Goal: Task Accomplishment & Management: Manage account settings

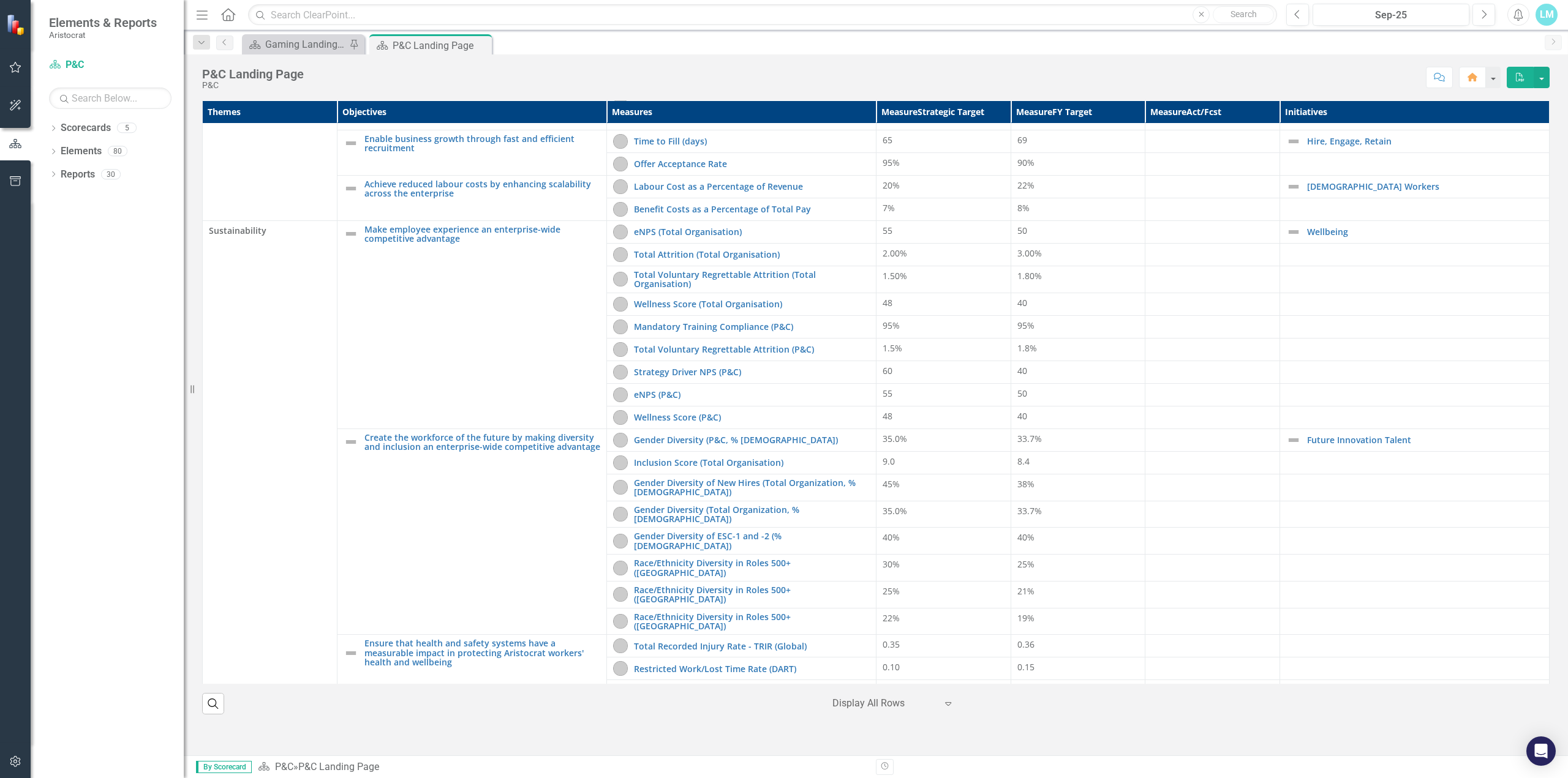
scroll to position [91, 0]
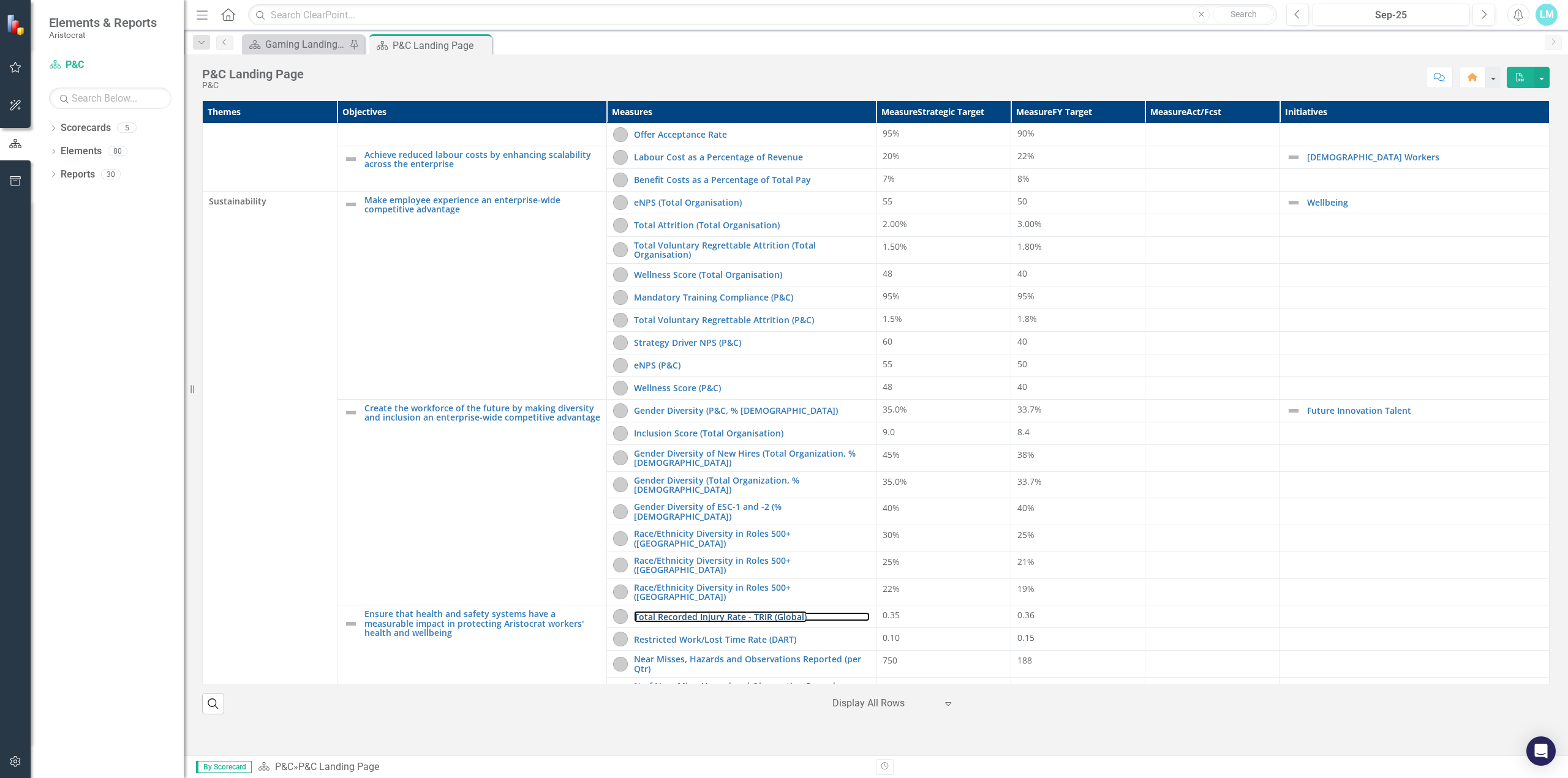
click at [760, 612] on link "Total Recorded Injury Rate - TRIR (Global)" at bounding box center [751, 617] width 236 height 9
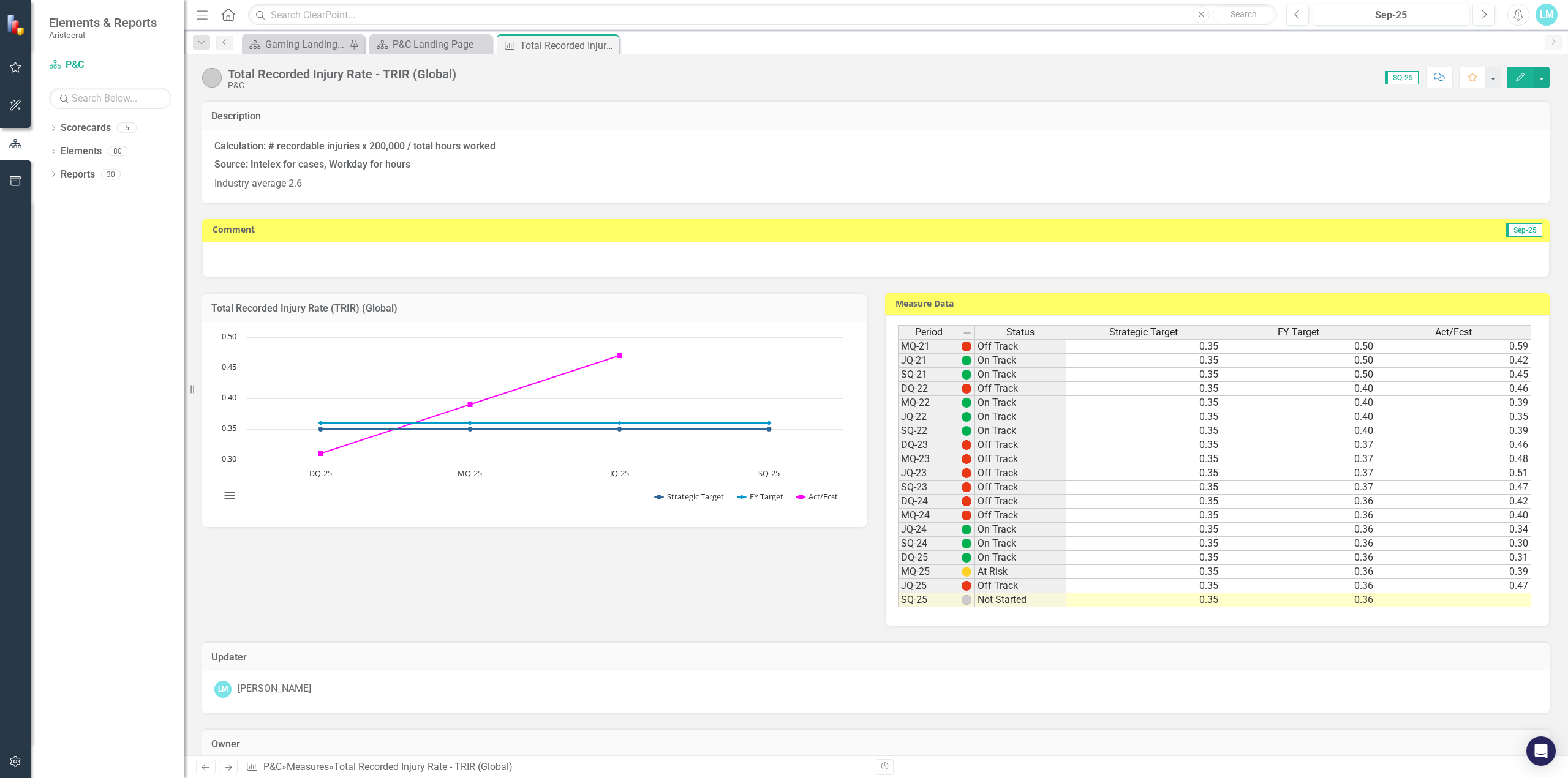
drag, startPoint x: 1447, startPoint y: 600, endPoint x: 1463, endPoint y: 602, distance: 16.1
click at [1447, 600] on td at bounding box center [1453, 600] width 155 height 14
click at [1453, 596] on td at bounding box center [1453, 600] width 155 height 14
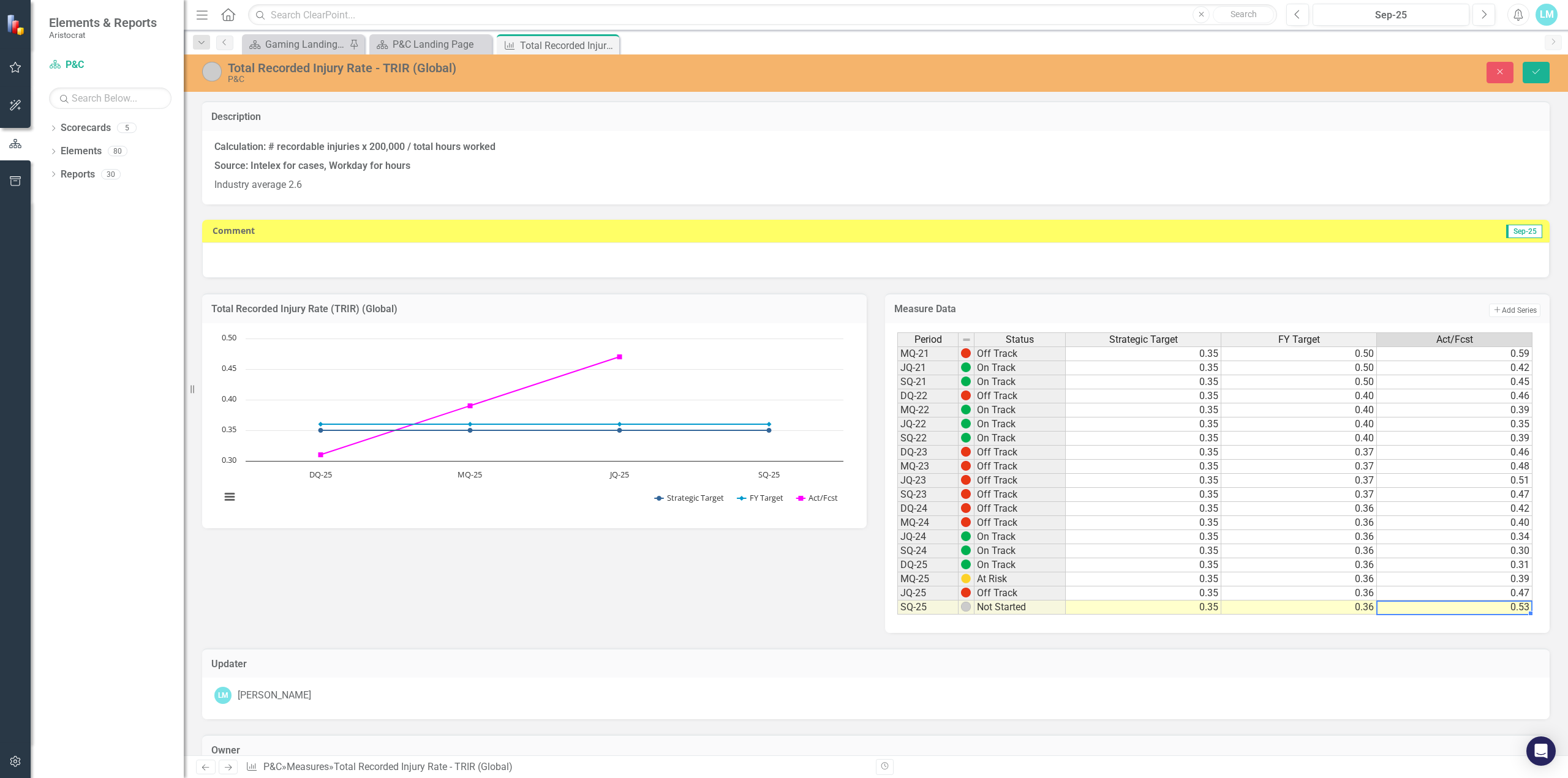
type textarea "0.53"
click at [1534, 73] on icon "Save" at bounding box center [1536, 71] width 11 height 8
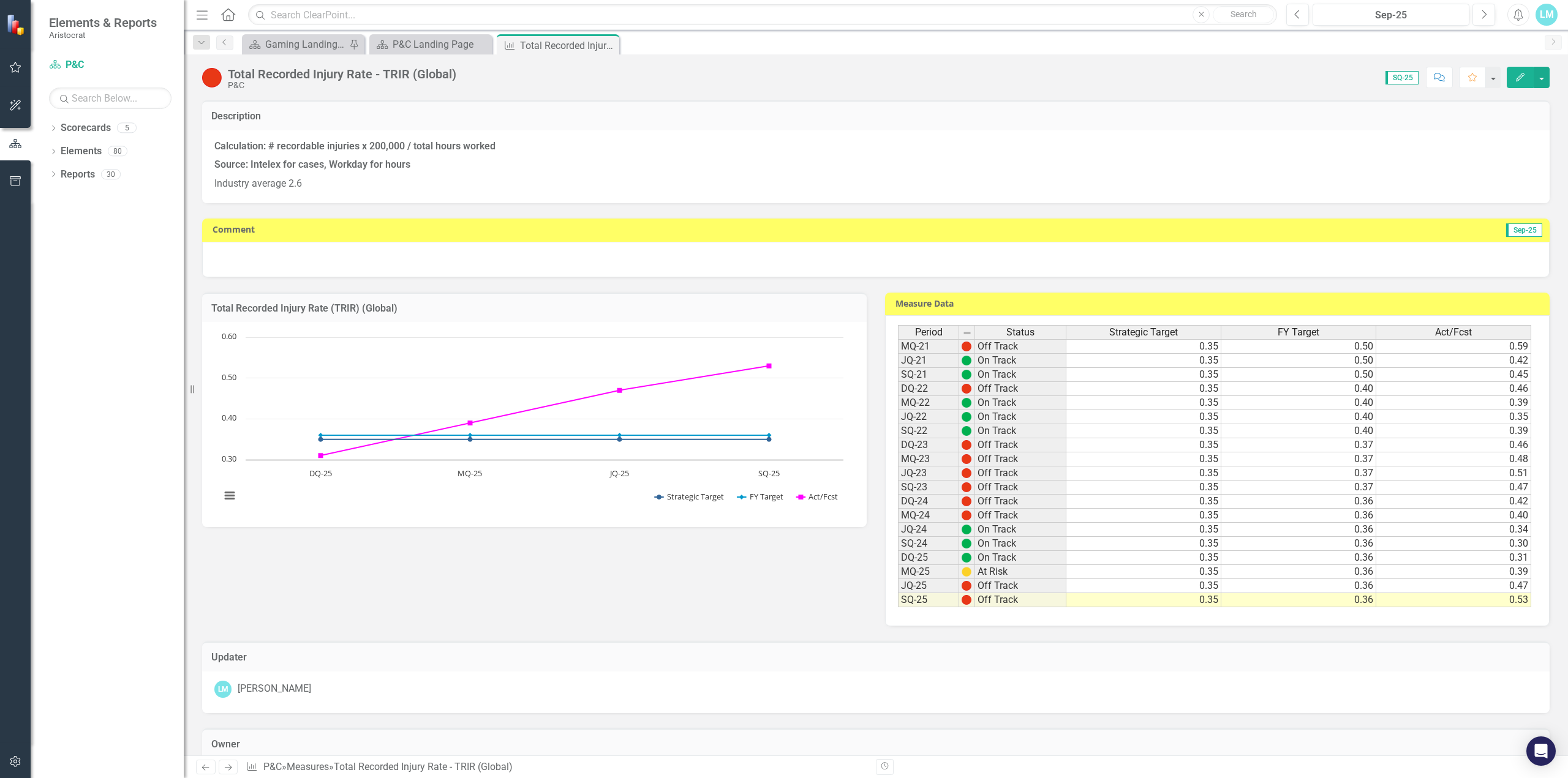
click at [1327, 259] on div at bounding box center [875, 259] width 1348 height 35
click at [329, 241] on div "Comment Sep-25" at bounding box center [875, 230] width 1348 height 22
click at [1506, 234] on span "Sep-25" at bounding box center [1524, 230] width 36 height 14
click at [229, 232] on h3 "Comment" at bounding box center [565, 230] width 706 height 9
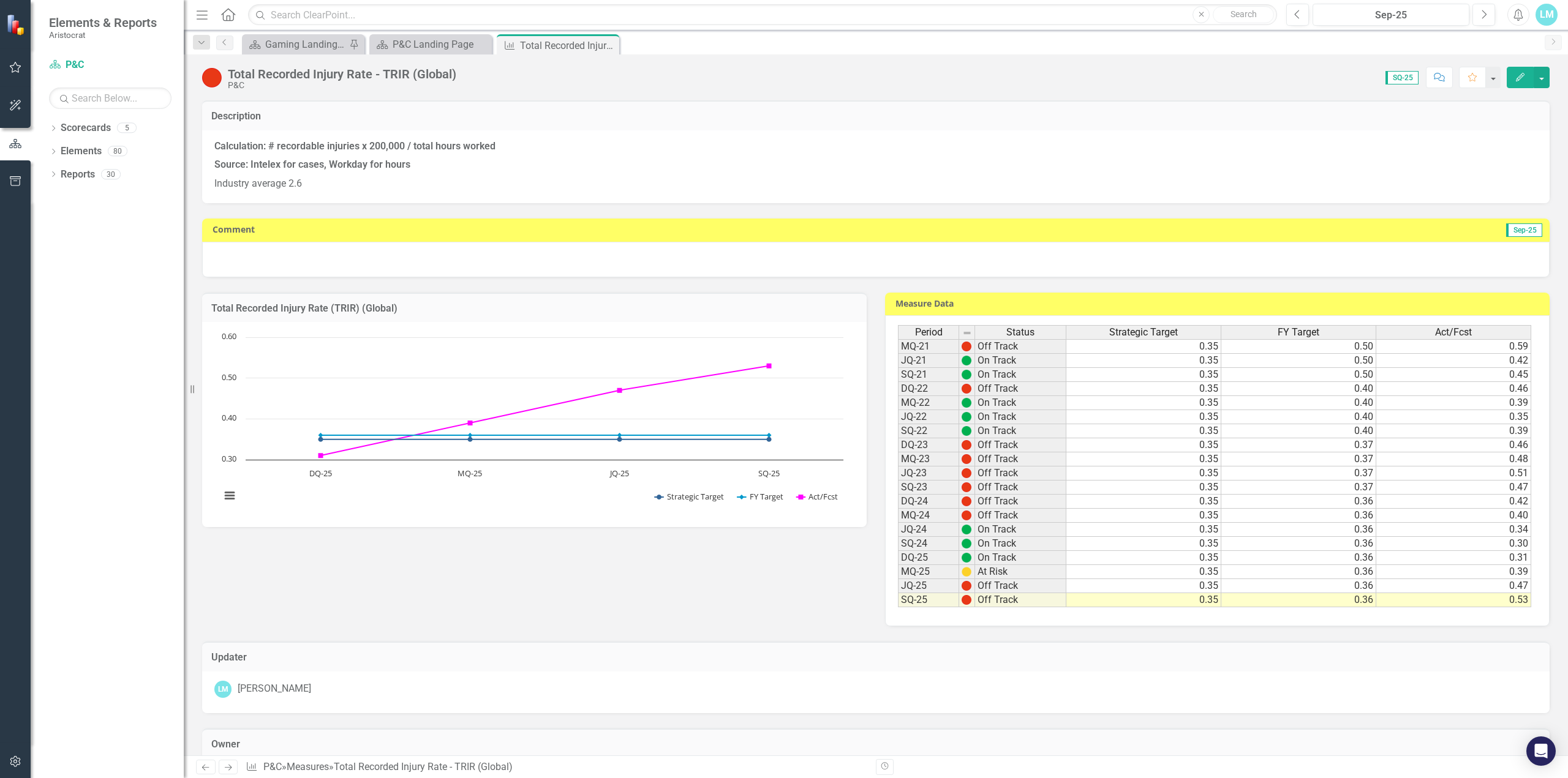
click at [229, 232] on h3 "Comment" at bounding box center [565, 230] width 706 height 9
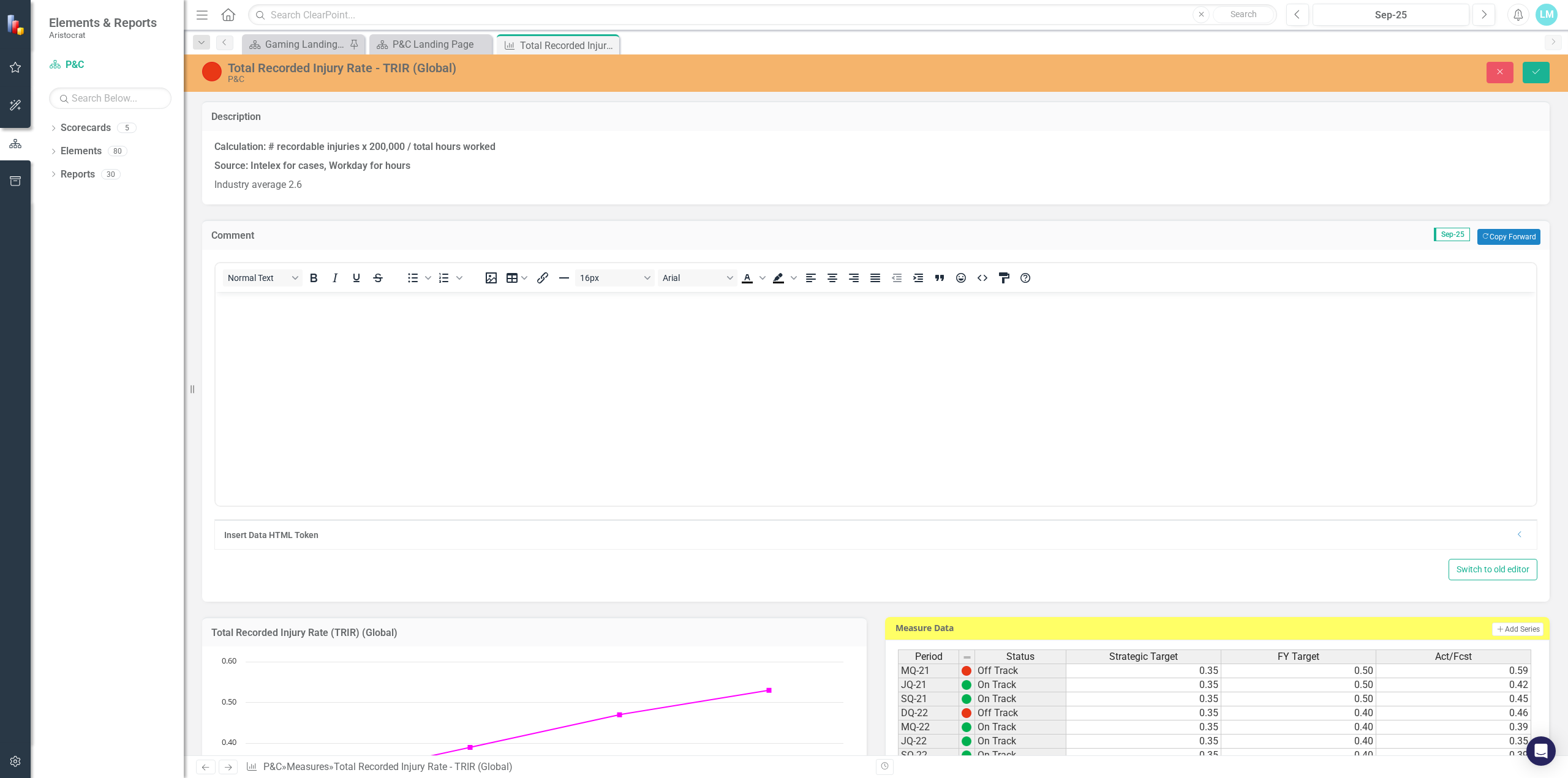
click at [270, 314] on body "Rich Text Area. Press ALT-0 for help." at bounding box center [875, 383] width 1320 height 183
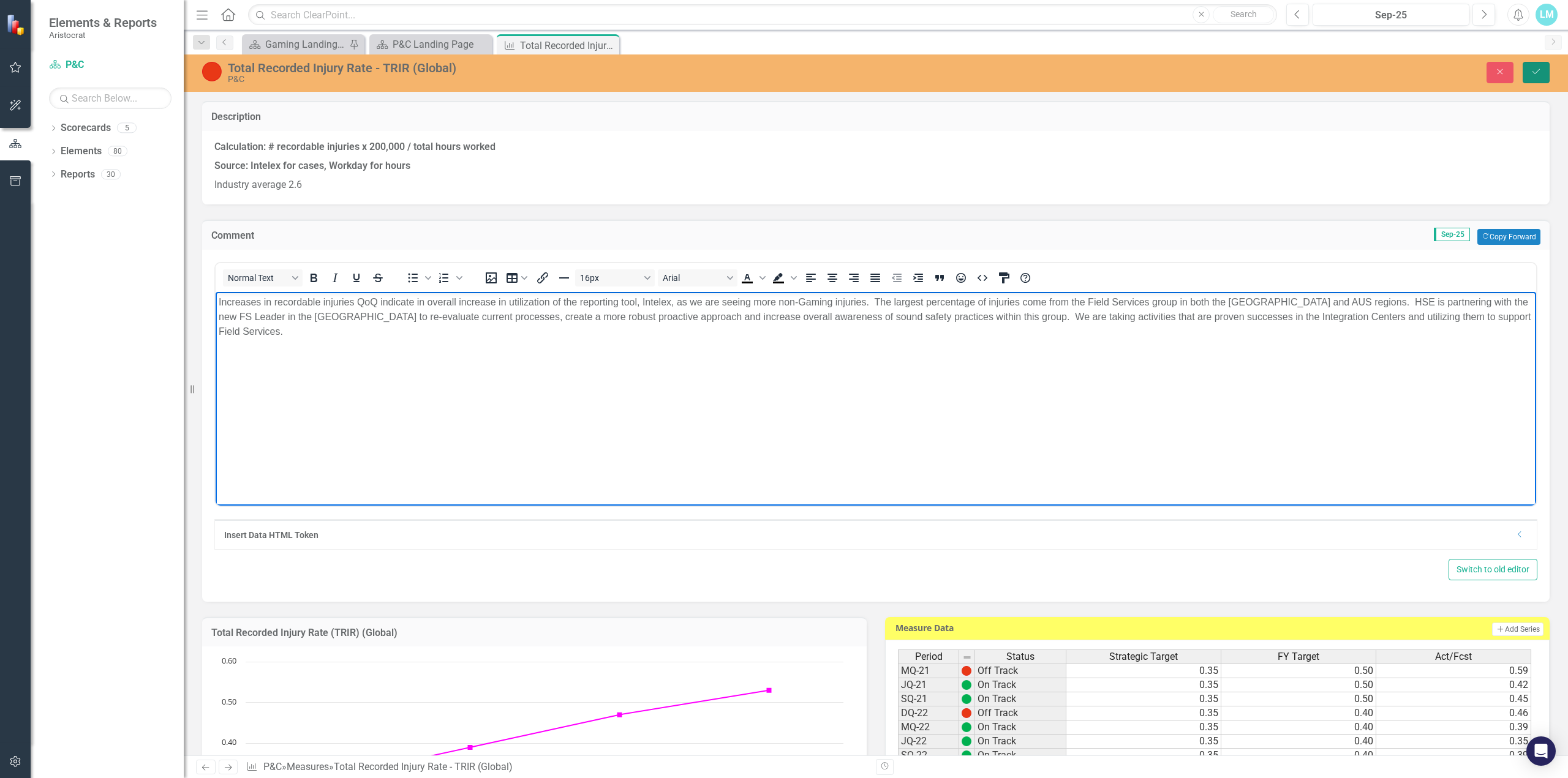
click at [1536, 70] on icon "Save" at bounding box center [1536, 71] width 11 height 8
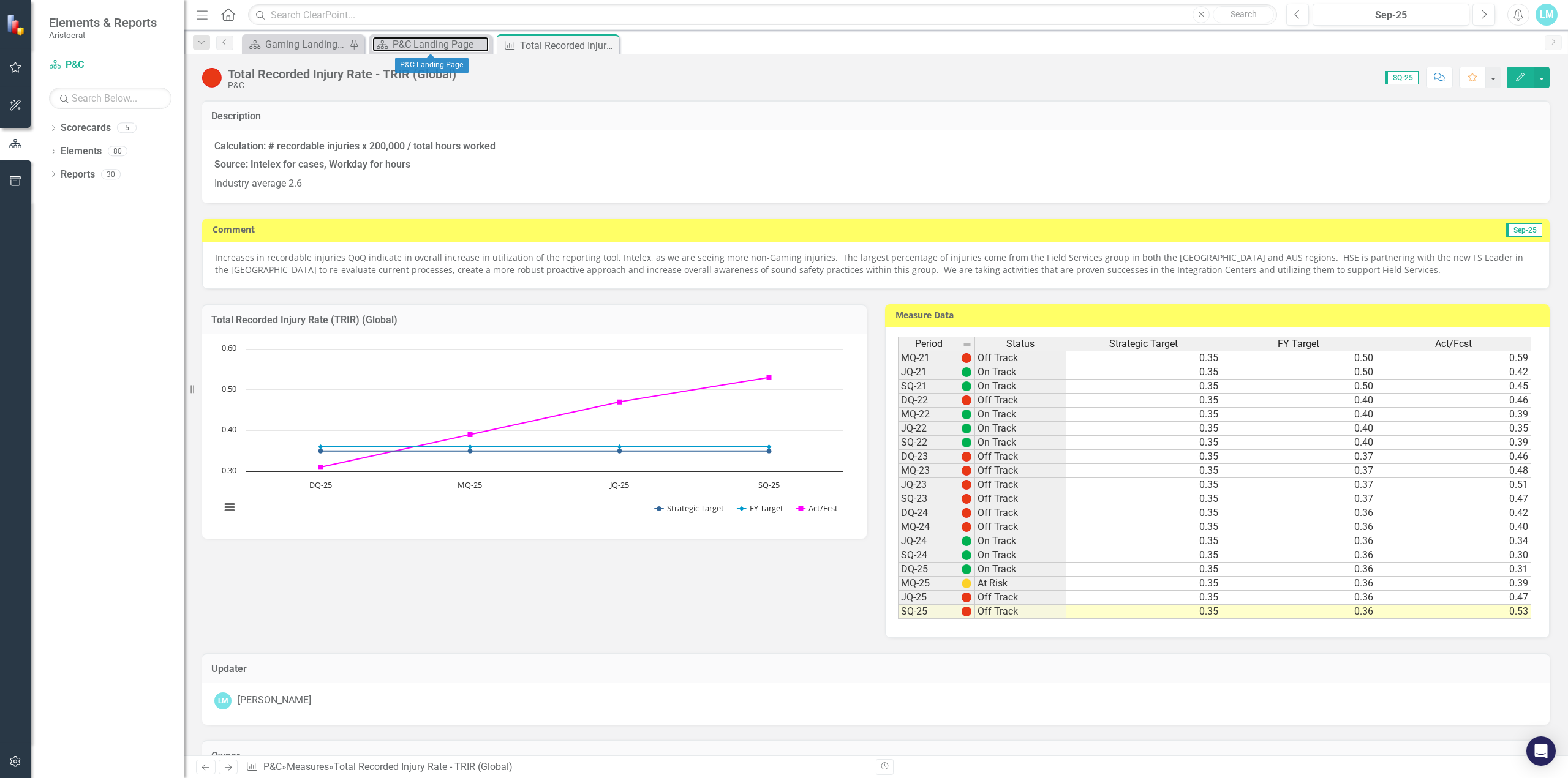
click at [465, 47] on div "P&C Landing Page" at bounding box center [441, 44] width 96 height 16
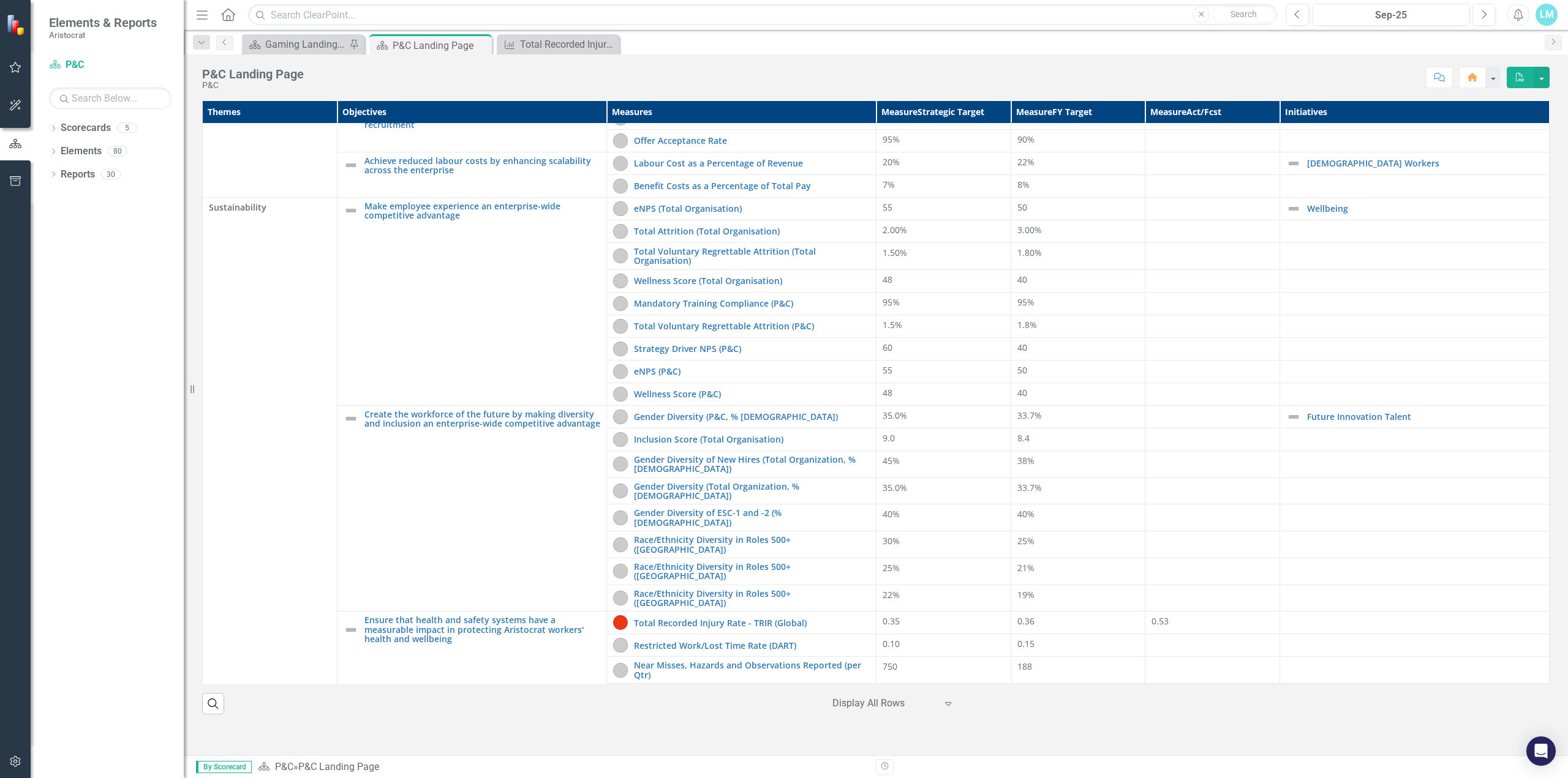
scroll to position [91, 0]
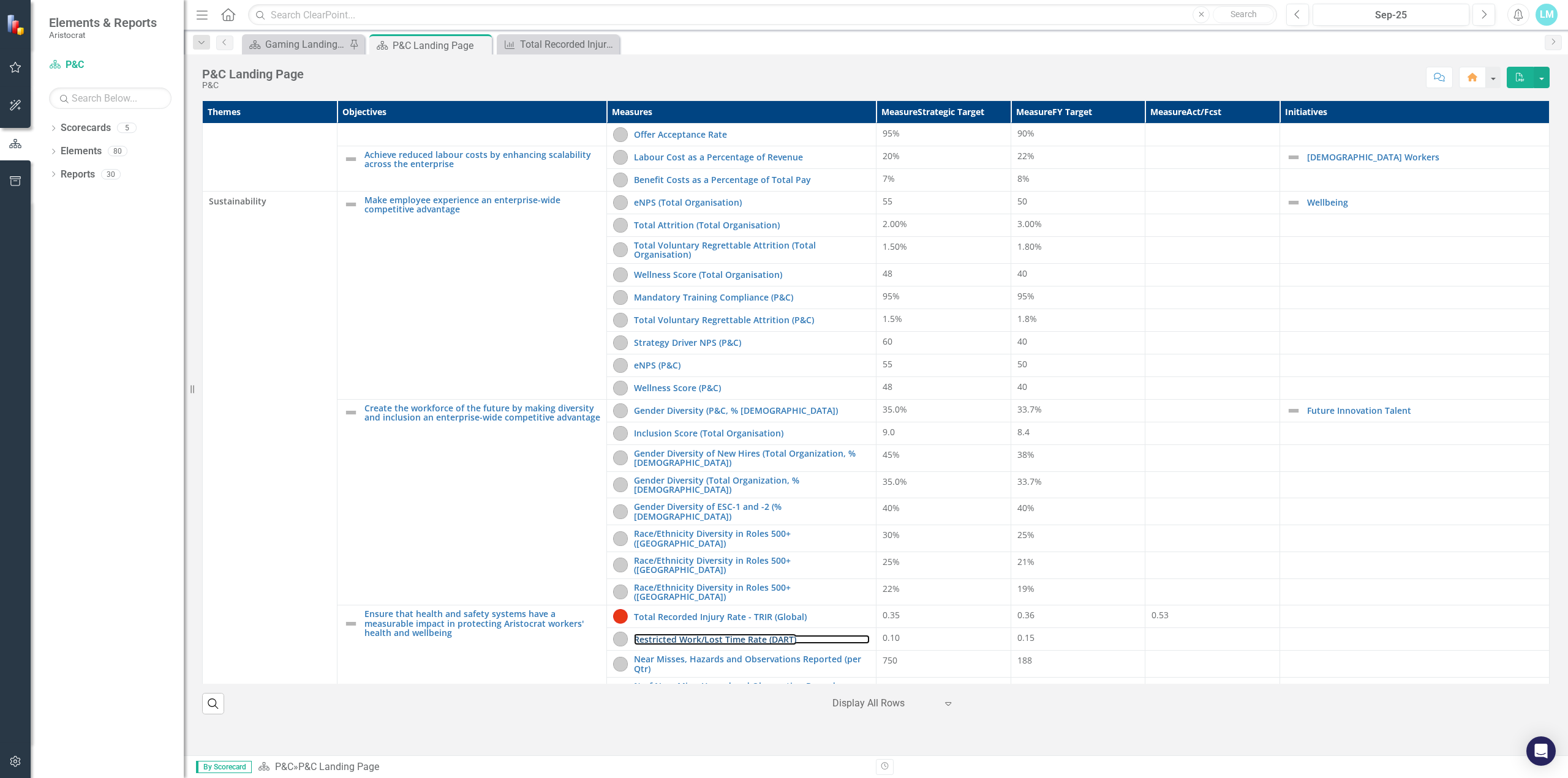
click at [696, 635] on link "Restricted Work/Lost Time Rate (DART)" at bounding box center [751, 640] width 236 height 9
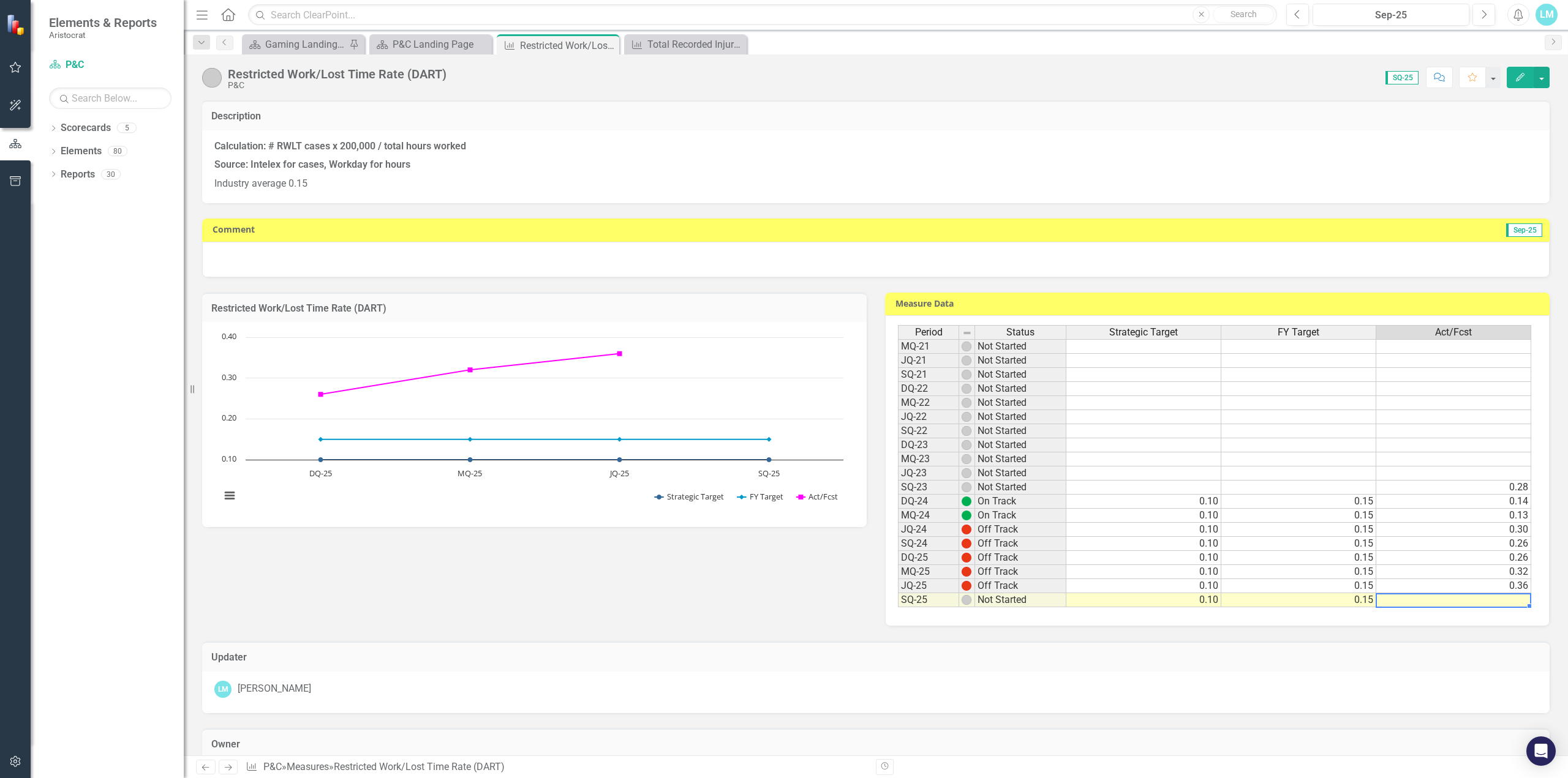
click at [1461, 596] on td at bounding box center [1453, 600] width 155 height 14
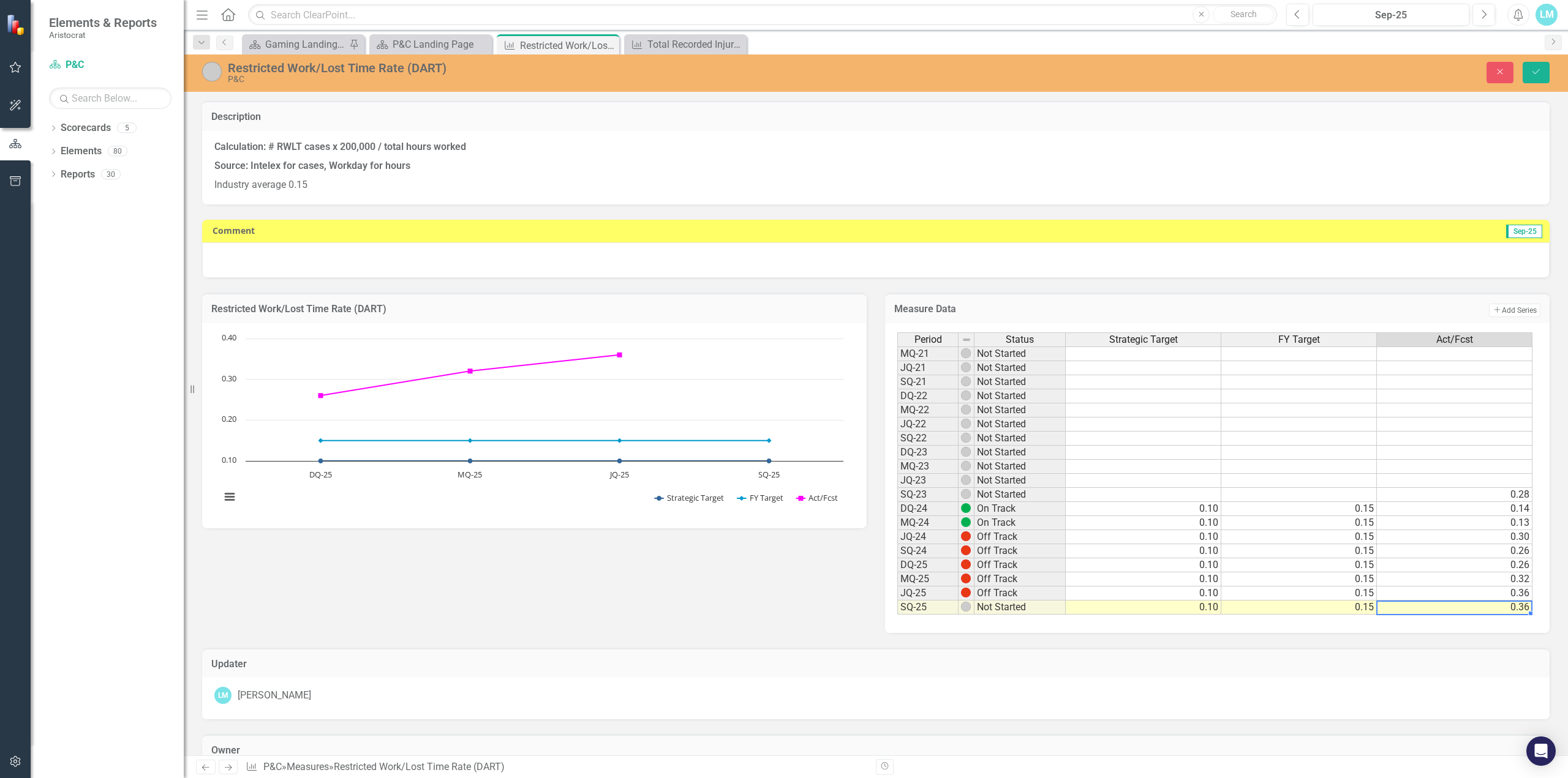
type textarea "0.36"
click at [1540, 73] on icon "Save" at bounding box center [1536, 71] width 11 height 8
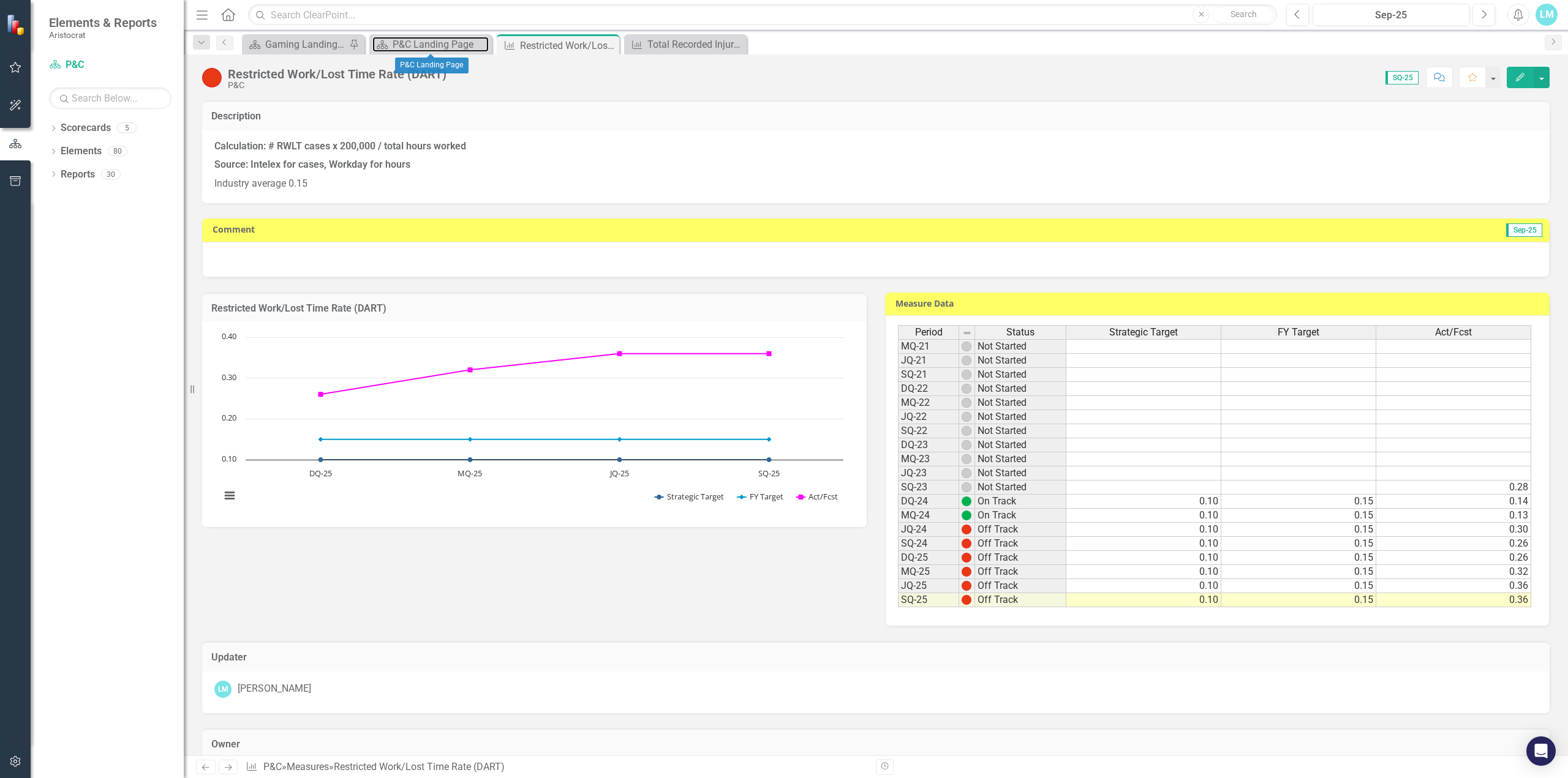
click at [417, 49] on div "P&C Landing Page" at bounding box center [441, 44] width 96 height 16
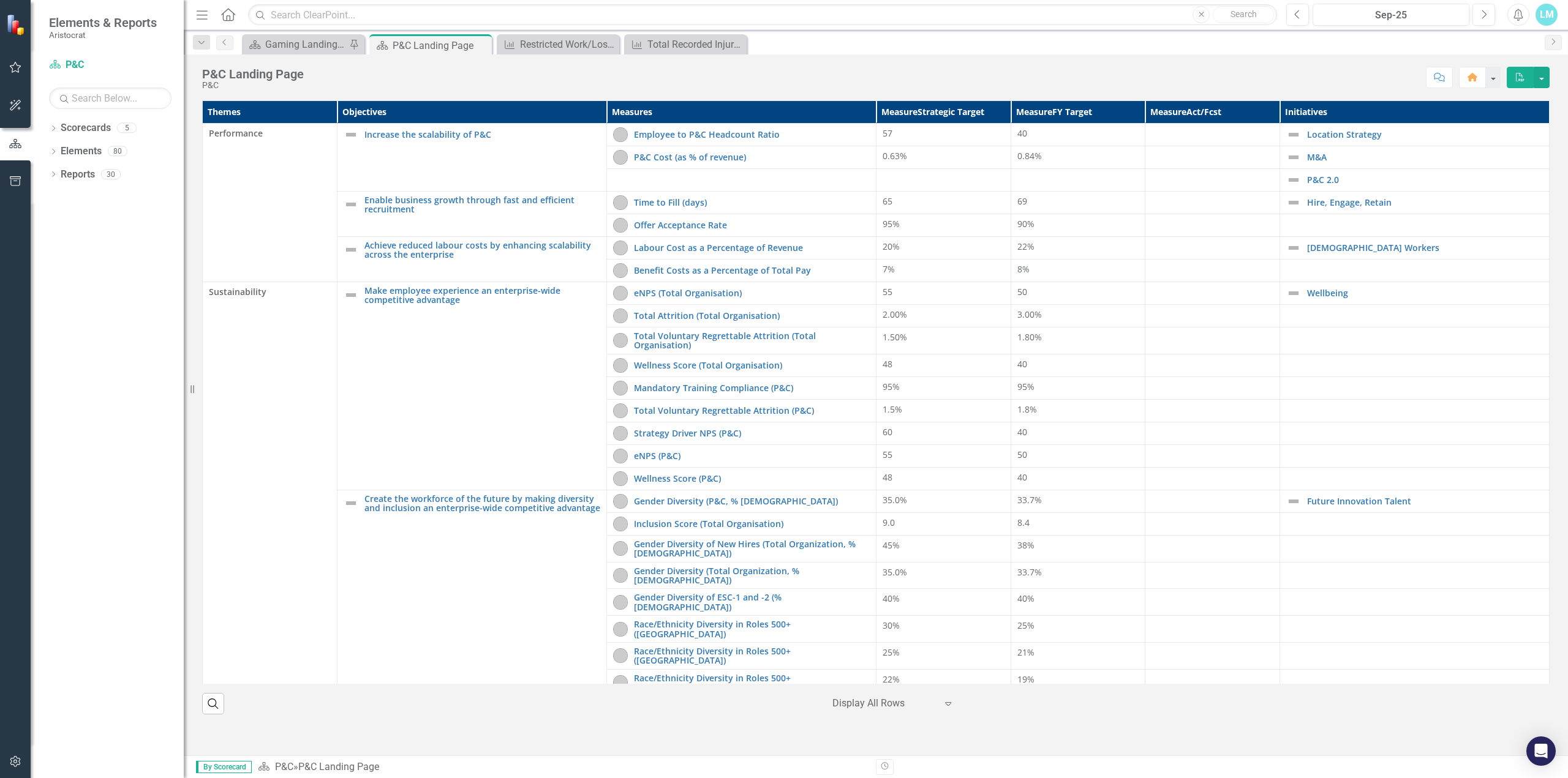
scroll to position [91, 0]
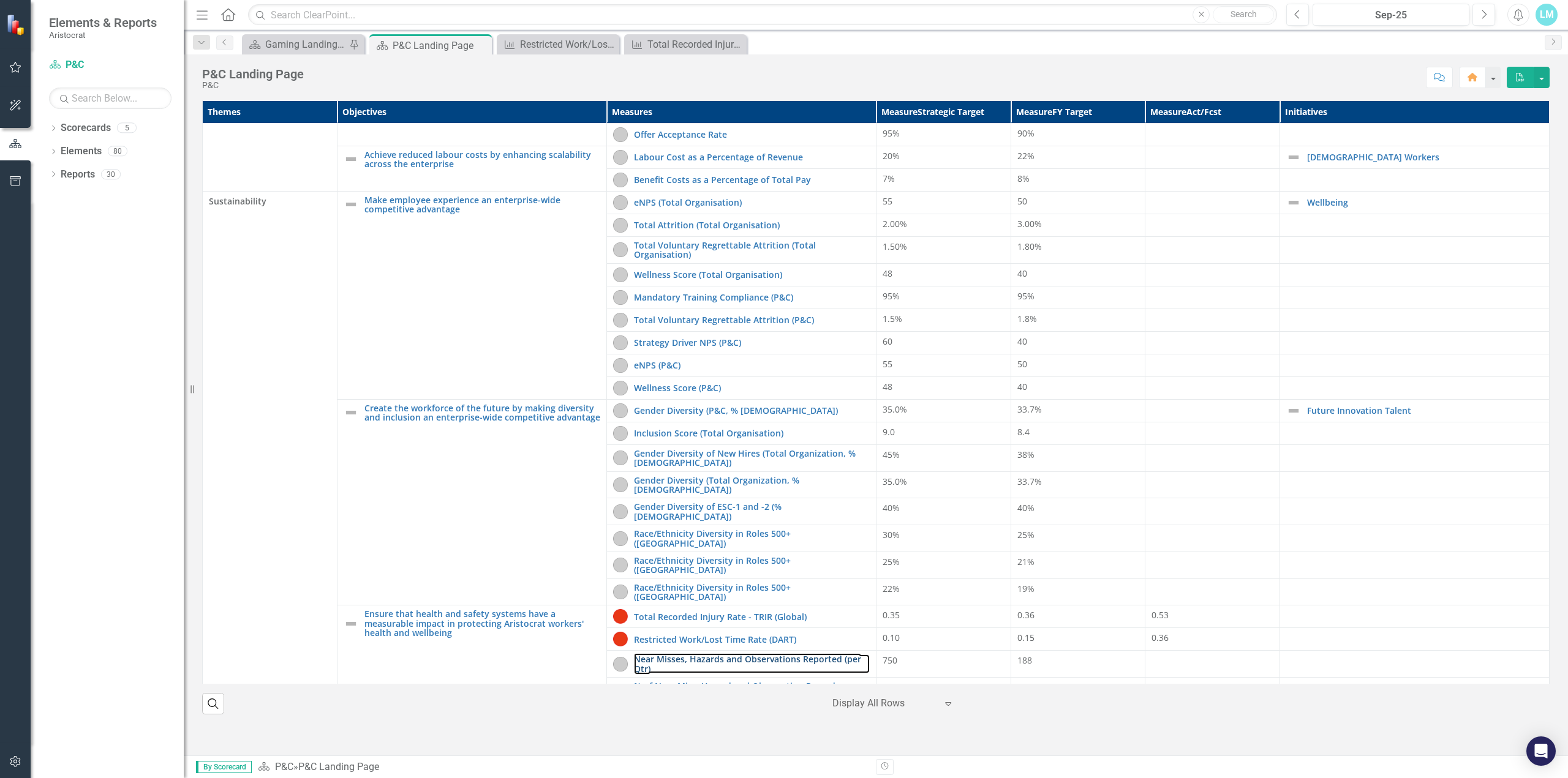
click at [711, 655] on link "Near Misses, Hazards and Observations Reported (per Qtr)" at bounding box center [751, 664] width 236 height 19
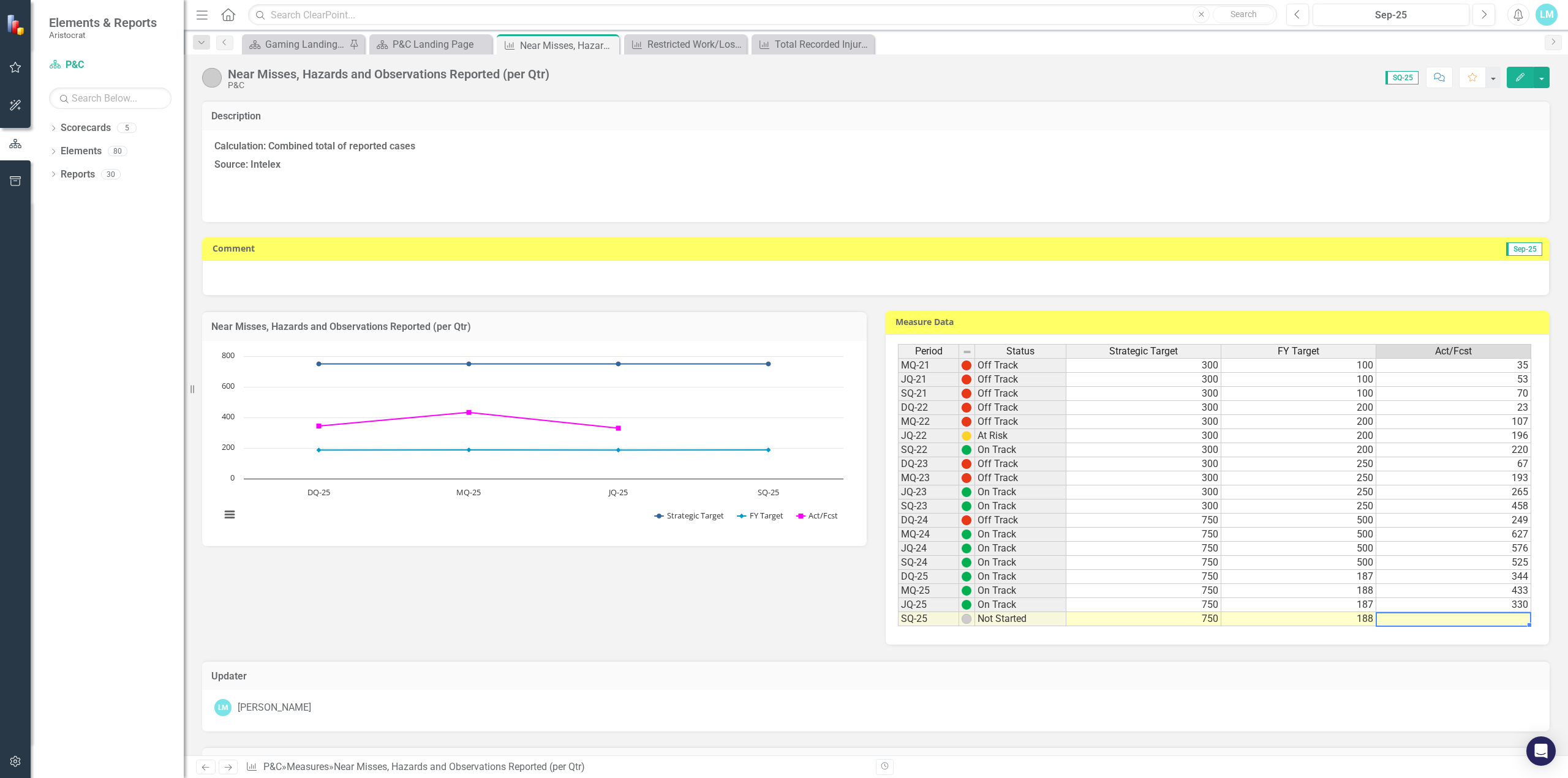
click at [1503, 619] on td at bounding box center [1453, 619] width 155 height 14
click at [1509, 621] on td at bounding box center [1453, 619] width 155 height 14
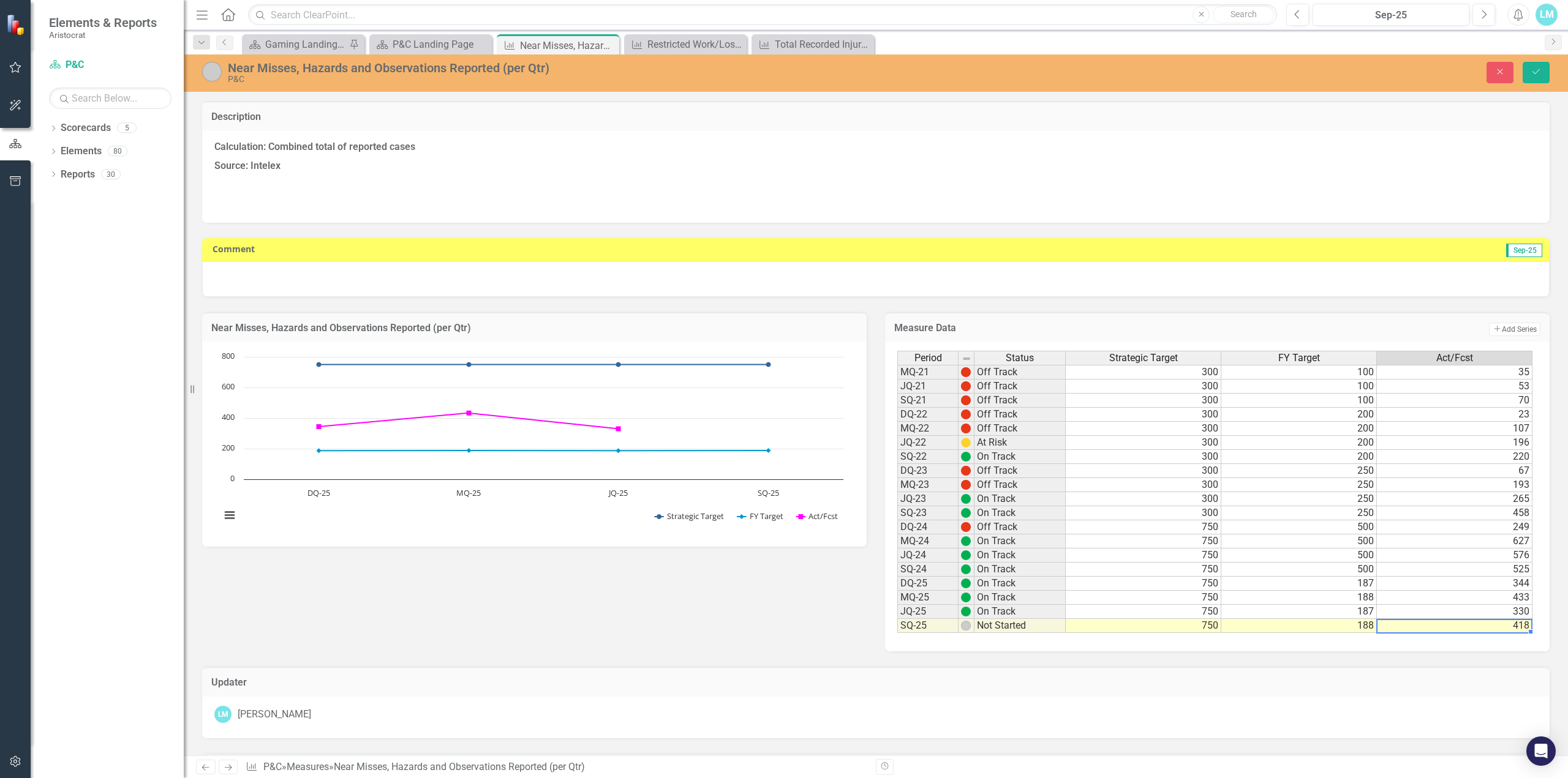
type textarea "418"
click at [1540, 70] on icon "Save" at bounding box center [1536, 71] width 11 height 8
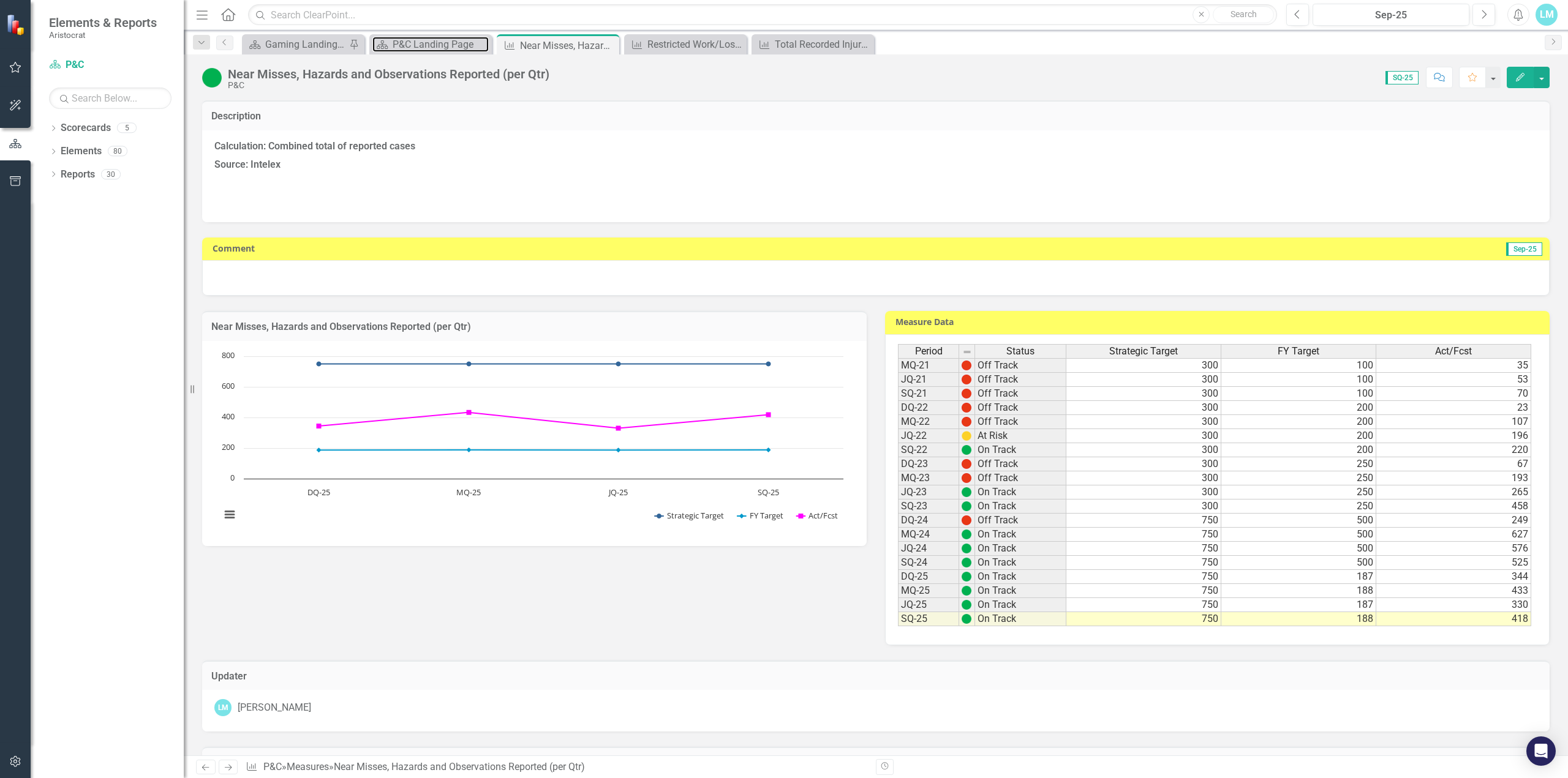
click at [436, 50] on div "P&C Landing Page" at bounding box center [441, 44] width 96 height 16
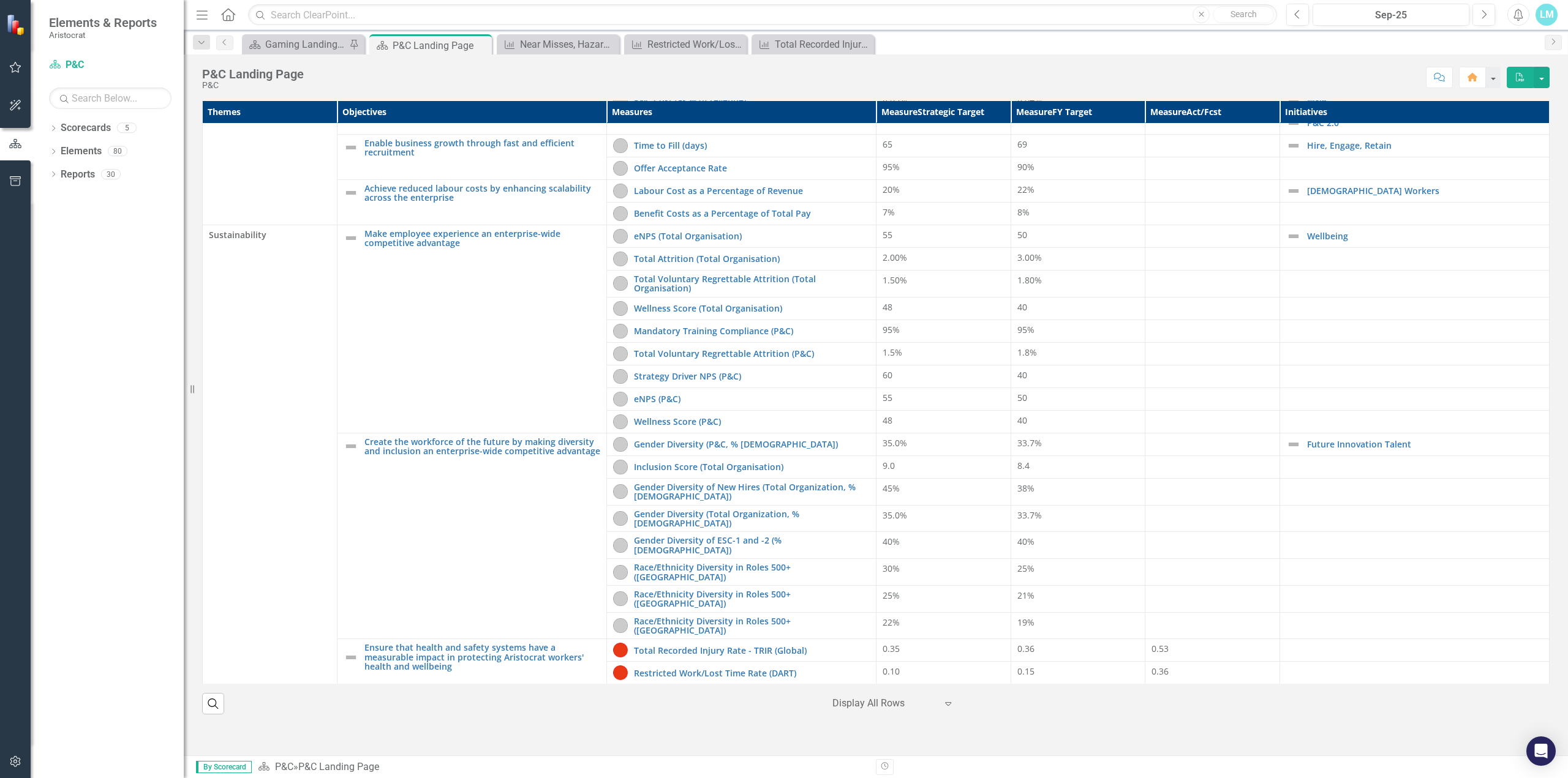
scroll to position [91, 0]
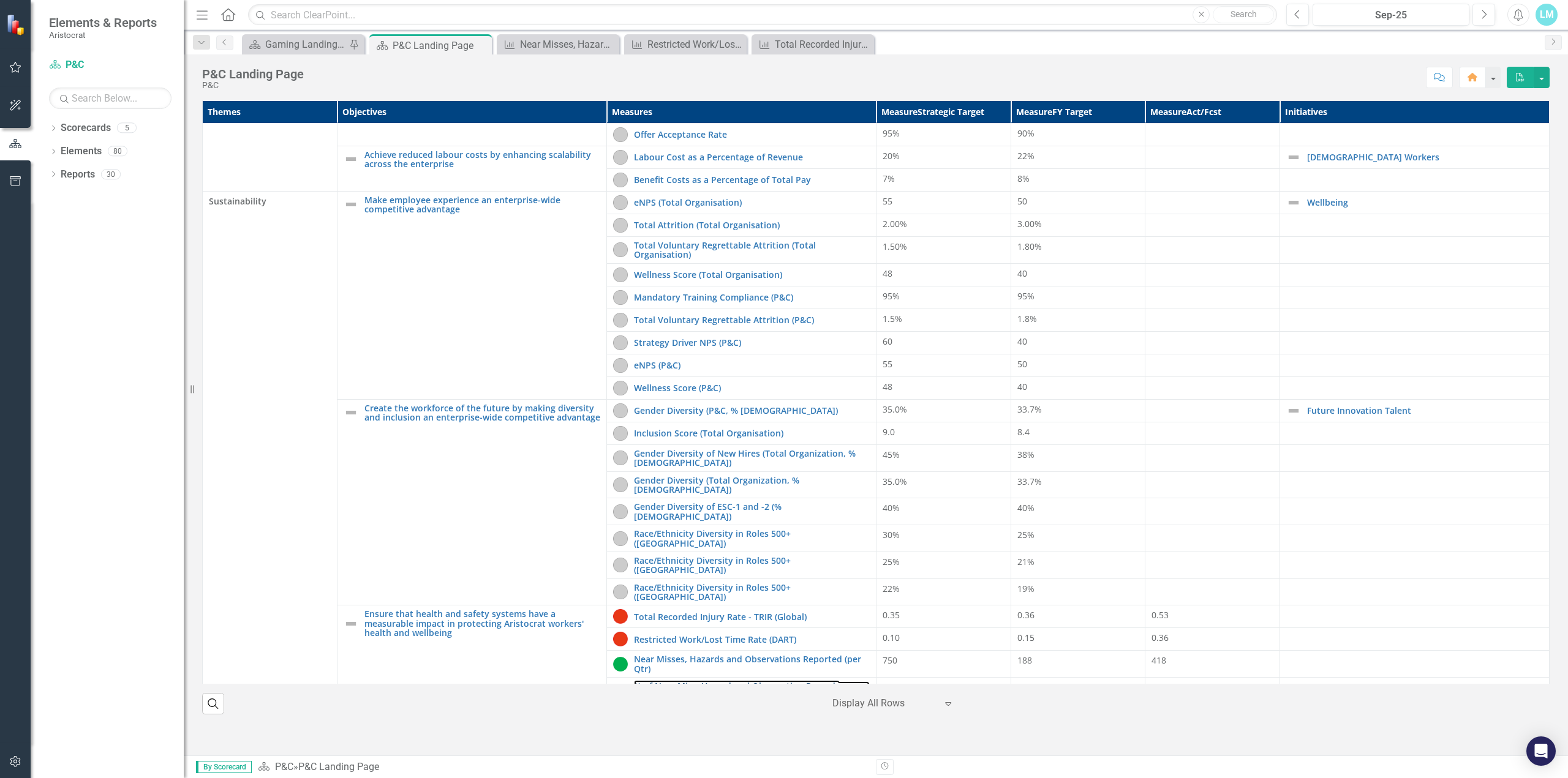
click at [751, 682] on link "% of Near Miss, Hazard and Observation Records Closed (per Qtr)" at bounding box center [751, 691] width 236 height 19
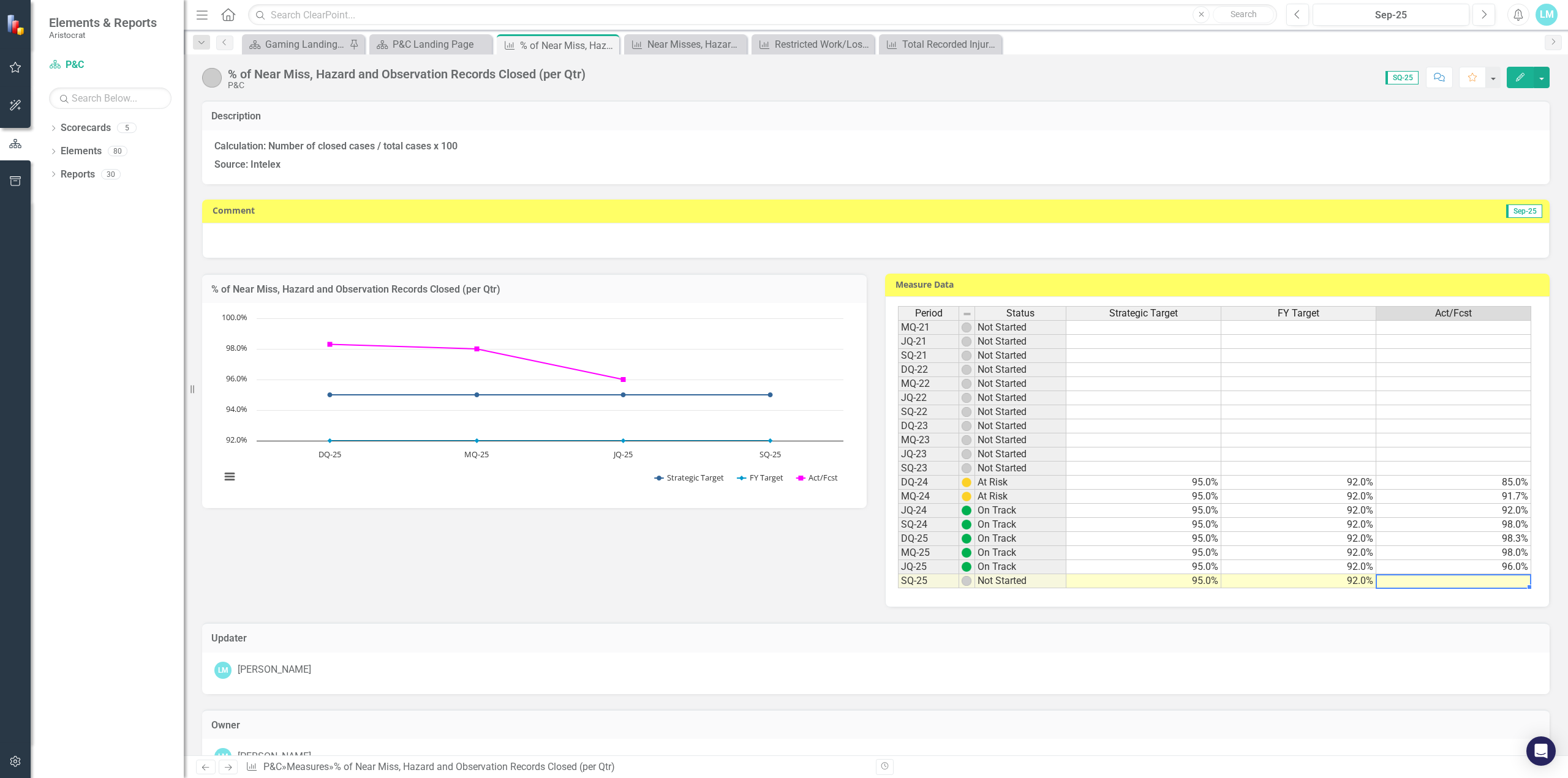
click at [1476, 582] on td at bounding box center [1453, 581] width 155 height 14
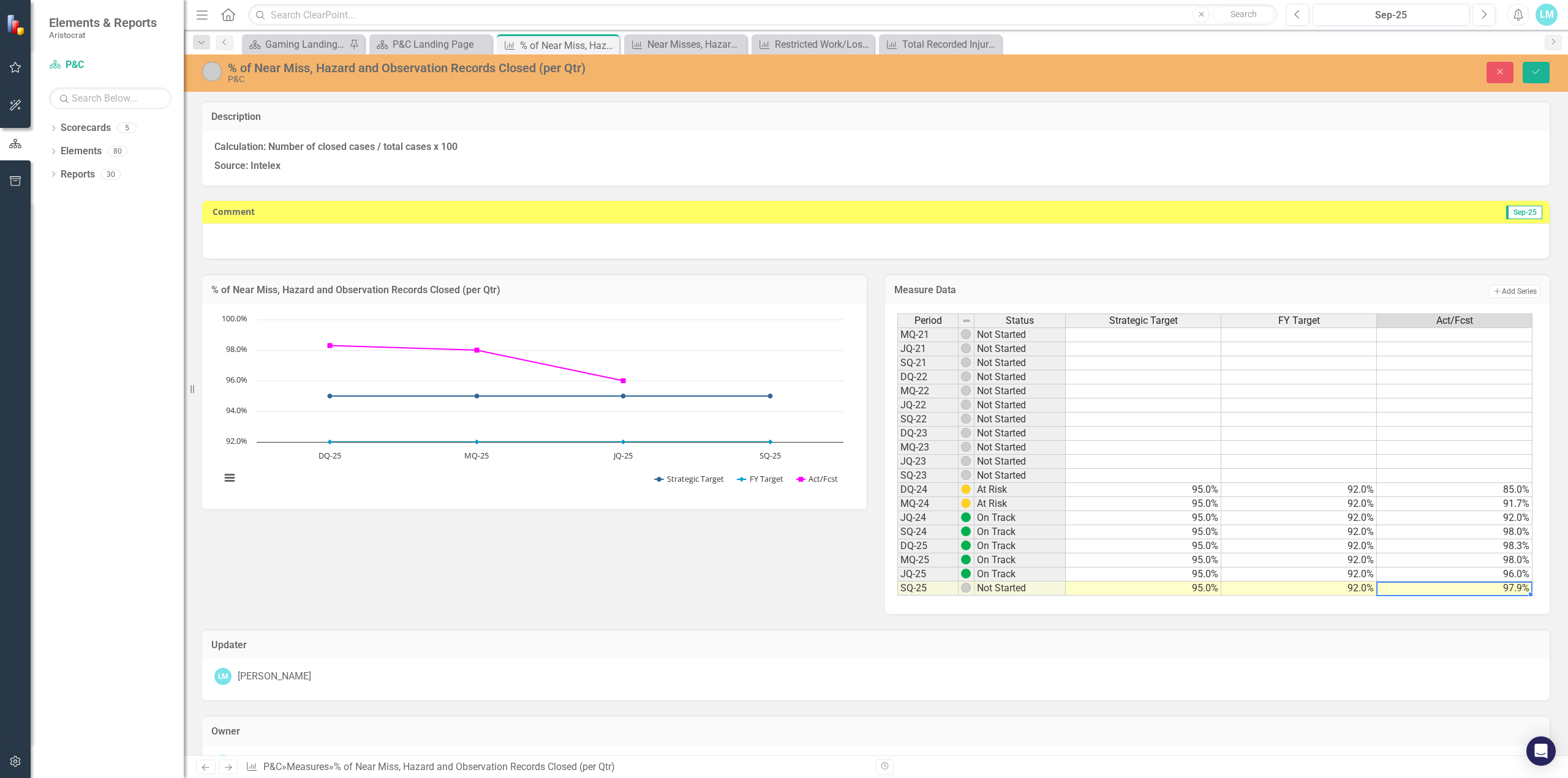
type textarea "97.85"
click at [1534, 73] on icon "submit" at bounding box center [1536, 71] width 7 height 5
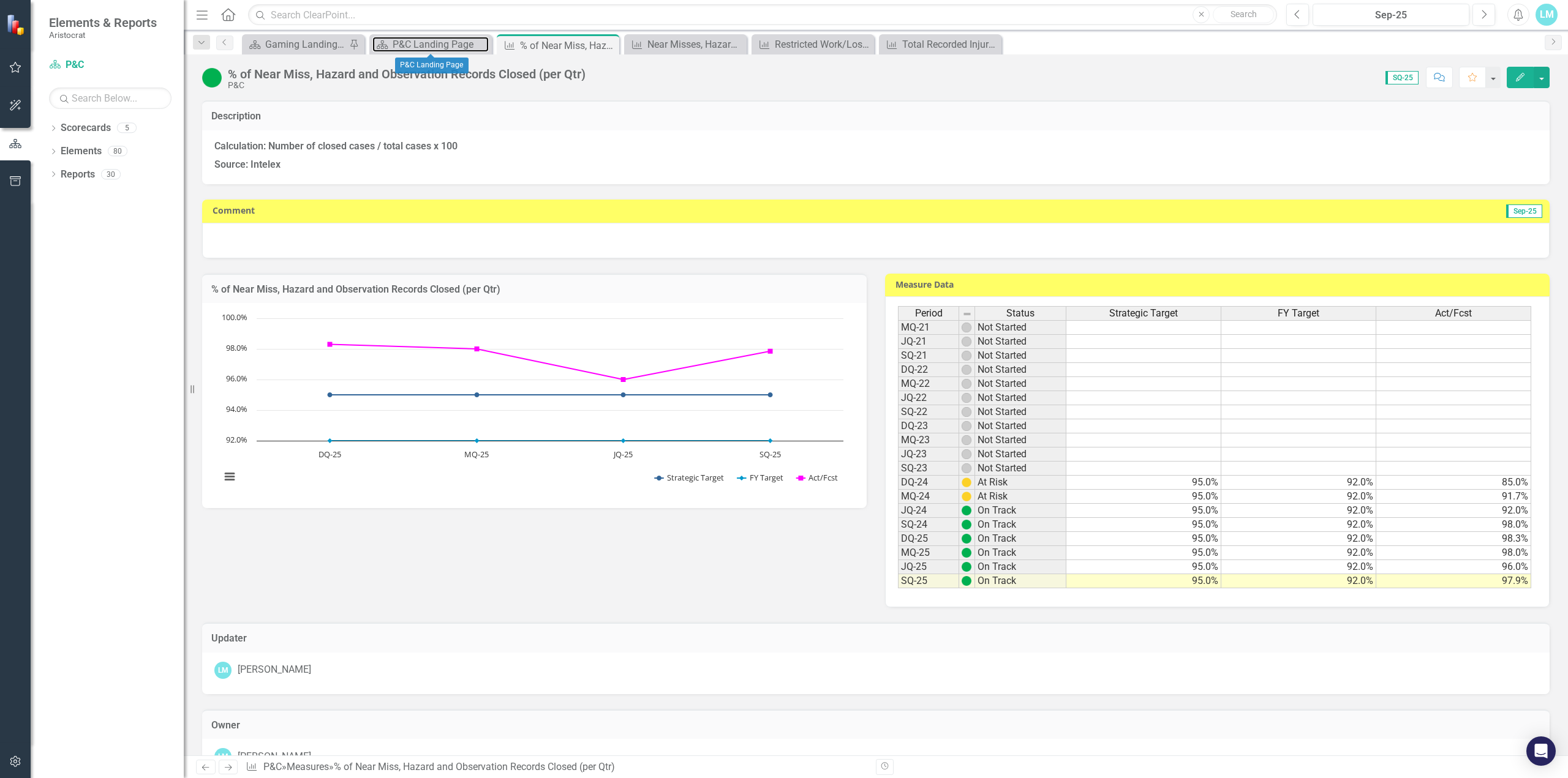
click at [428, 46] on div "P&C Landing Page" at bounding box center [441, 44] width 96 height 16
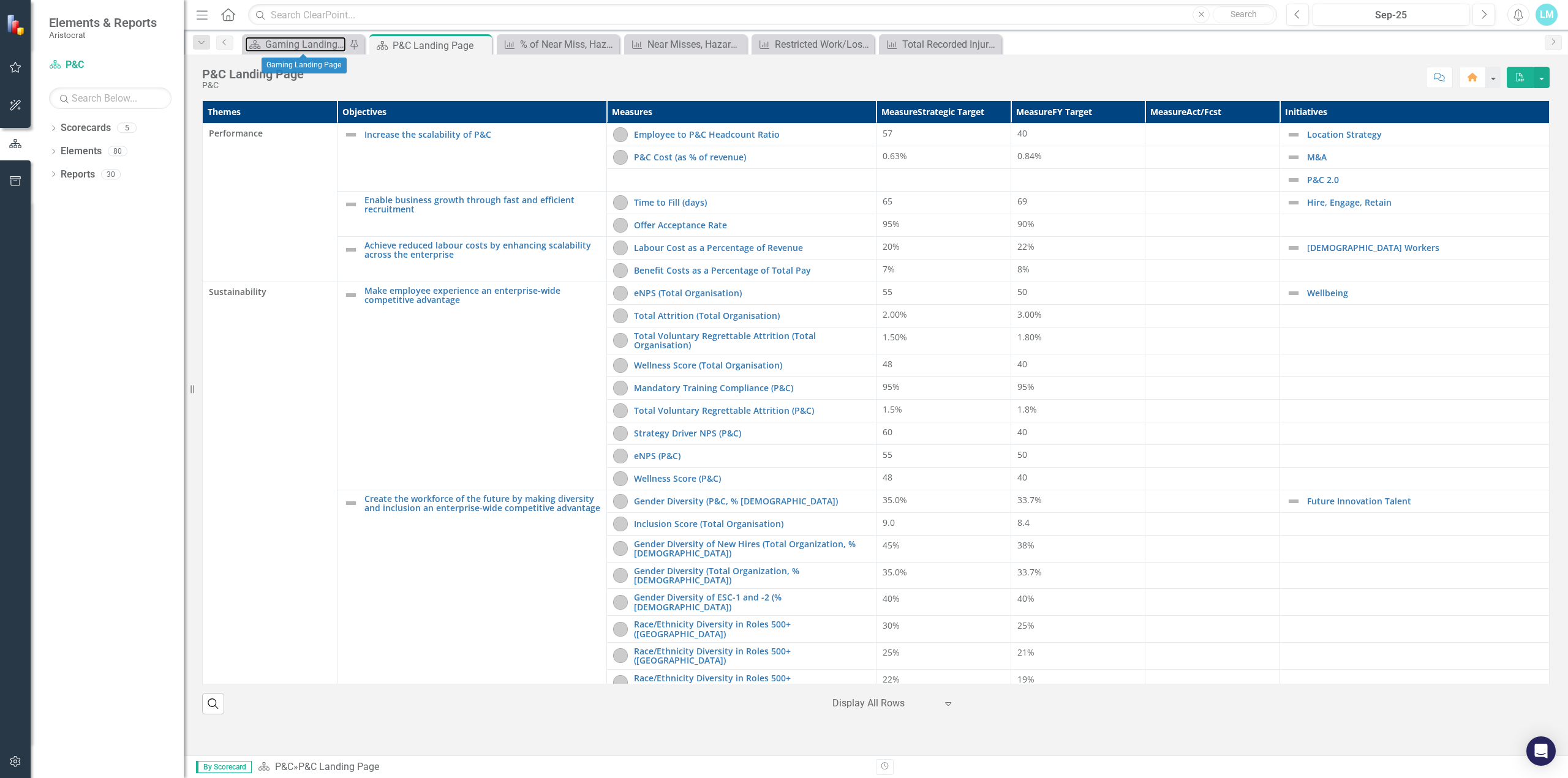
click at [323, 43] on div "Gaming Landing Page" at bounding box center [305, 44] width 81 height 16
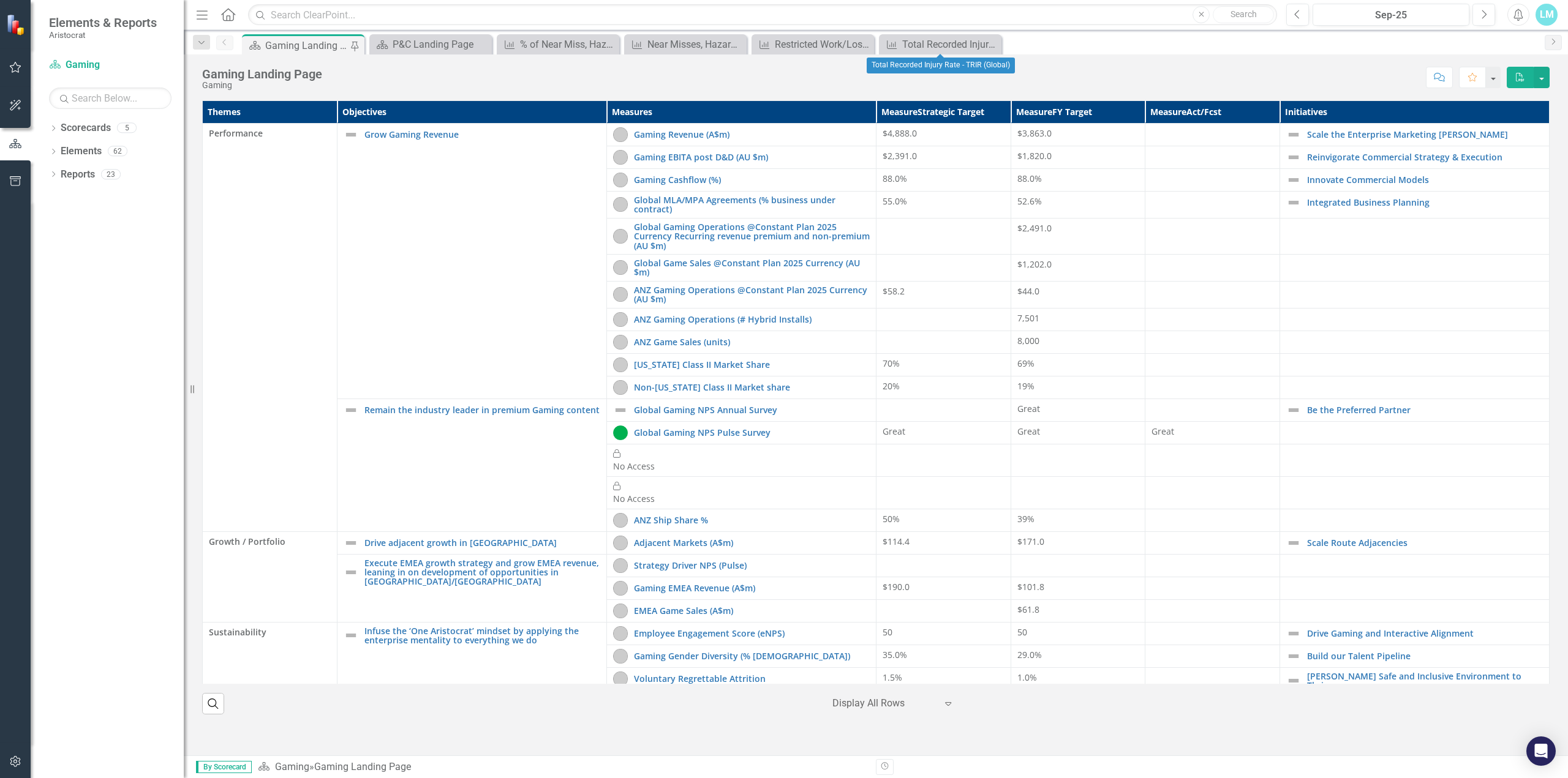
click at [0, 0] on icon "Close" at bounding box center [0, 0] width 0 height 0
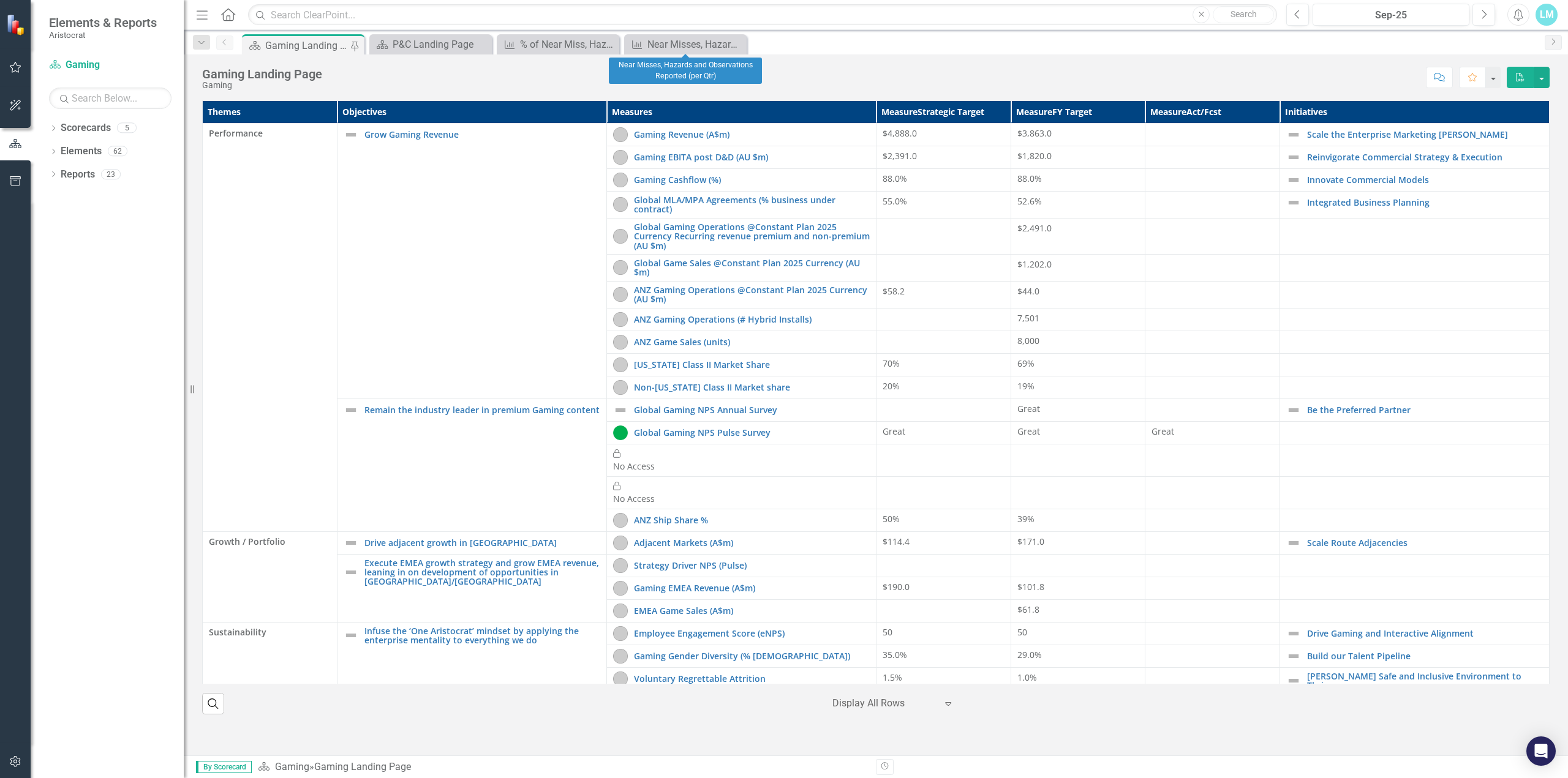
click at [0, 0] on icon "Close" at bounding box center [0, 0] width 0 height 0
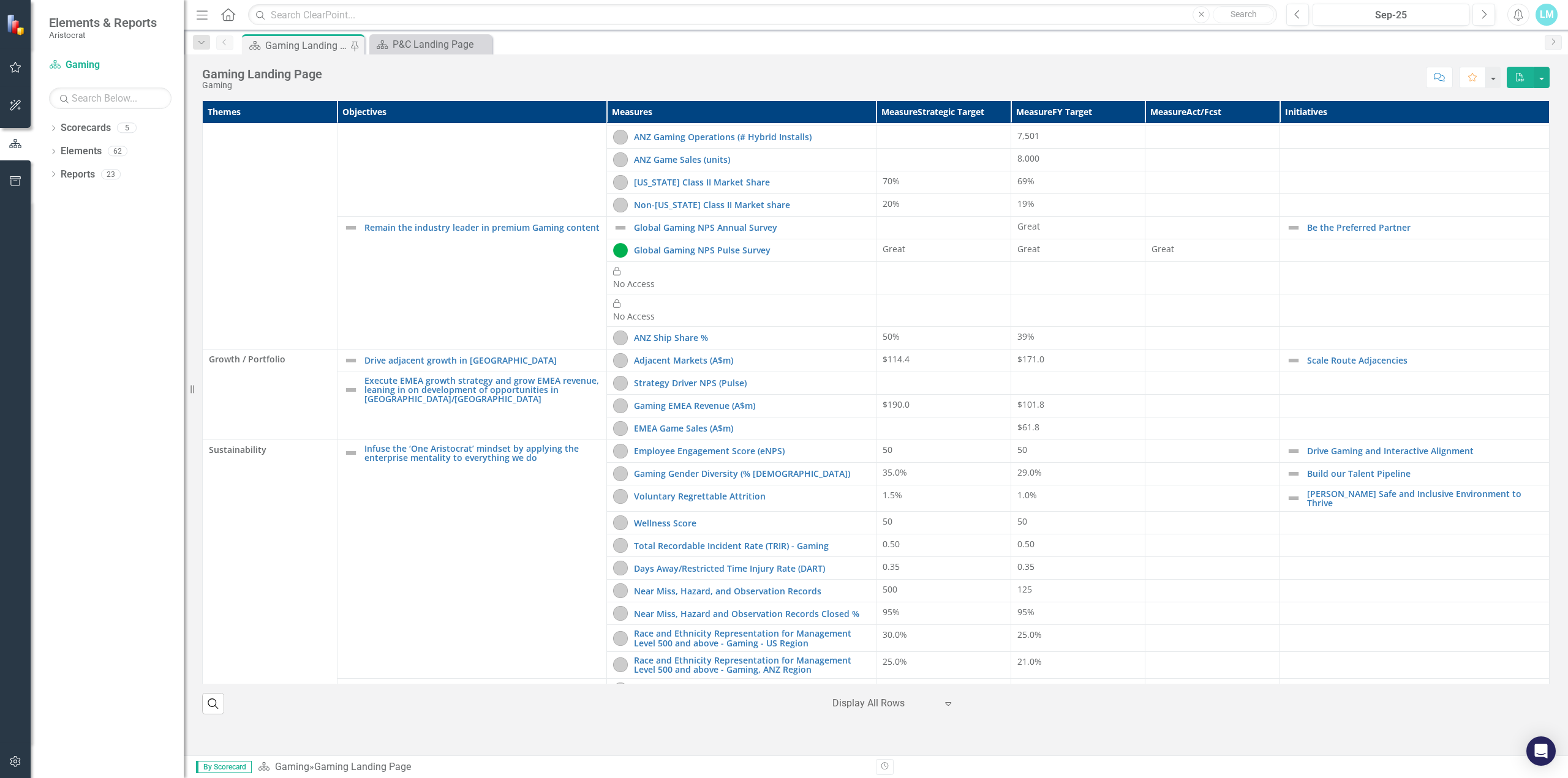
scroll to position [204, 0]
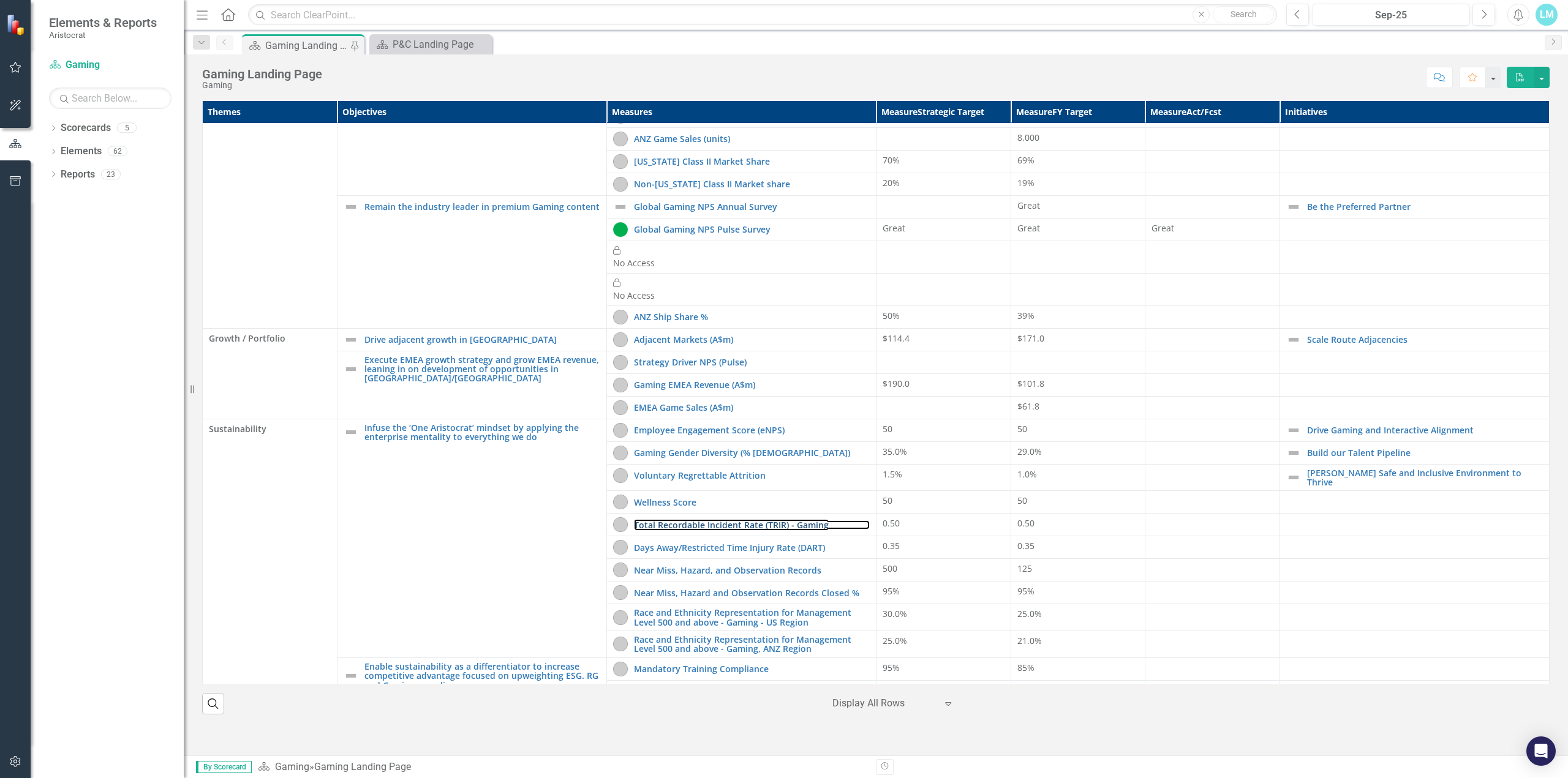
click at [734, 521] on link "Total Recordable Incident Rate (TRIR) - Gaming" at bounding box center [751, 525] width 236 height 9
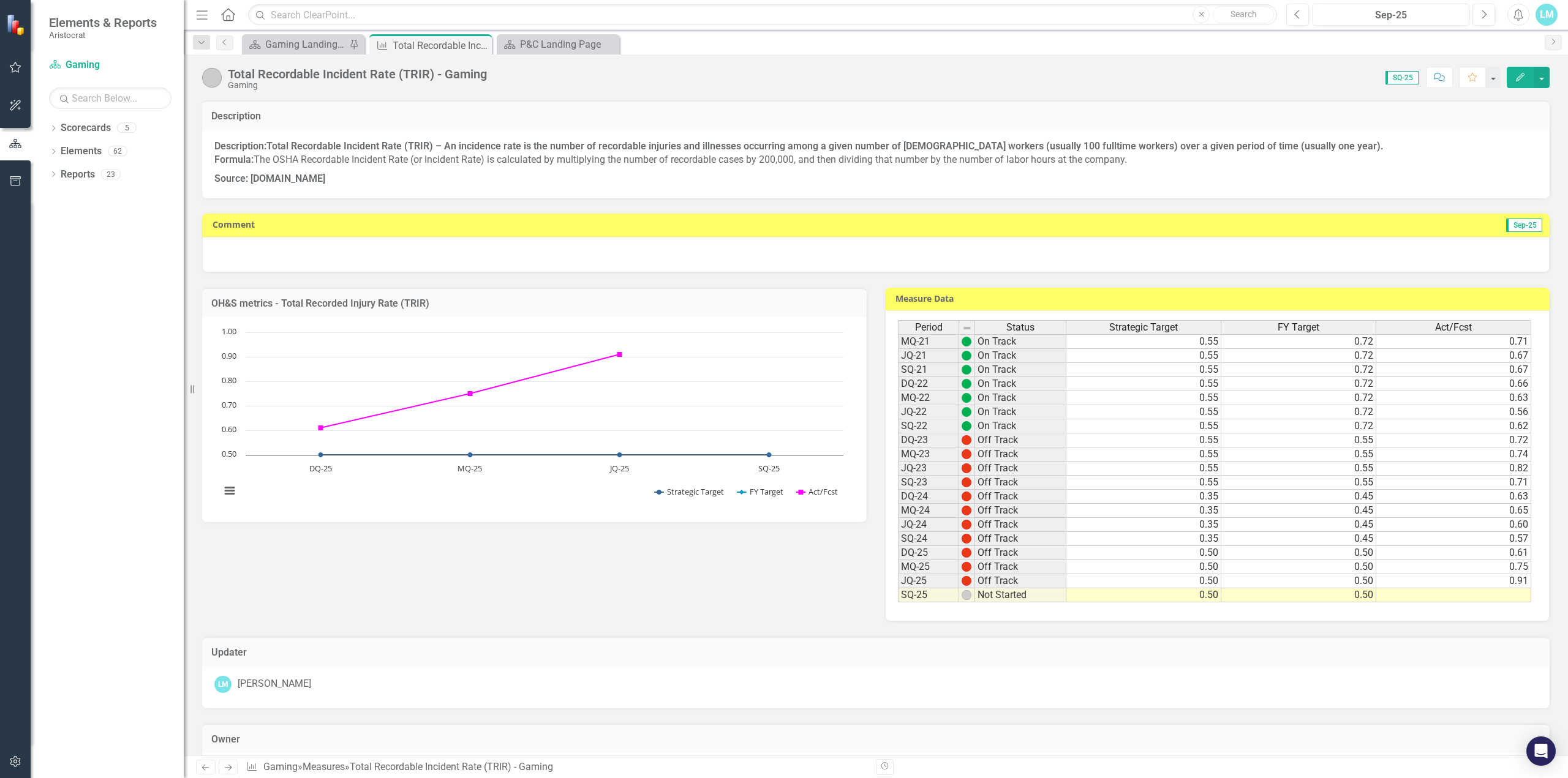
click at [1485, 596] on td at bounding box center [1453, 595] width 155 height 14
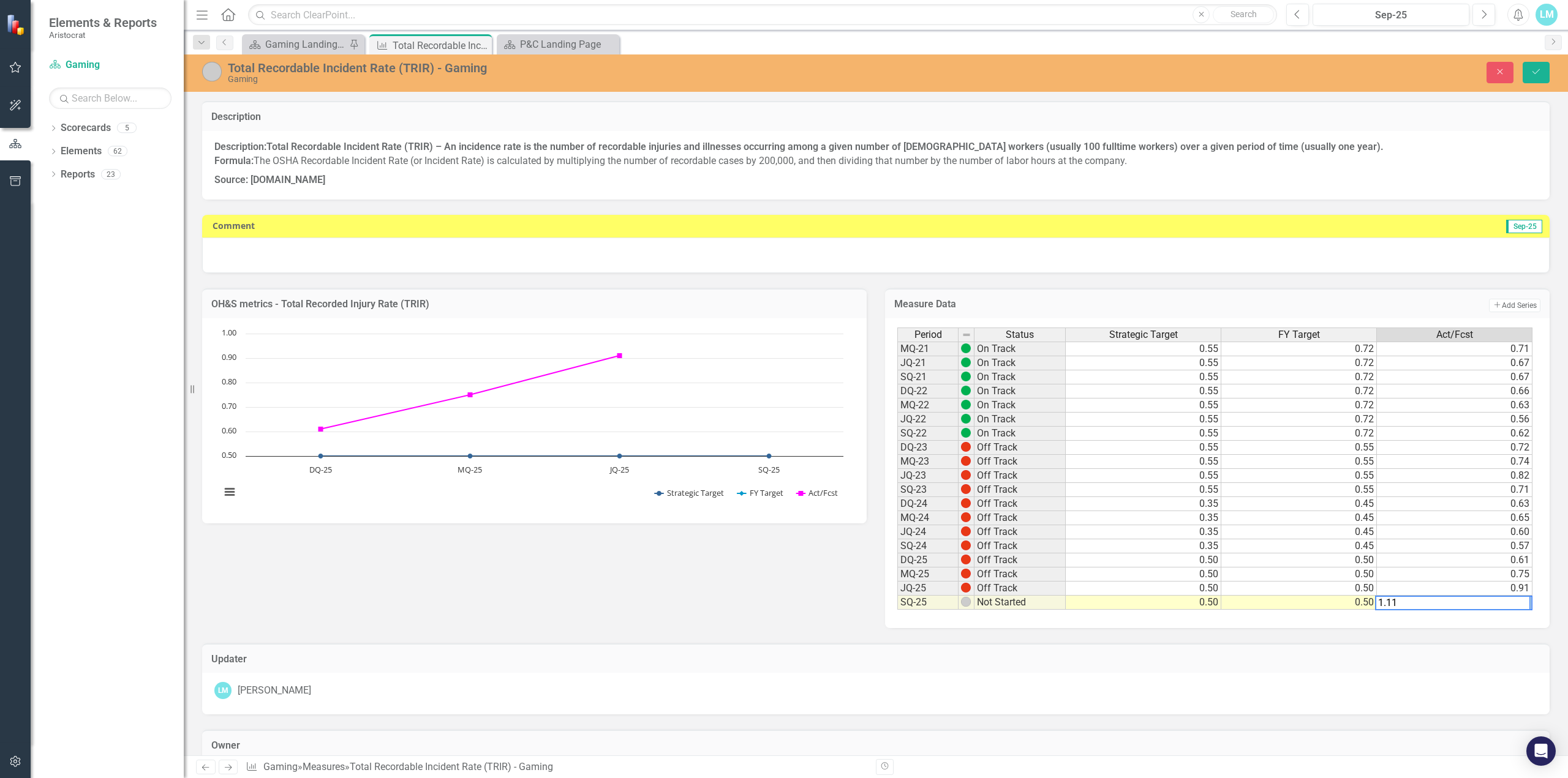
type textarea "1.11"
click at [1533, 73] on icon "Save" at bounding box center [1536, 71] width 11 height 8
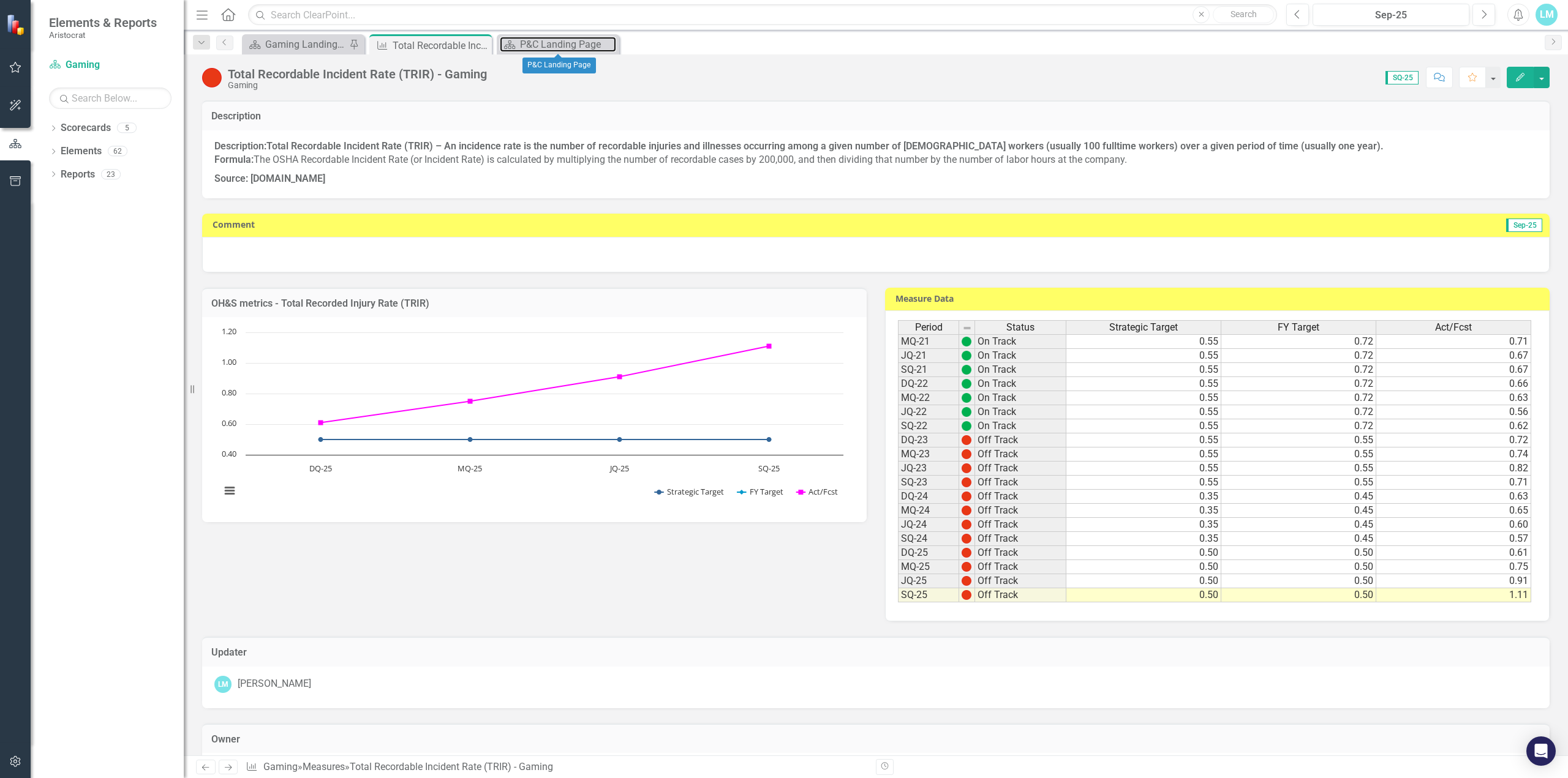
click at [512, 43] on icon "Scorecard" at bounding box center [508, 44] width 12 height 10
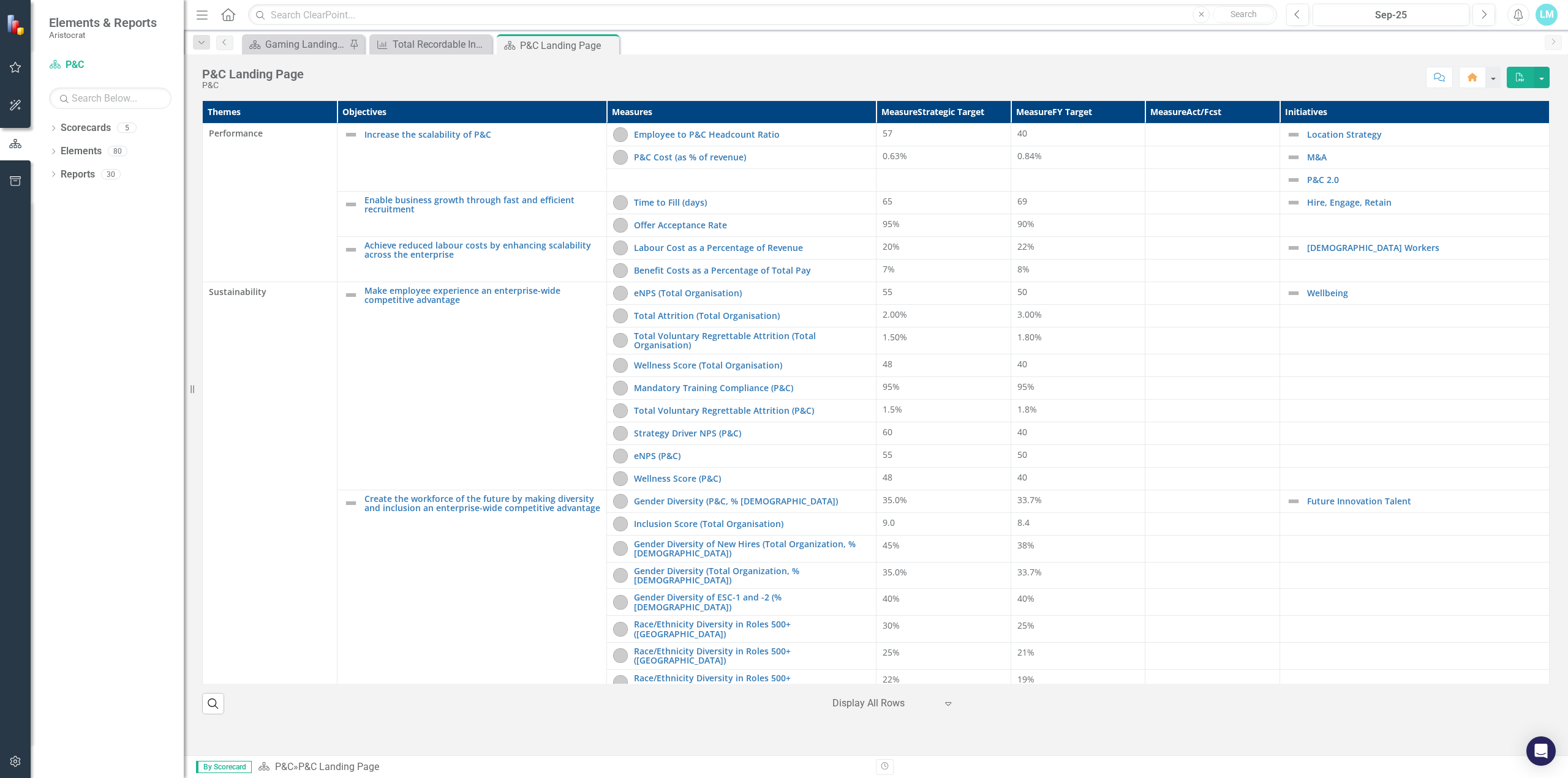
scroll to position [91, 0]
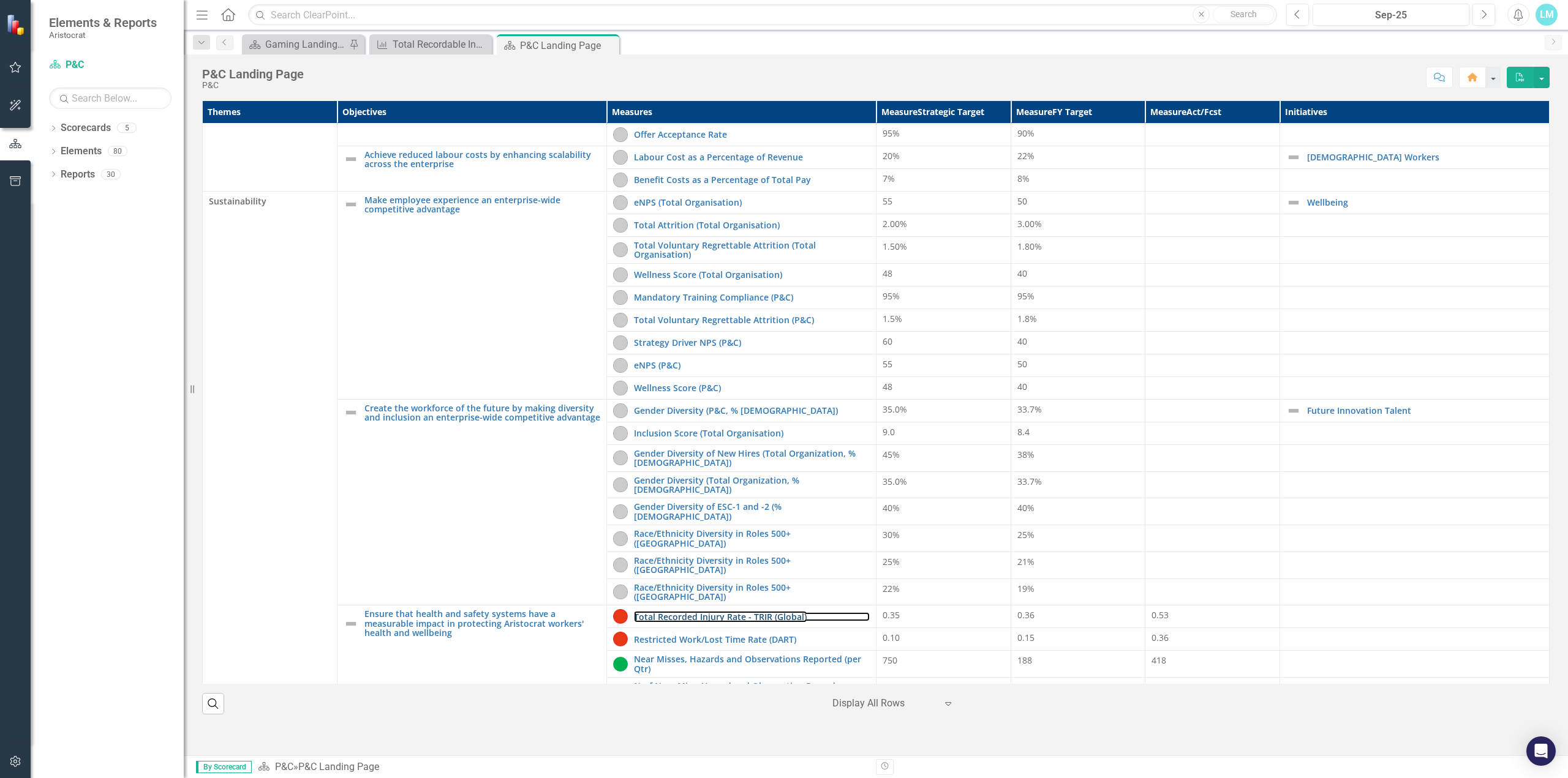
click at [735, 612] on link "Total Recorded Injury Rate - TRIR (Global)" at bounding box center [751, 617] width 236 height 9
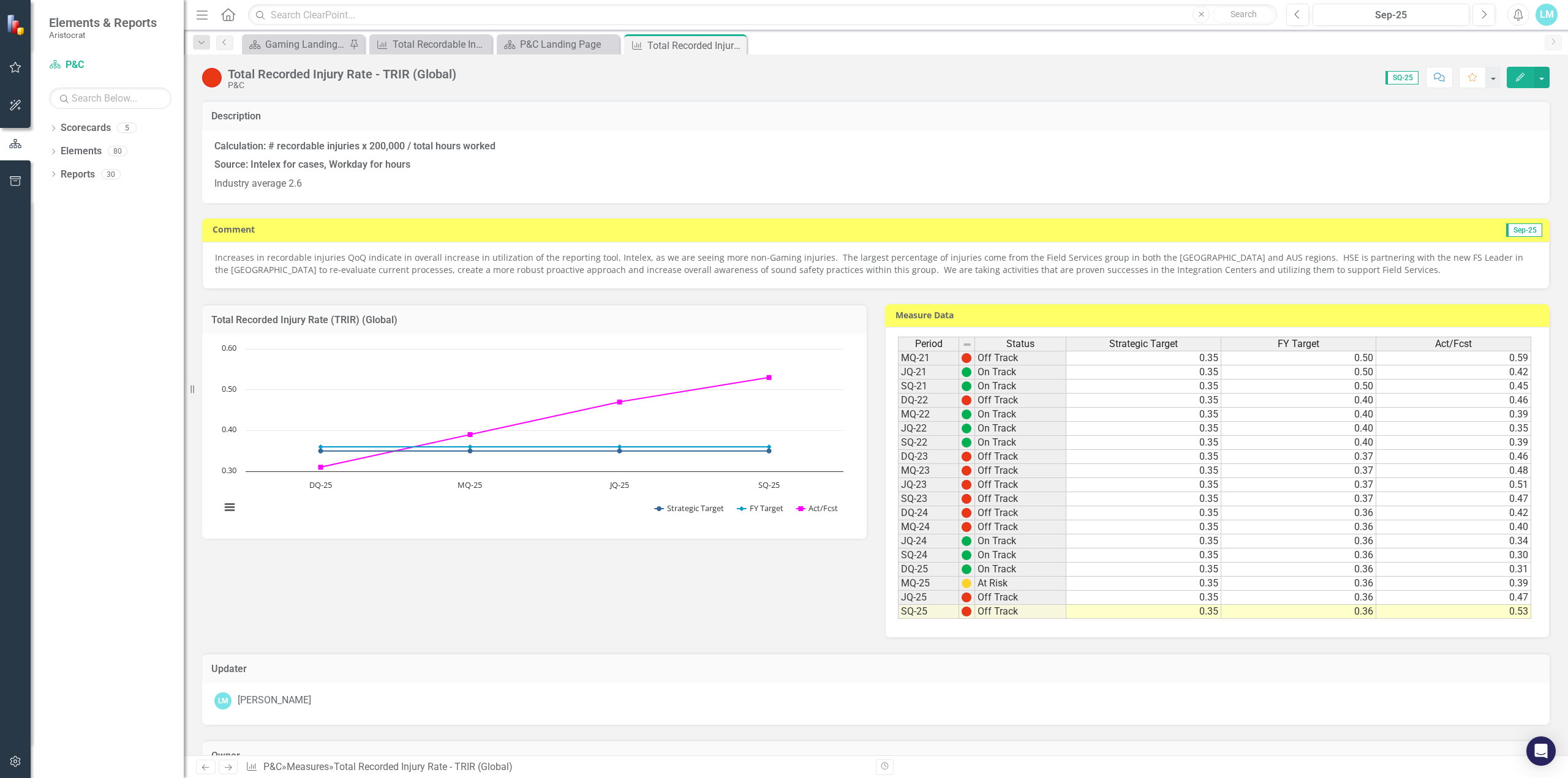
click at [1399, 266] on p "Increases in recordable injuries QoQ indicate in overall increase in utilizatio…" at bounding box center [875, 264] width 1322 height 24
click at [1240, 276] on p "Increases in recordable injuries QoQ indicate in overall increase in utilizatio…" at bounding box center [875, 264] width 1322 height 24
click at [1239, 275] on p "Increases in recordable injuries QoQ indicate in overall increase in utilizatio…" at bounding box center [875, 264] width 1322 height 24
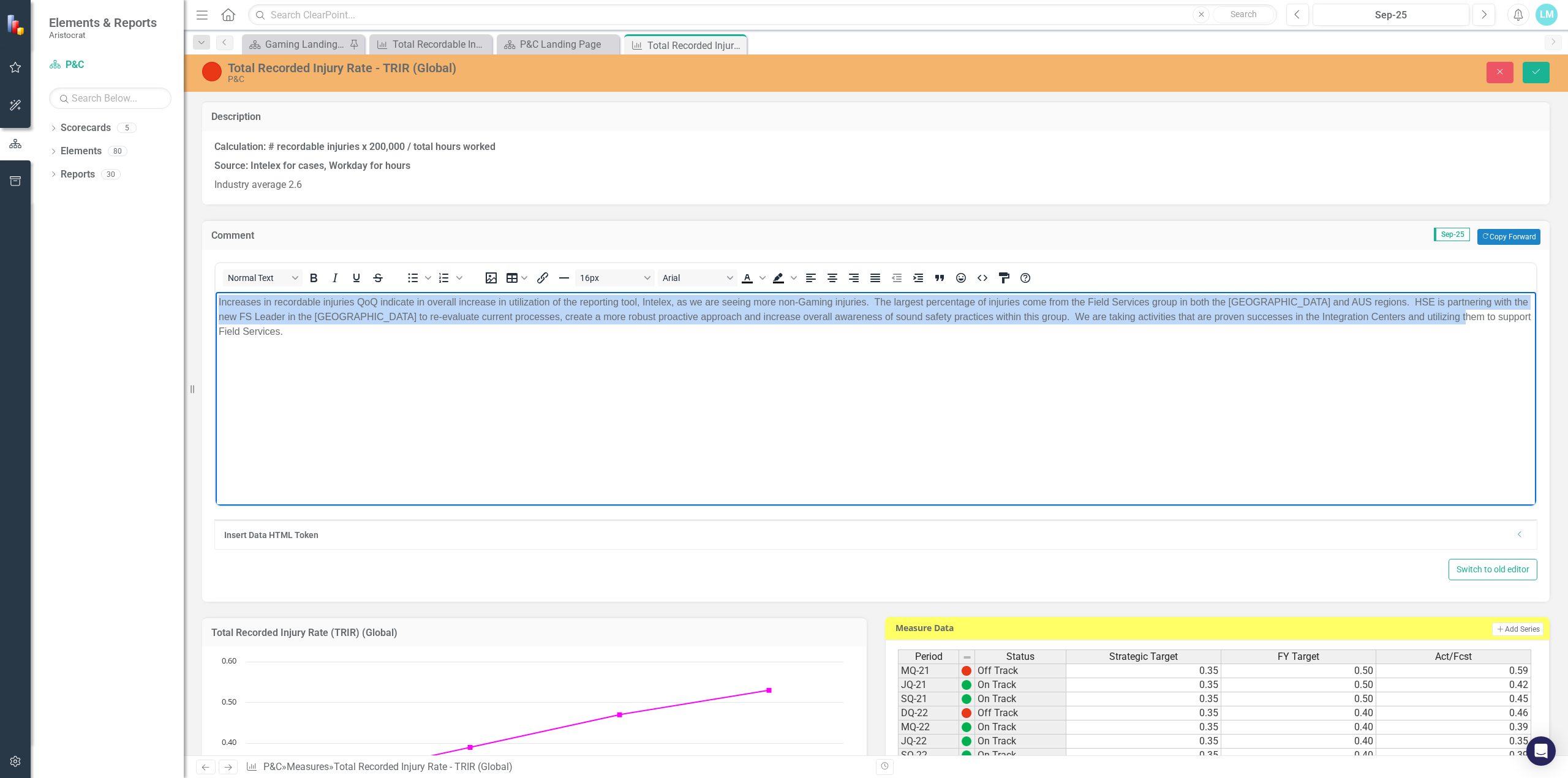
drag, startPoint x: 1433, startPoint y: 320, endPoint x: 209, endPoint y: 295, distance: 1224.3
click at [216, 295] on html "Increases in recordable injuries QoQ indicate in overall increase in utilizatio…" at bounding box center [875, 383] width 1320 height 183
drag, startPoint x: 234, startPoint y: 293, endPoint x: 245, endPoint y: 305, distance: 16.3
copy p "Increases in recordable injuries QoQ indicate in overall increase in utilizatio…"
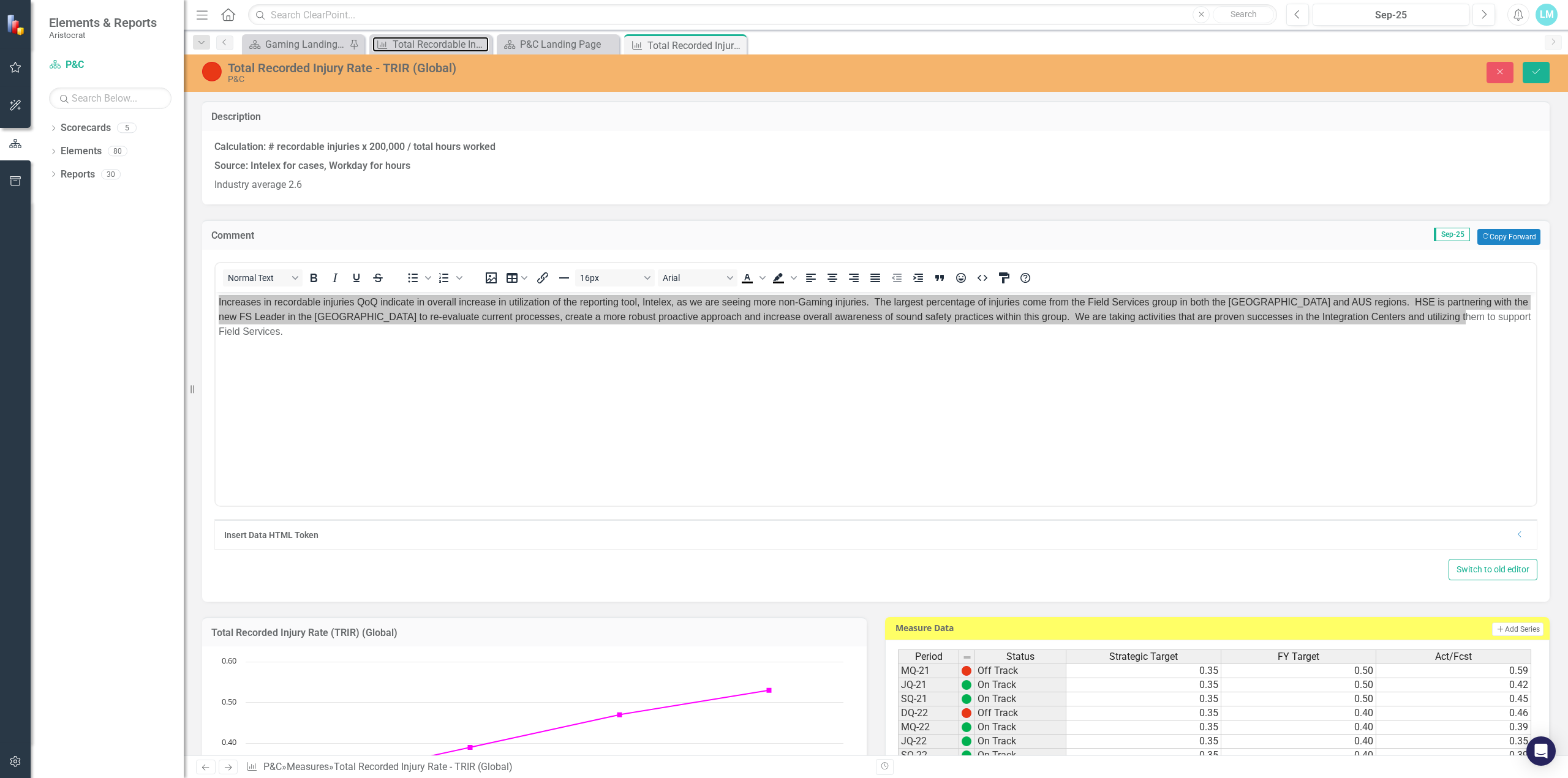
click at [415, 44] on div "Total Recordable Incident Rate (TRIR) - Gaming" at bounding box center [441, 44] width 96 height 16
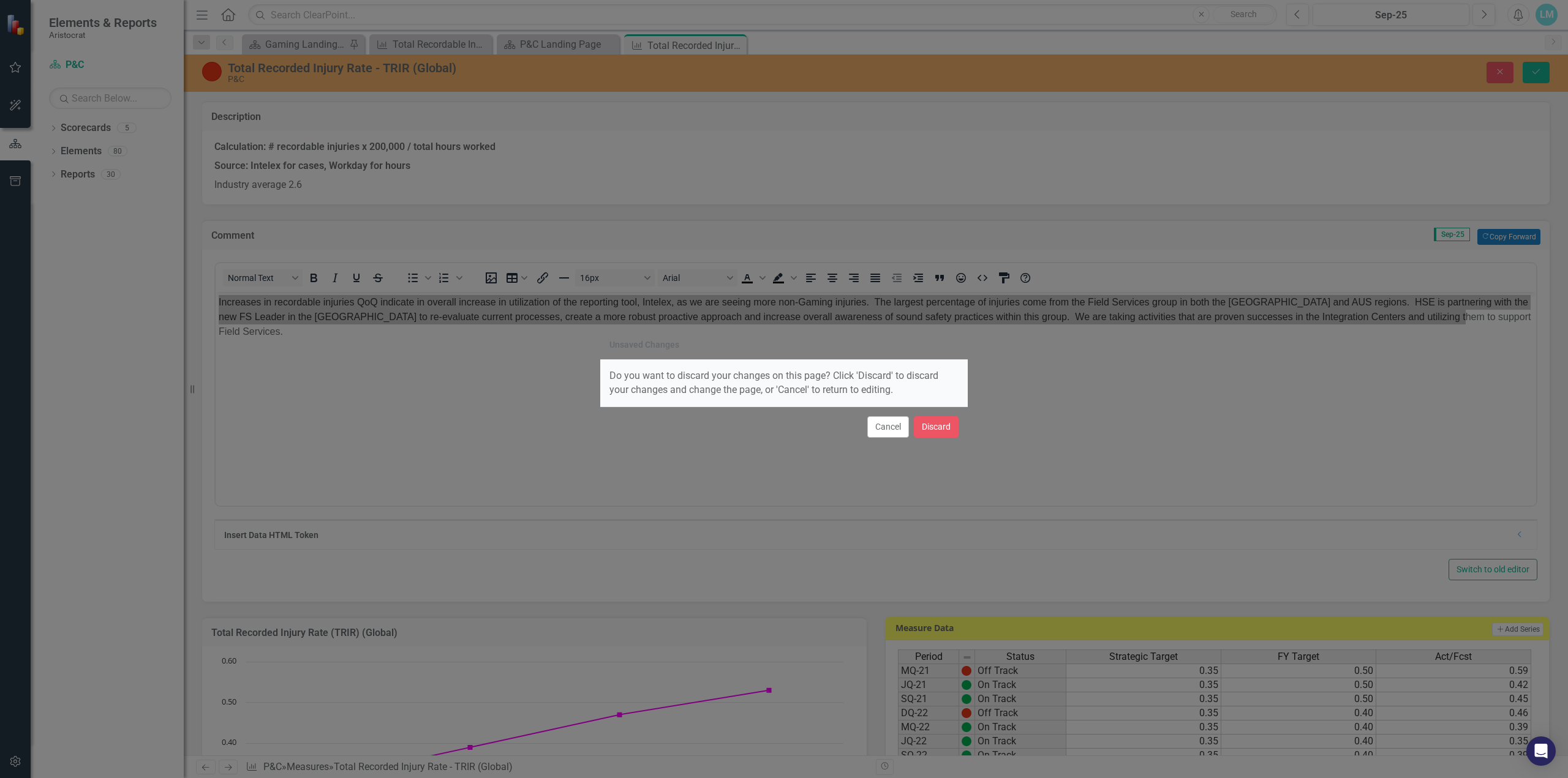
click at [903, 434] on button "Cancel" at bounding box center [887, 427] width 42 height 21
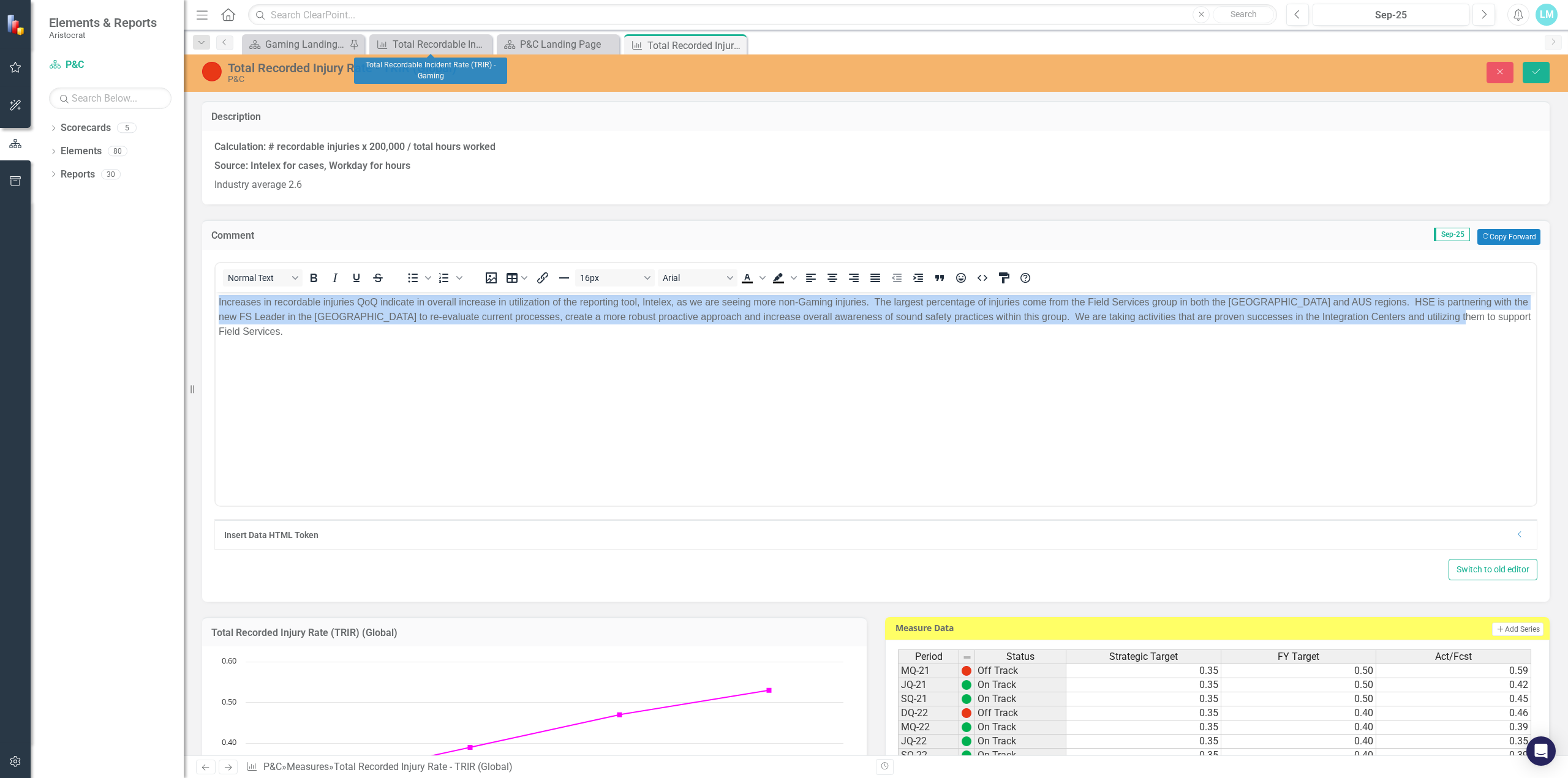
click at [874, 396] on body "Increases in recordable injuries QoQ indicate in overall increase in utilizatio…" at bounding box center [875, 383] width 1320 height 183
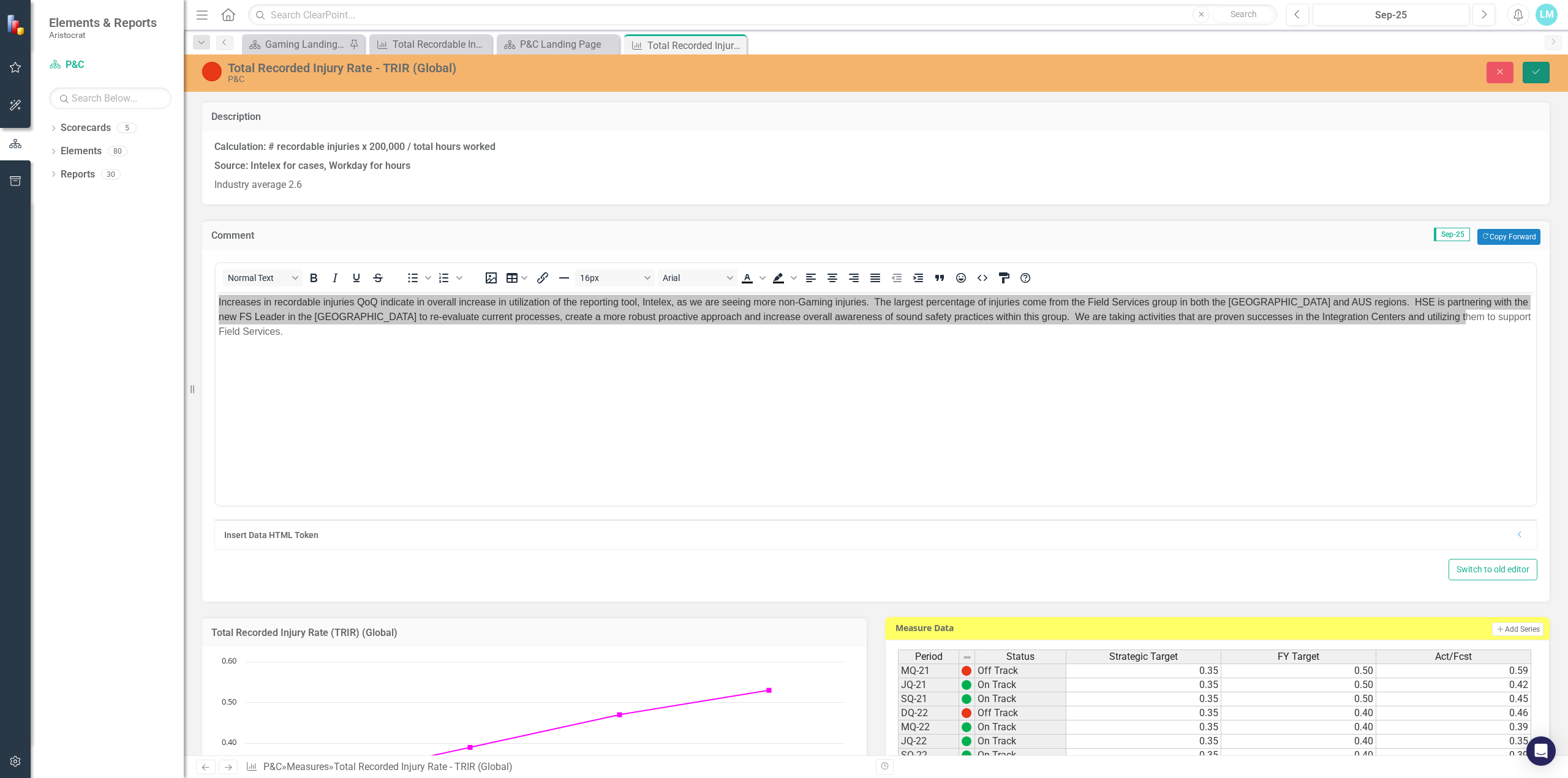
click at [1535, 66] on button "Save" at bounding box center [1536, 72] width 27 height 21
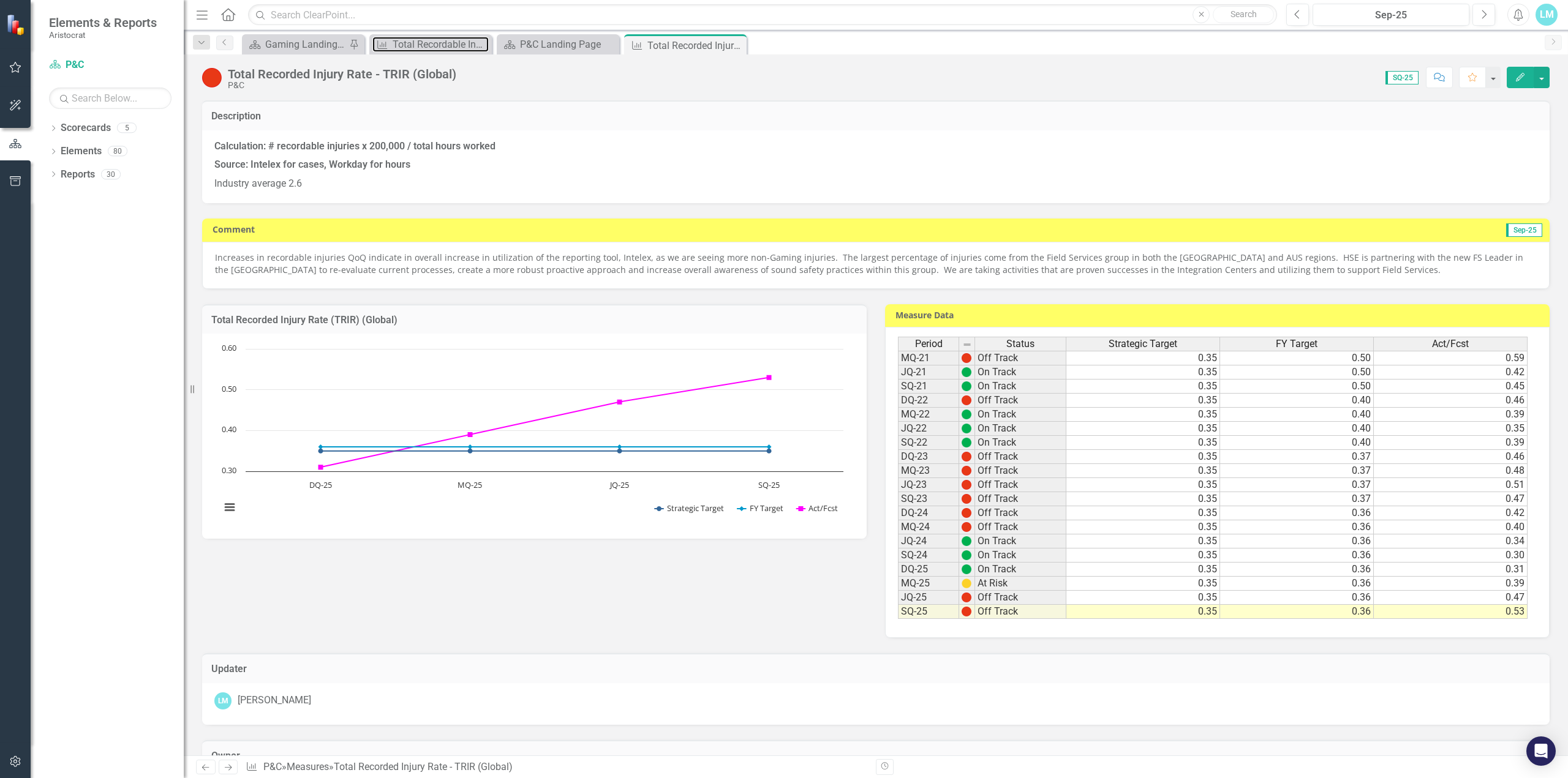
click at [447, 44] on div "Total Recordable Incident Rate (TRIR) - Gaming" at bounding box center [441, 44] width 96 height 16
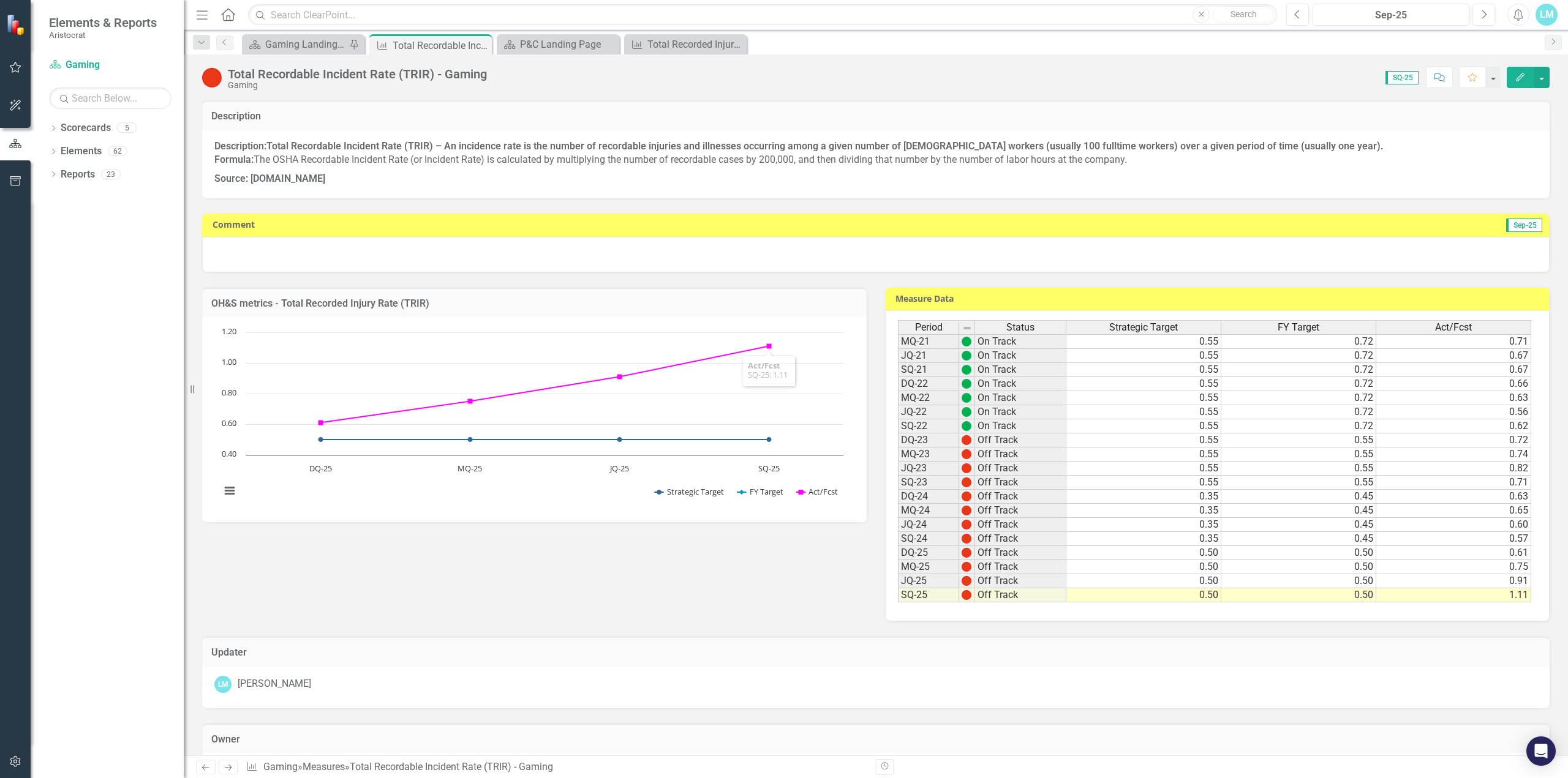
click at [606, 254] on div at bounding box center [875, 255] width 1348 height 35
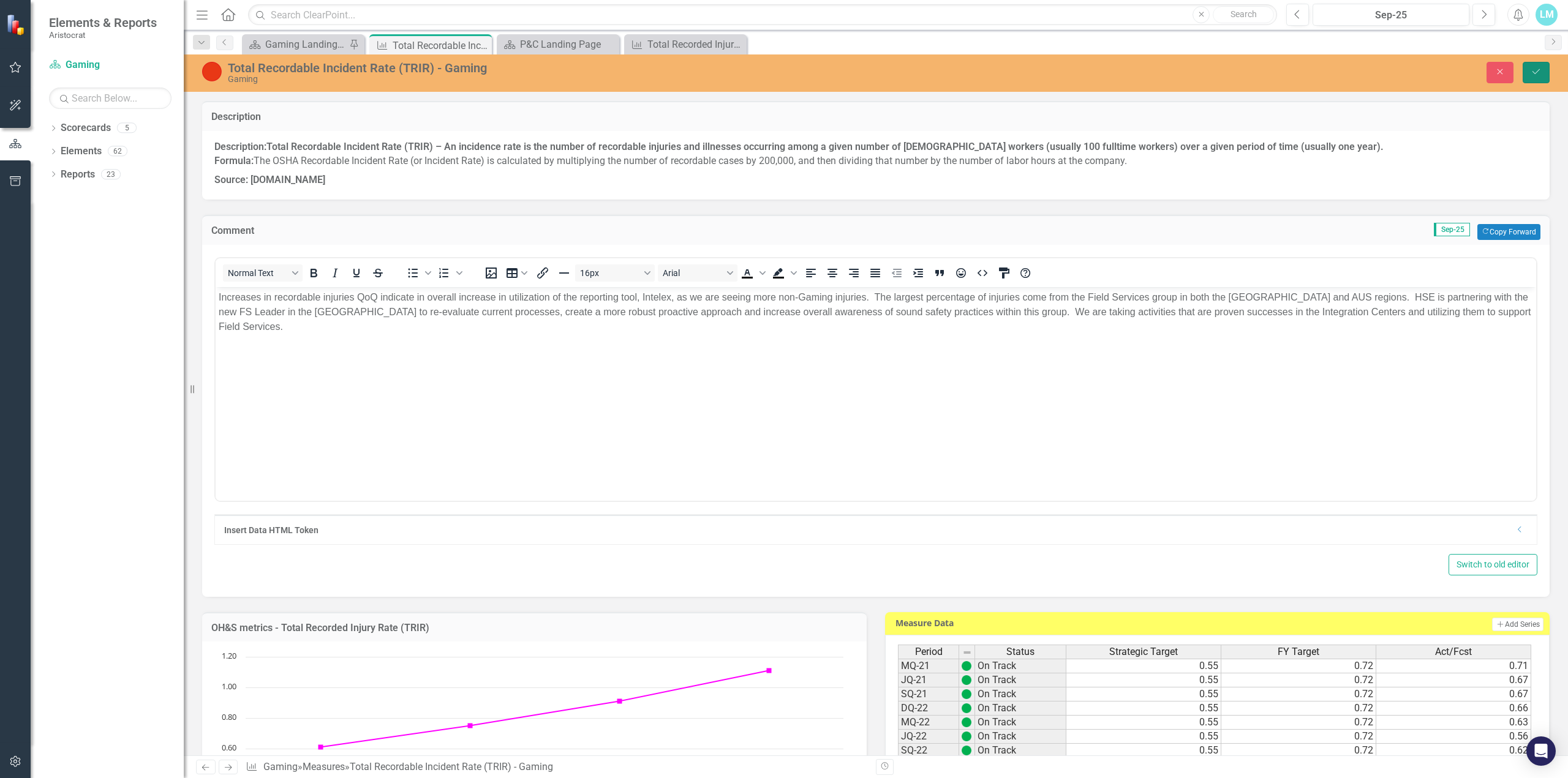
click at [1536, 66] on button "Save" at bounding box center [1536, 72] width 27 height 21
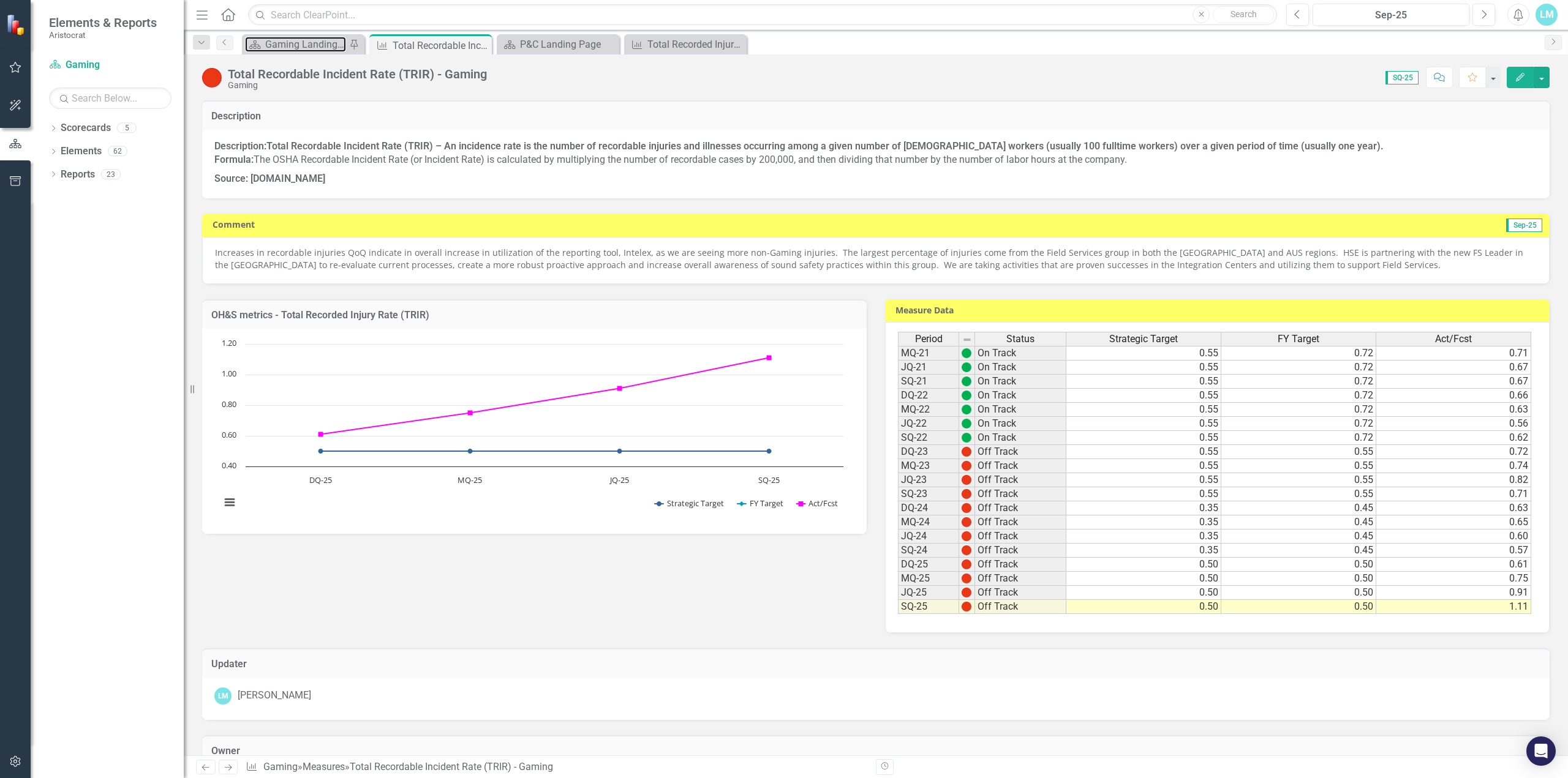
click at [327, 39] on div "Gaming Landing Page" at bounding box center [305, 44] width 81 height 16
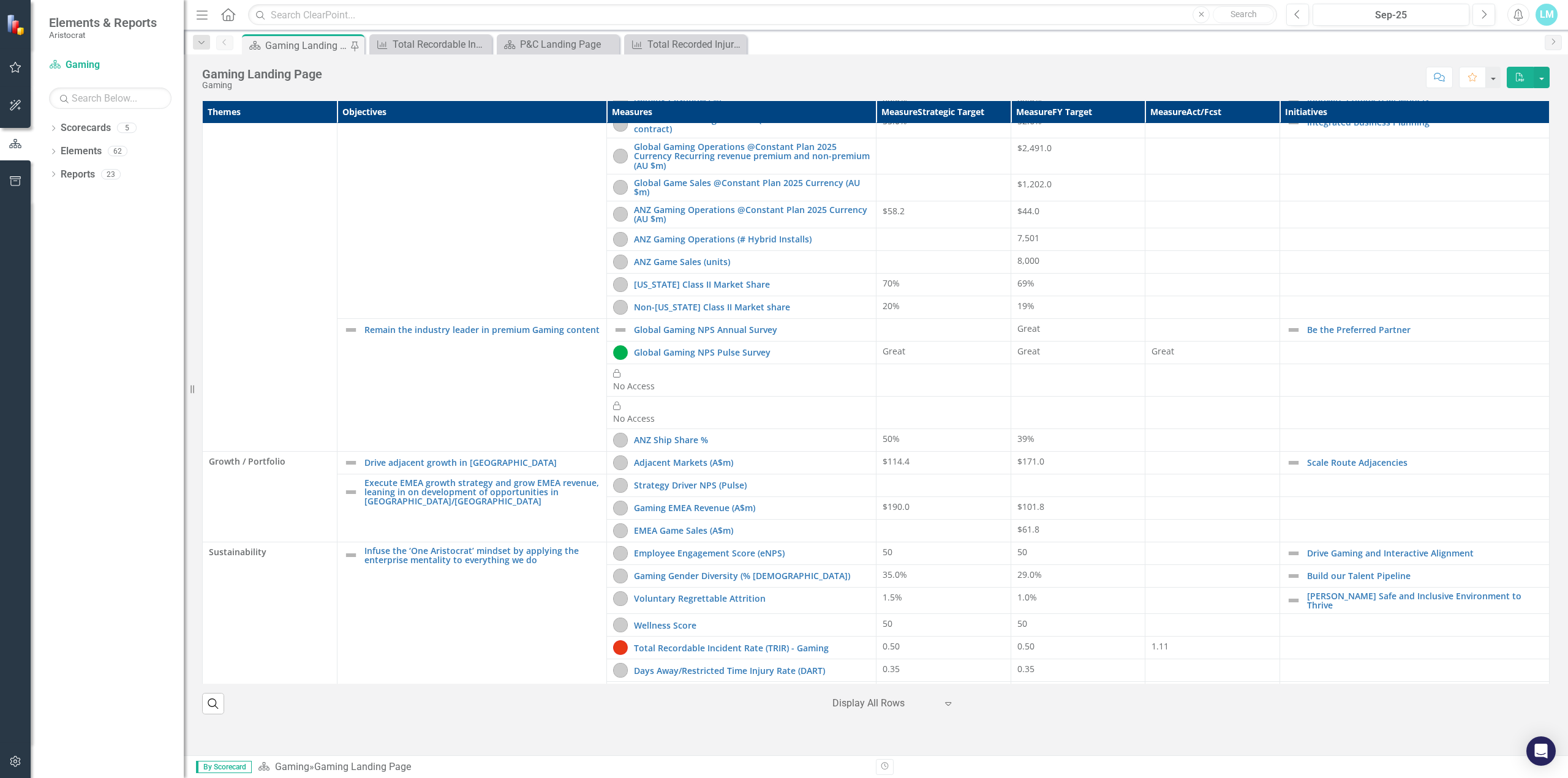
scroll to position [204, 0]
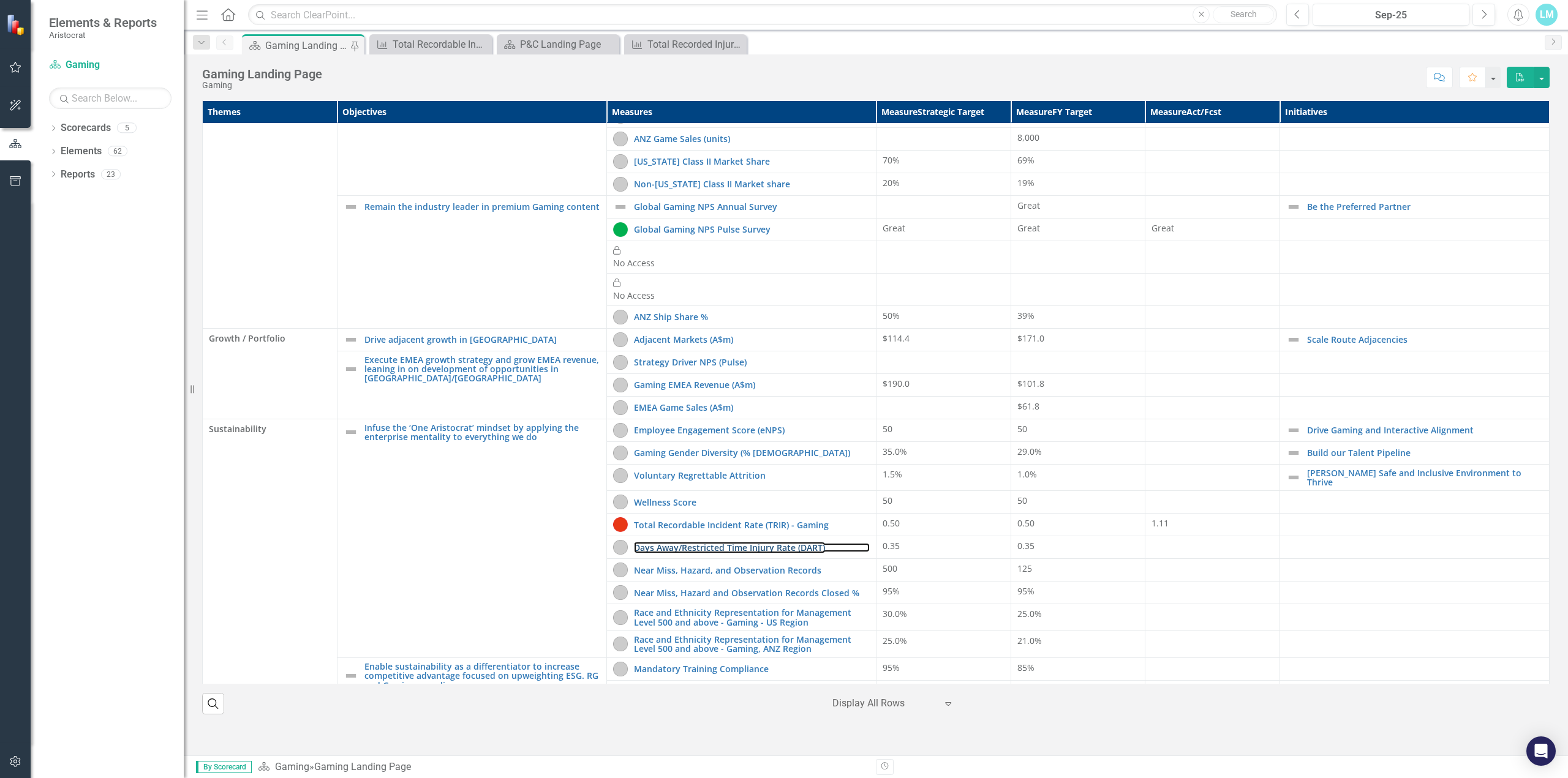
click at [719, 543] on link "Days Away/Restricted Time Injury Rate (DART)" at bounding box center [751, 547] width 236 height 9
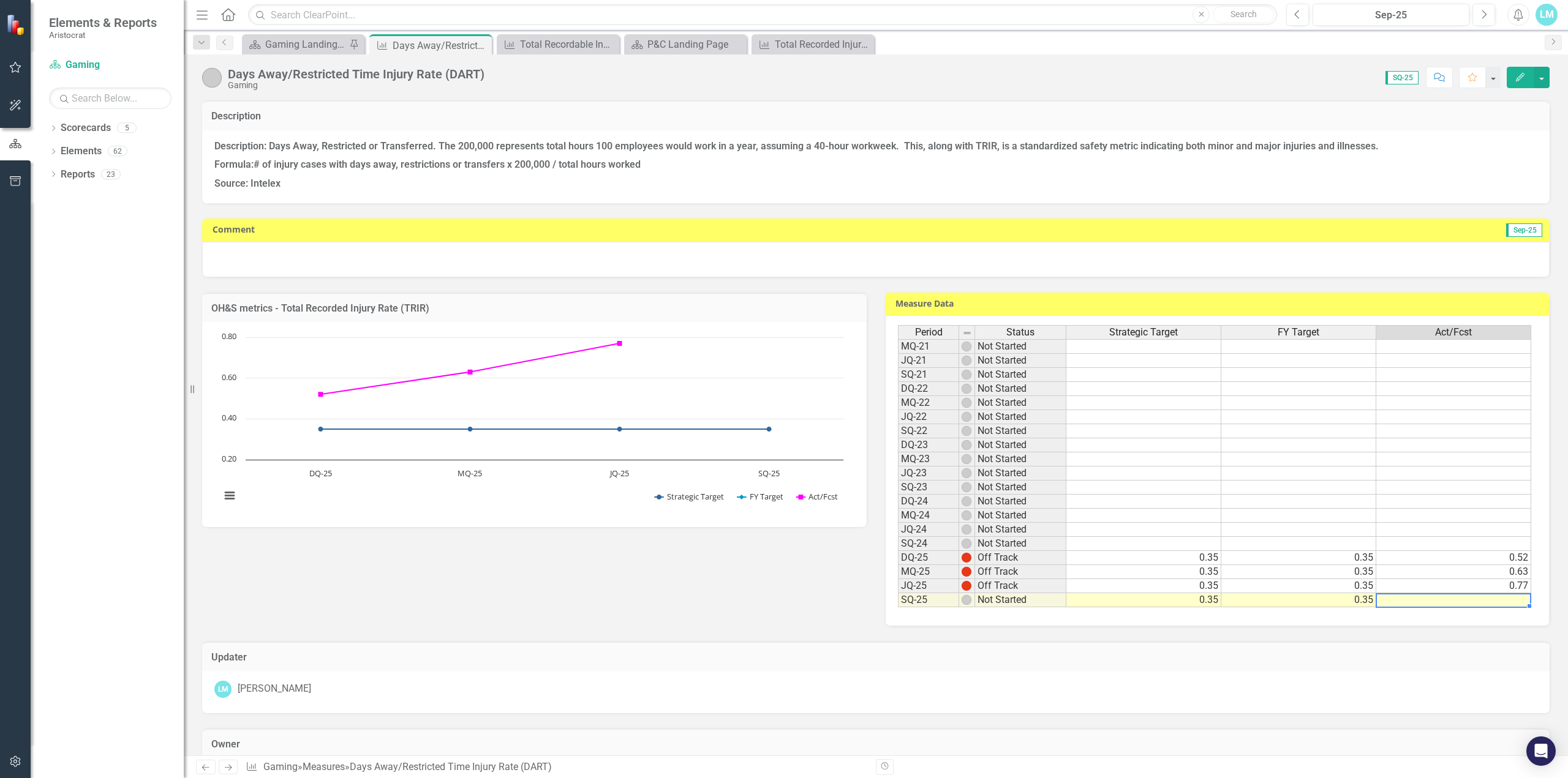
click at [1428, 604] on td at bounding box center [1453, 600] width 155 height 14
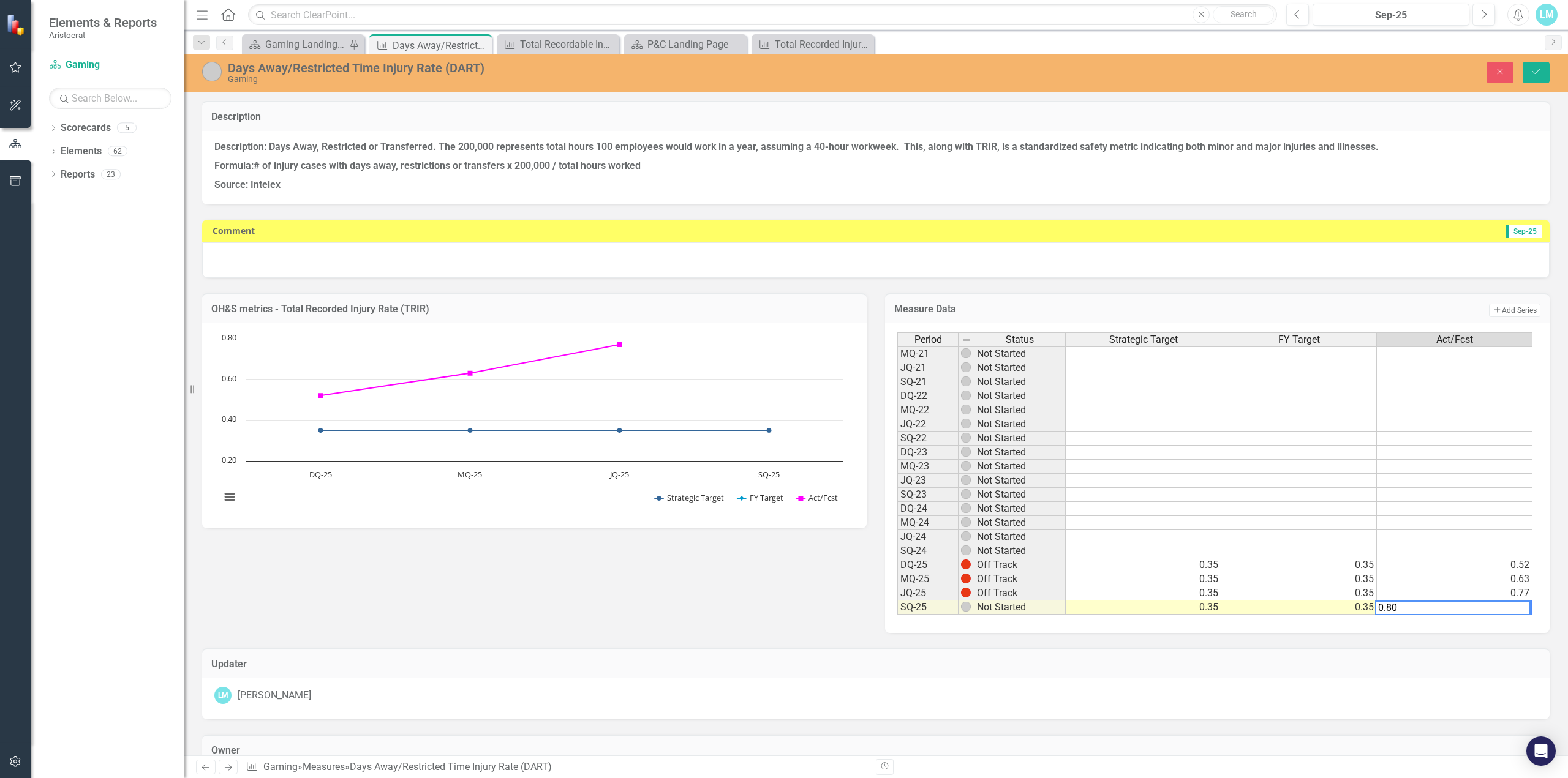
type textarea "0.80"
click at [1534, 74] on icon "Save" at bounding box center [1536, 71] width 11 height 8
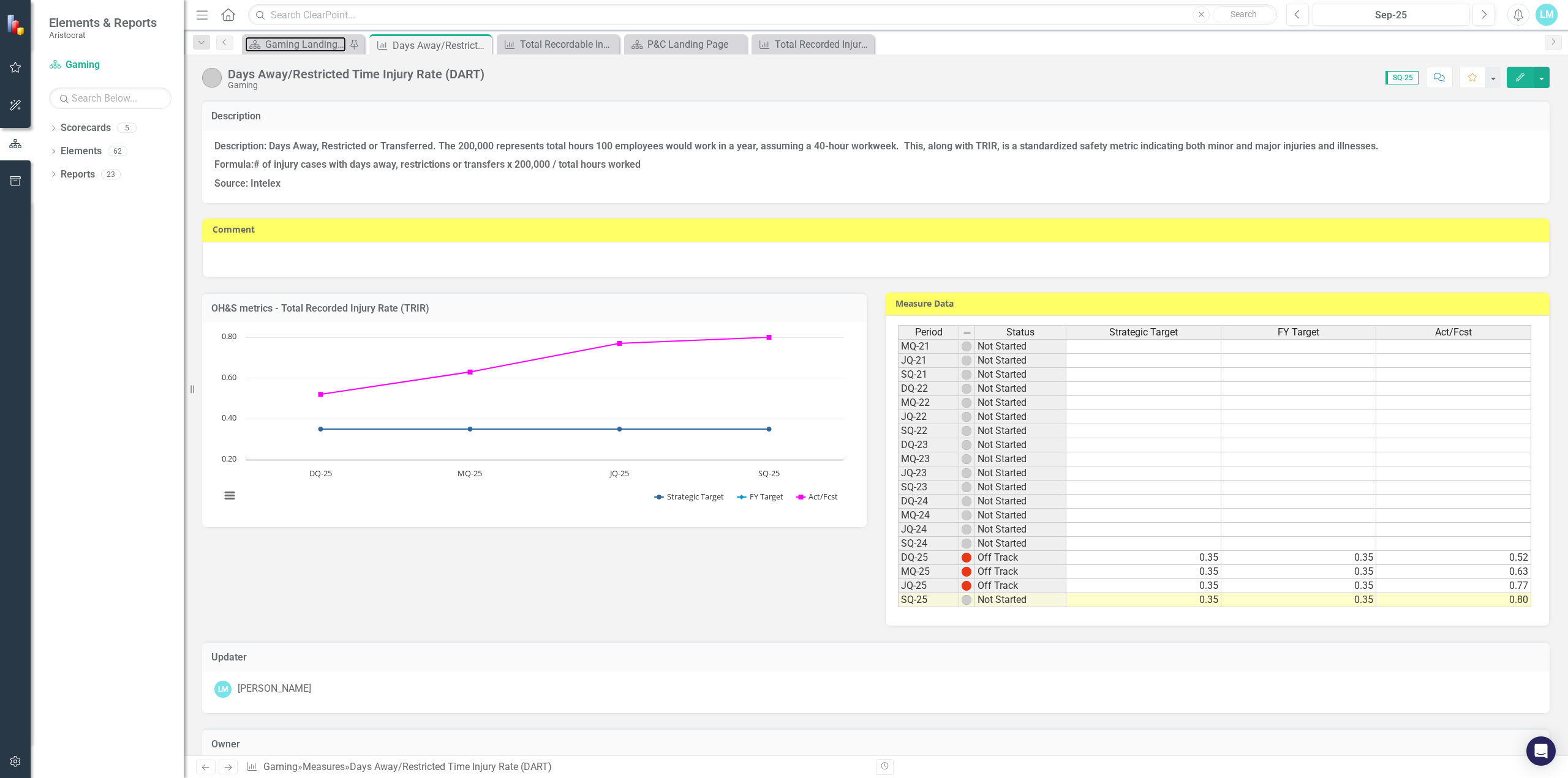
click at [301, 50] on div "Gaming Landing Page" at bounding box center [305, 44] width 81 height 16
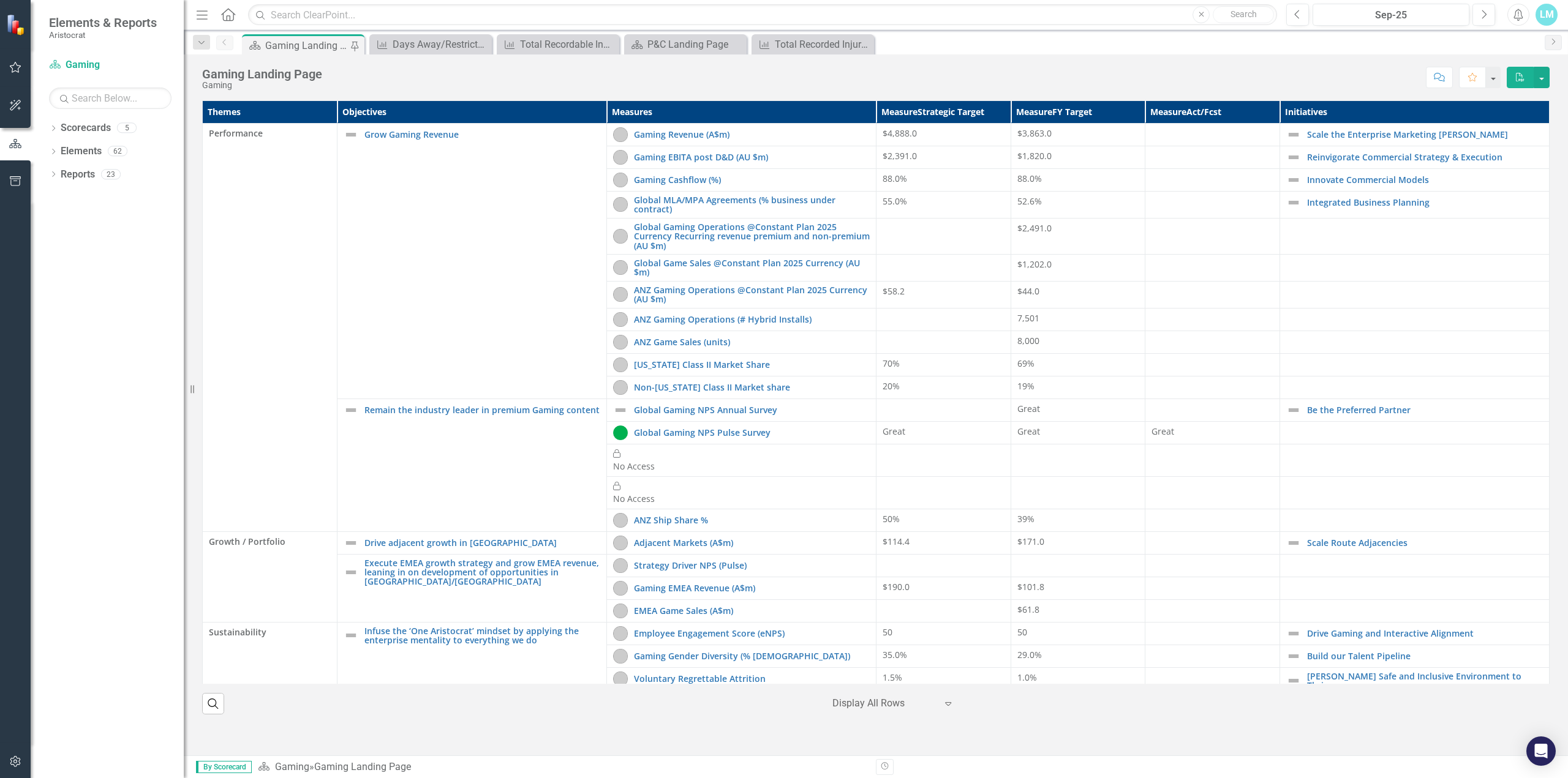
scroll to position [204, 0]
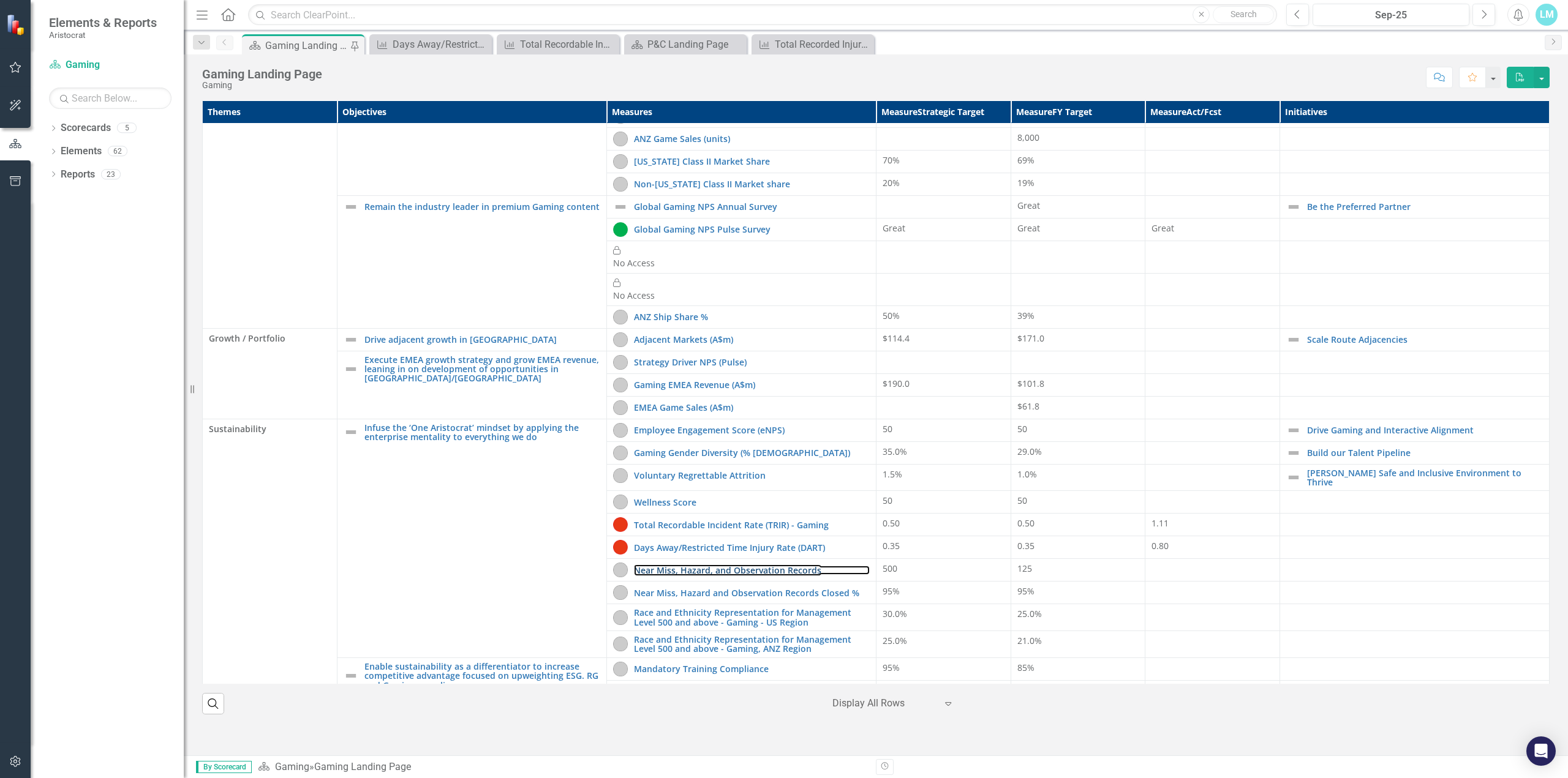
click at [700, 566] on link "Near Miss, Hazard, and Observation Records" at bounding box center [751, 571] width 236 height 9
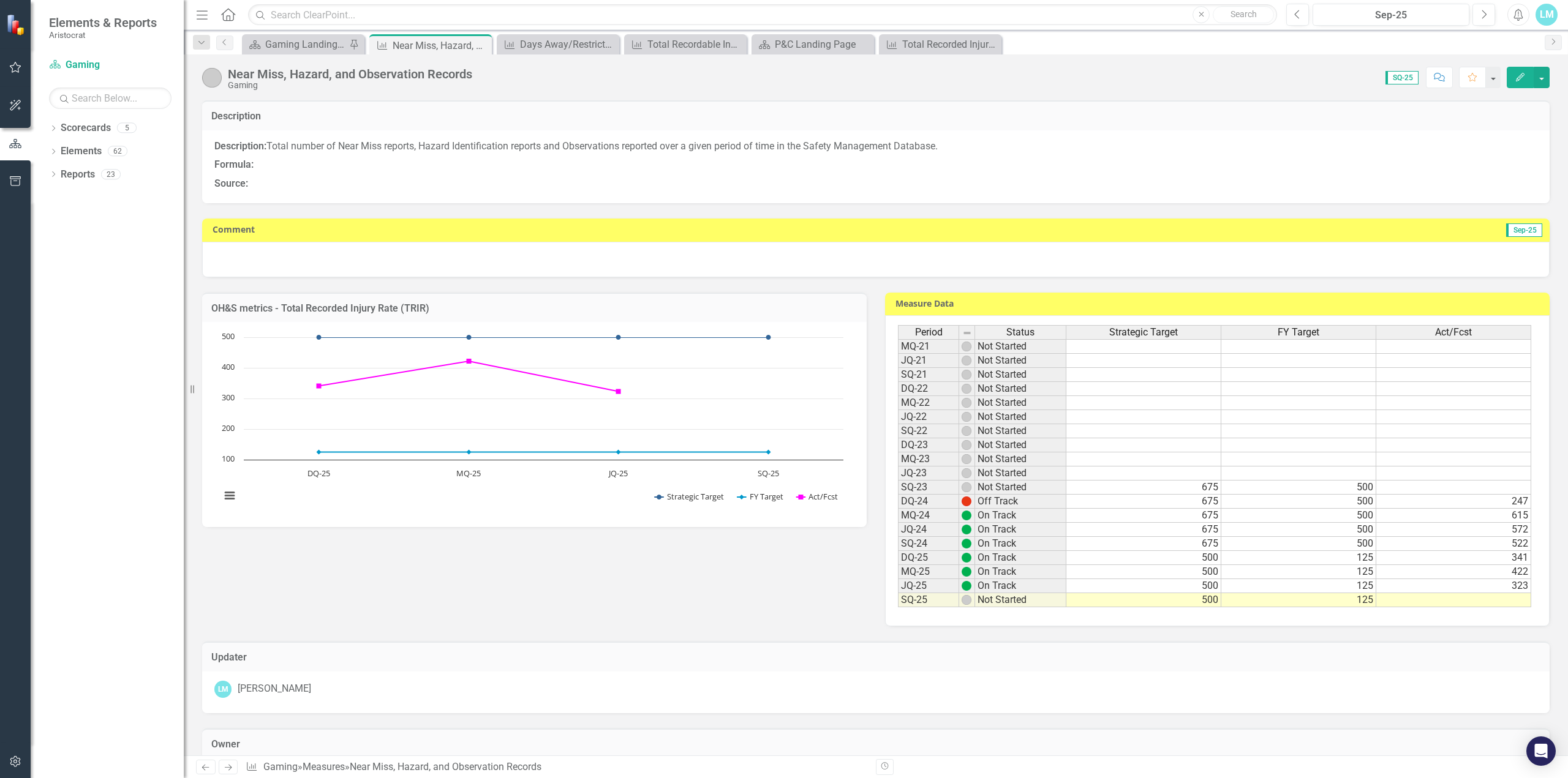
click at [1482, 598] on td at bounding box center [1453, 600] width 155 height 14
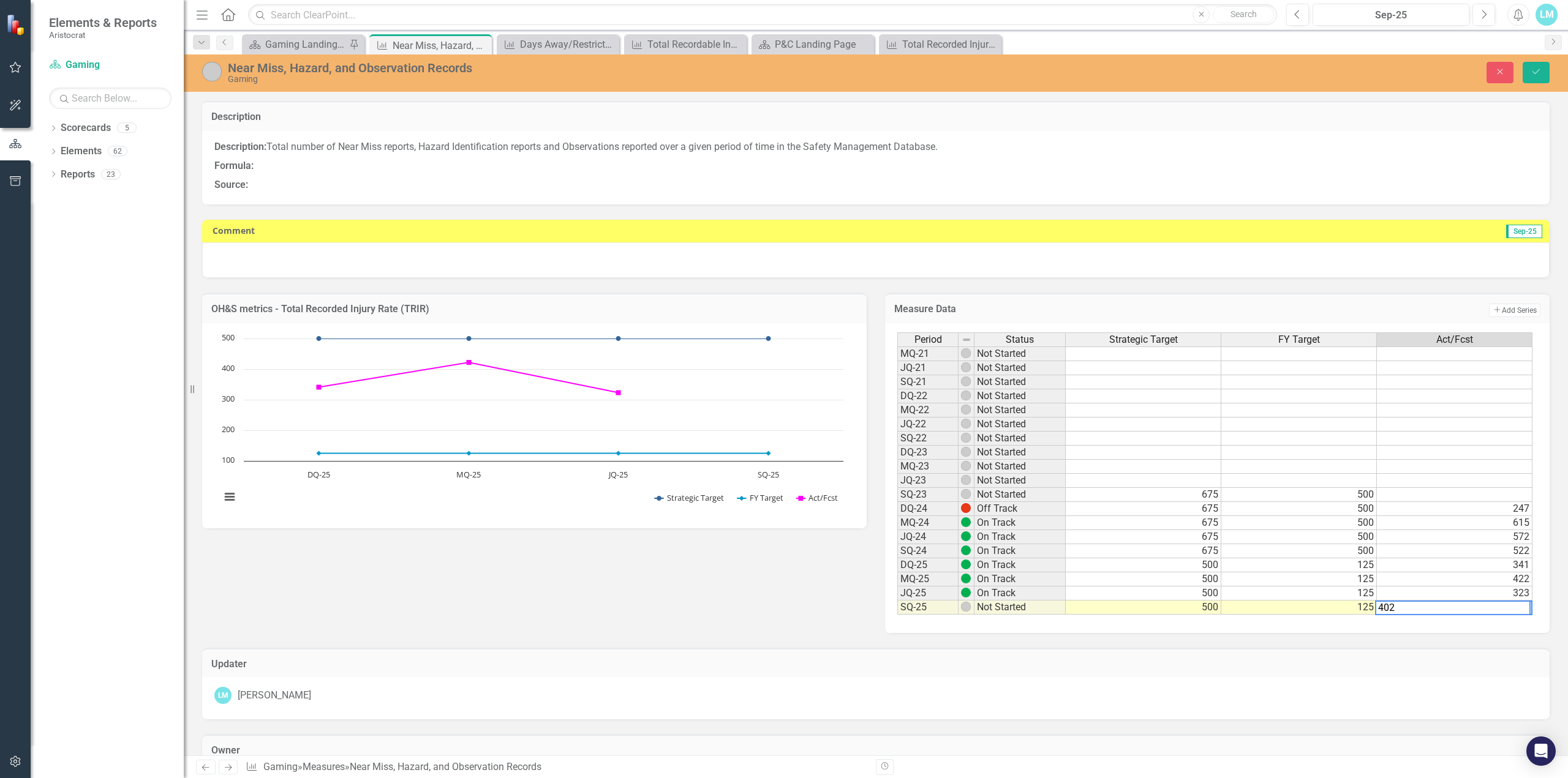
type textarea "402"
click at [1535, 69] on icon "Save" at bounding box center [1536, 71] width 11 height 8
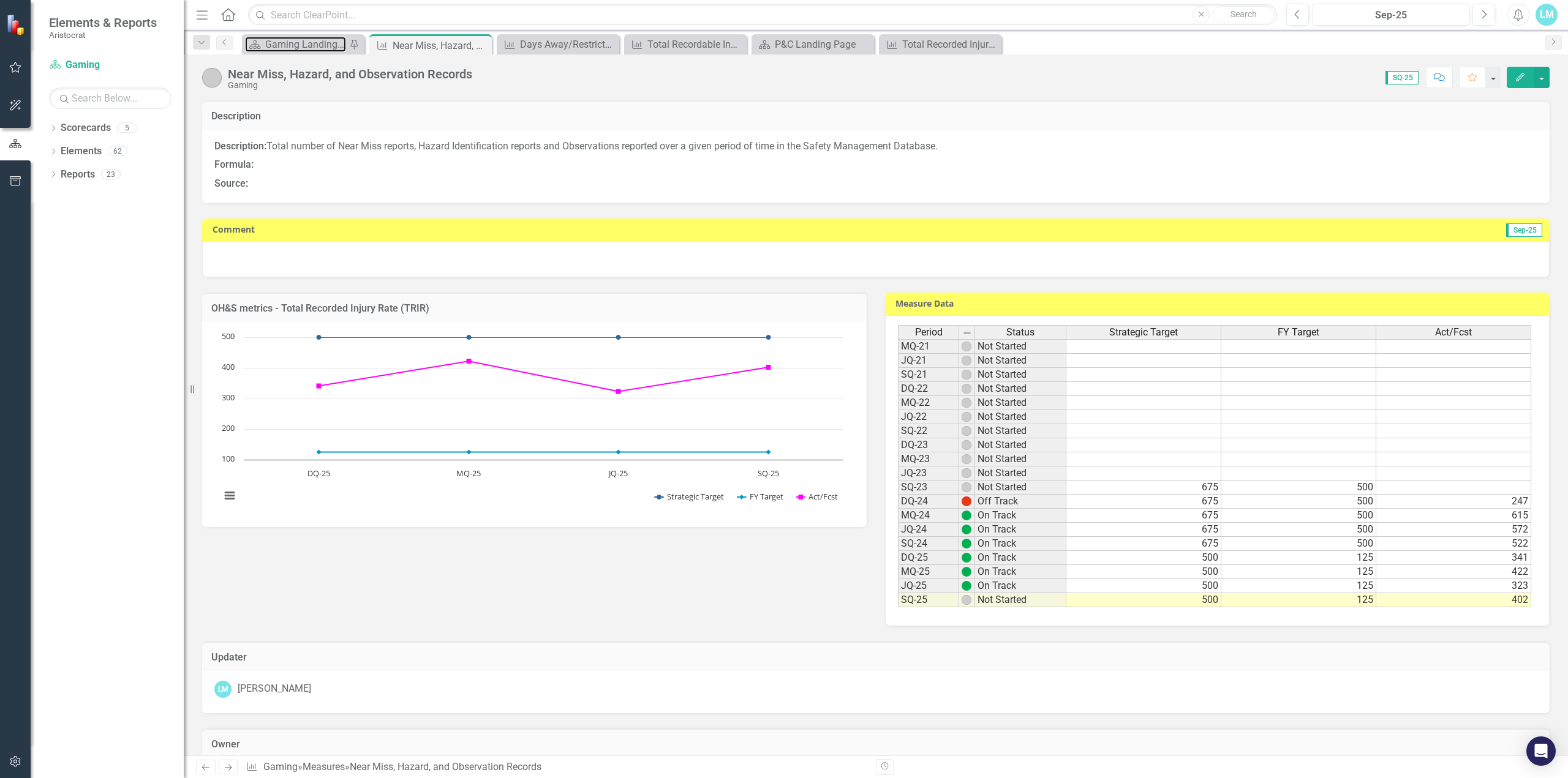
click at [315, 47] on div "Gaming Landing Page" at bounding box center [305, 44] width 81 height 16
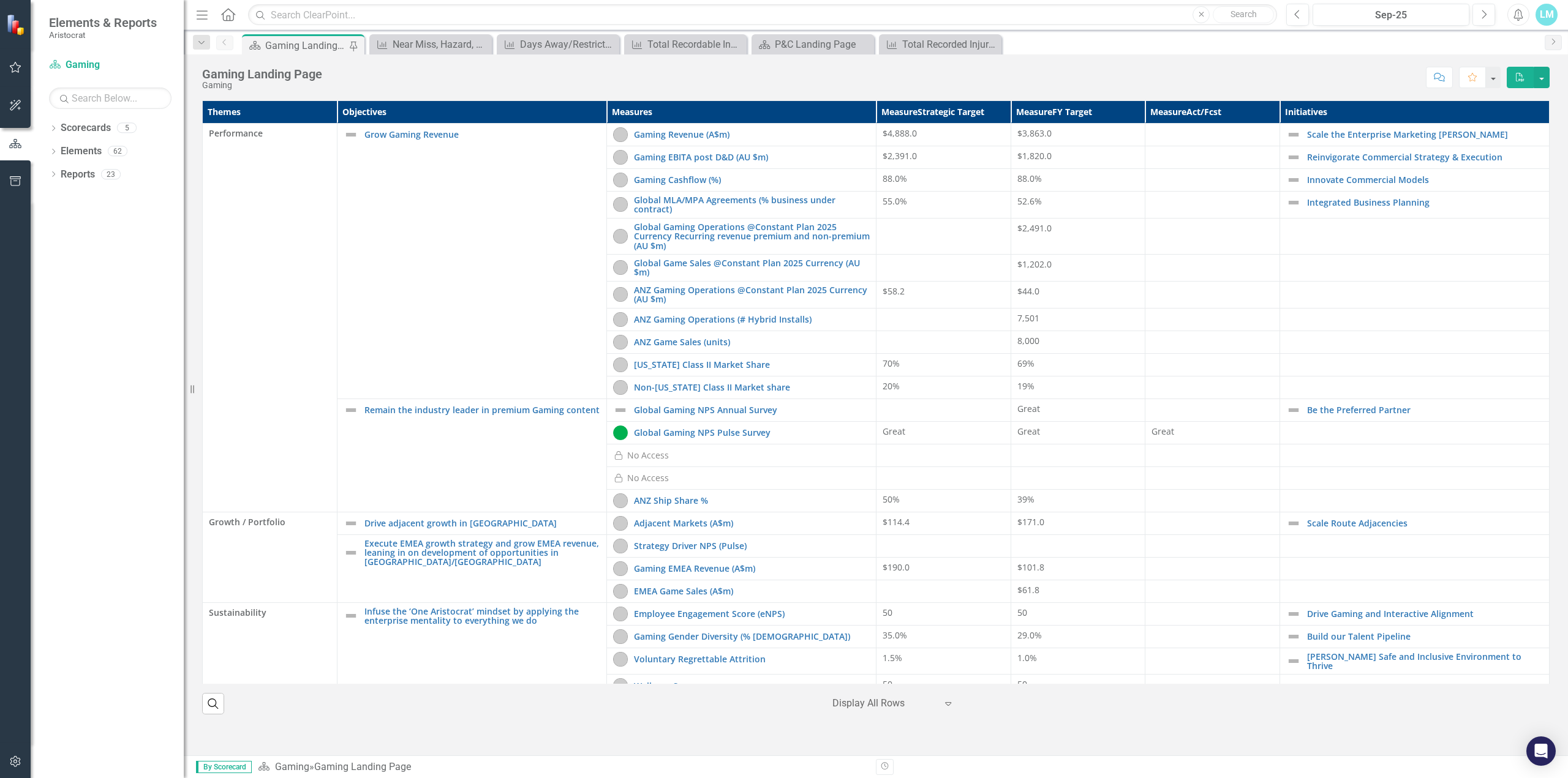
scroll to position [204, 0]
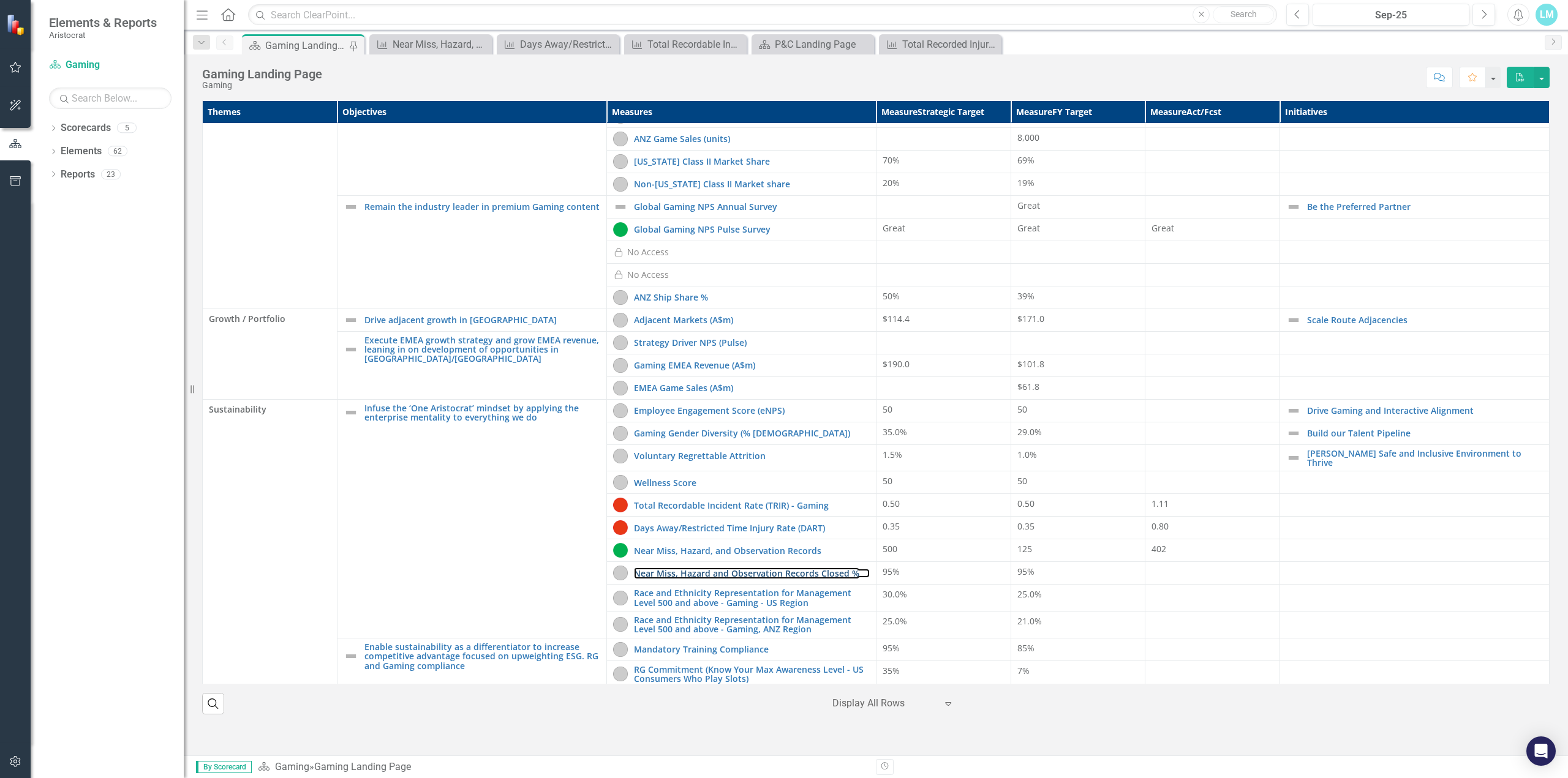
click at [702, 571] on link "Near Miss, Hazard and Observation Records Closed %" at bounding box center [751, 573] width 236 height 9
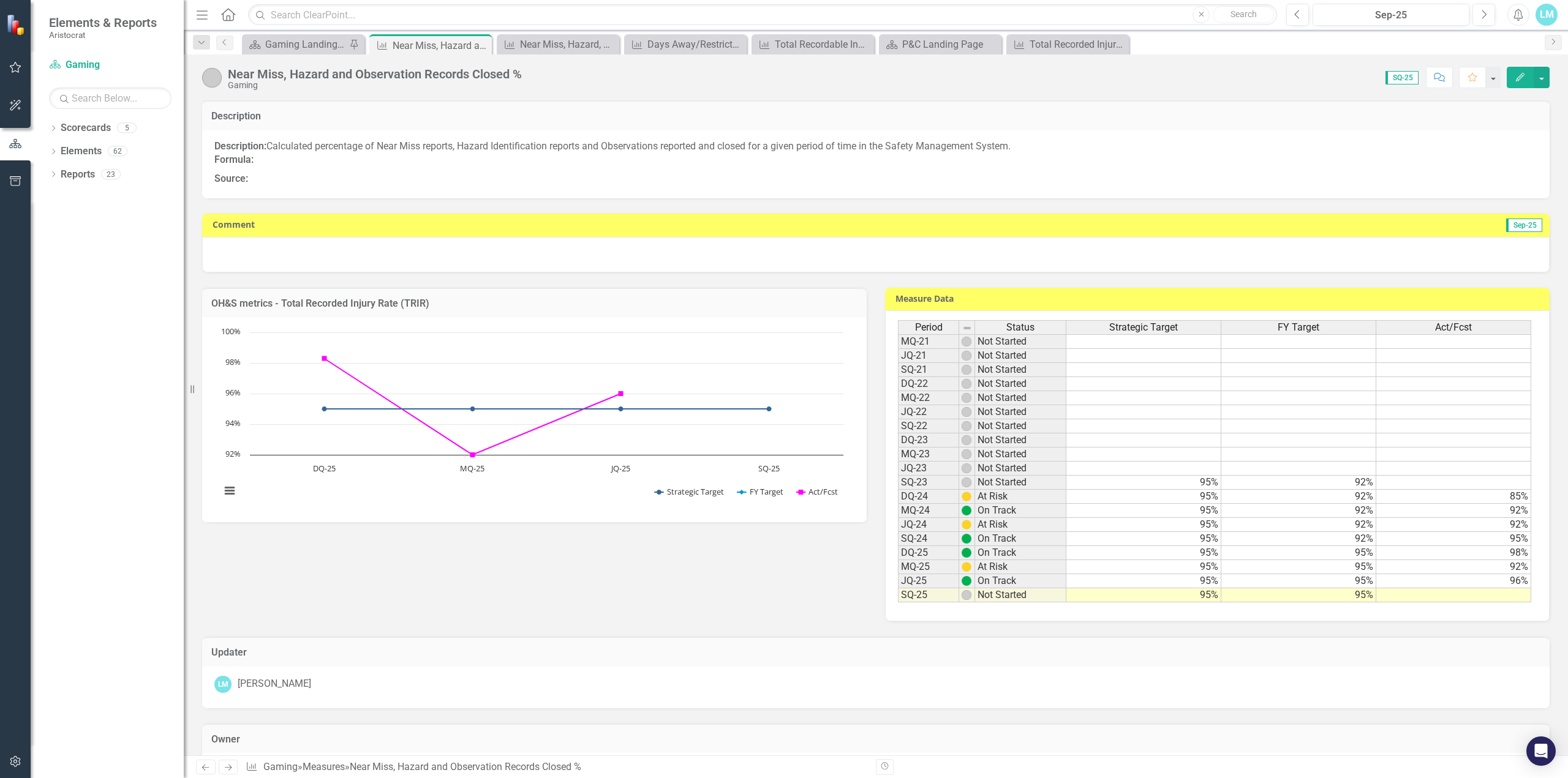
click at [1407, 596] on td at bounding box center [1453, 595] width 155 height 14
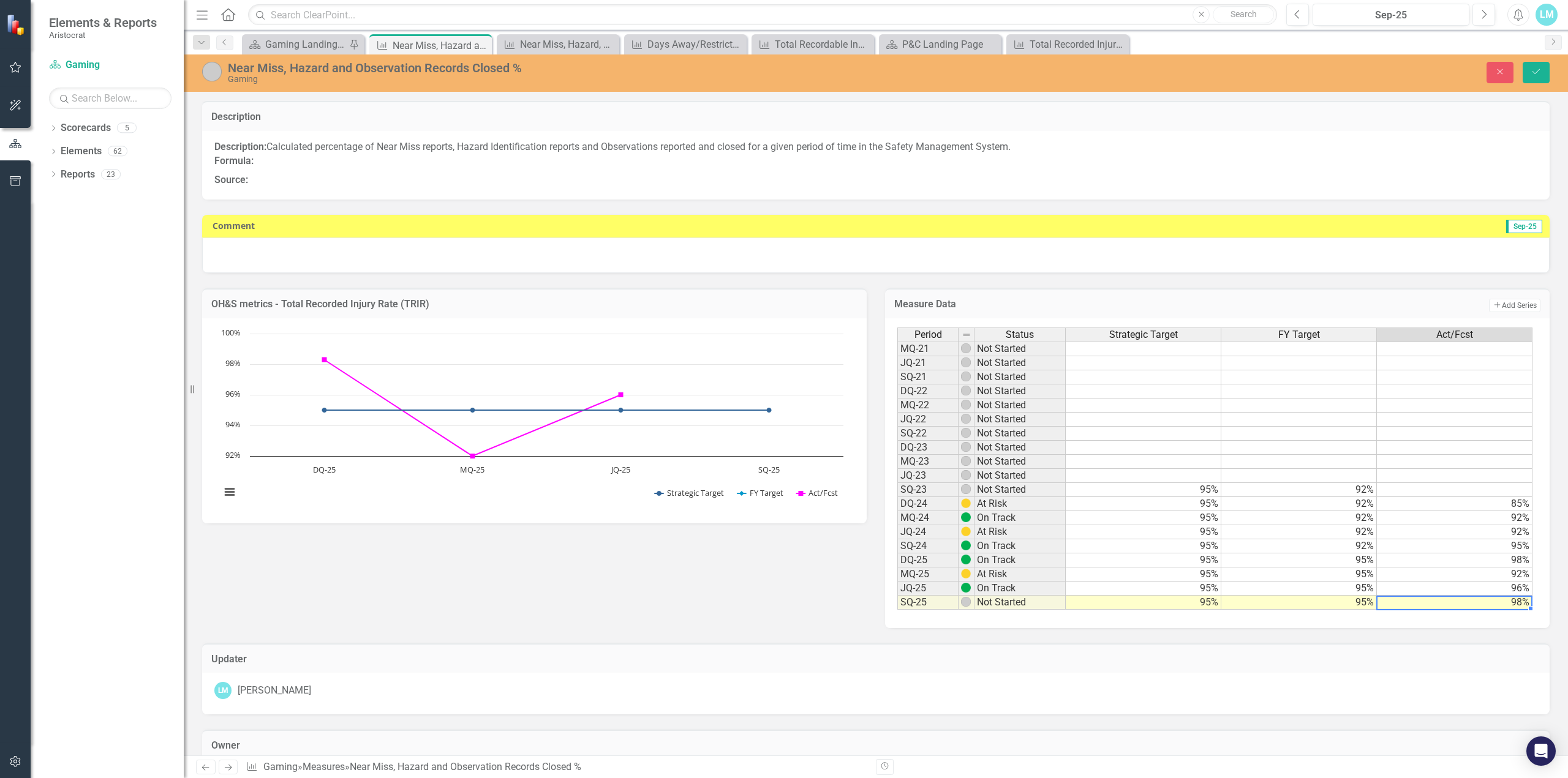
type textarea "97.76"
click at [1536, 71] on icon "Save" at bounding box center [1536, 71] width 11 height 8
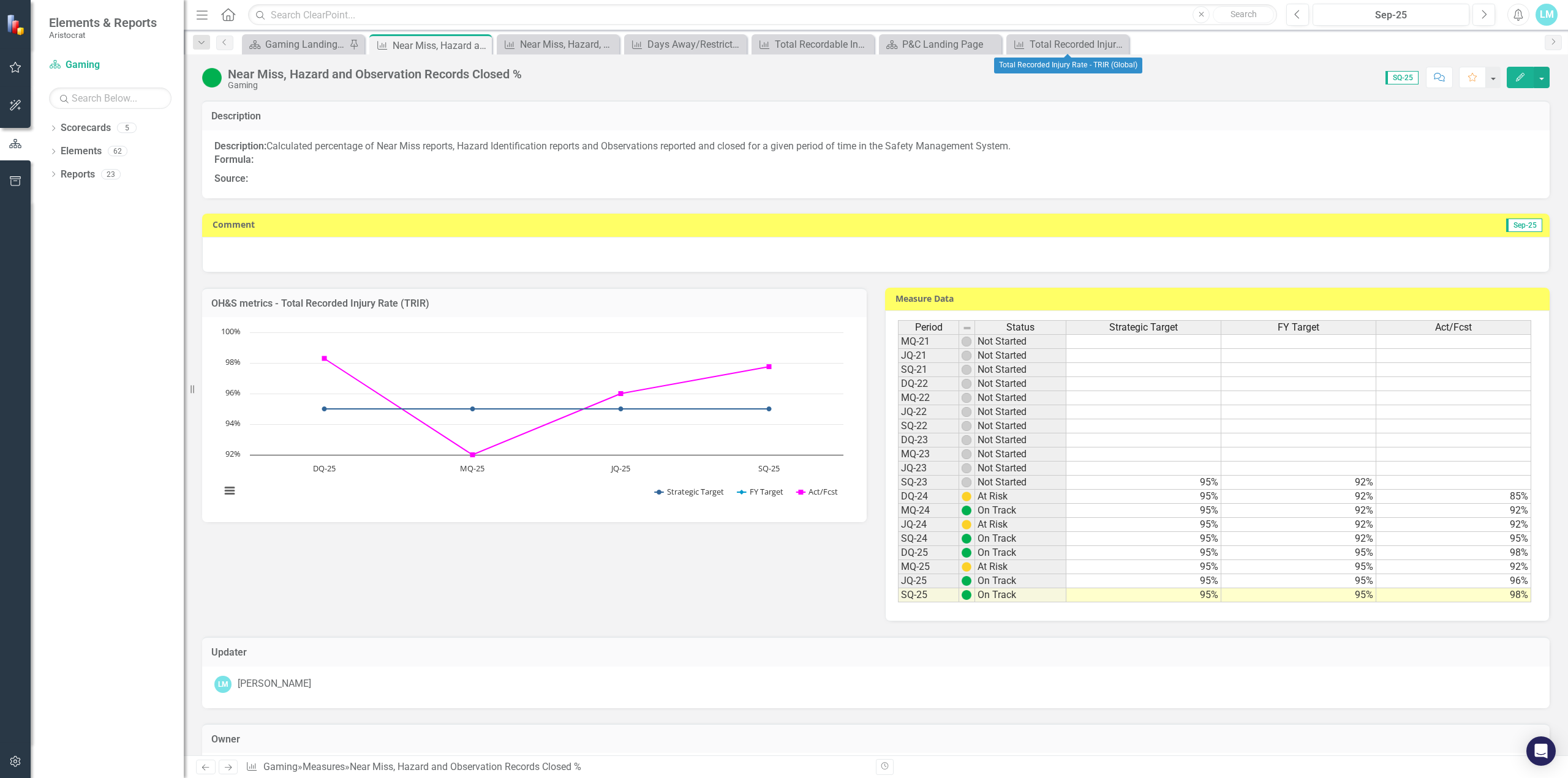
click at [0, 0] on icon "Close" at bounding box center [0, 0] width 0 height 0
click at [0, 0] on icon at bounding box center [0, 0] width 0 height 0
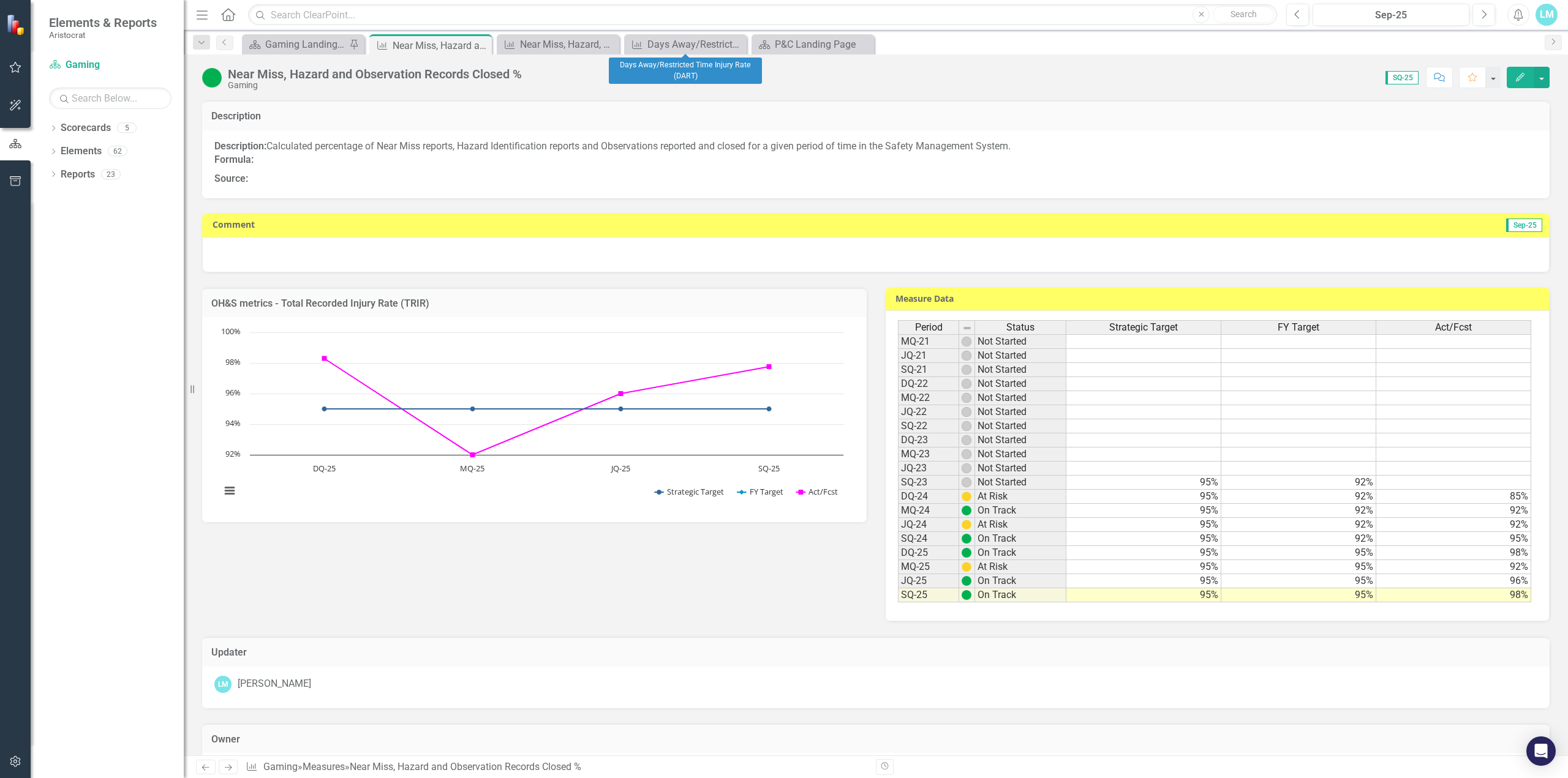
click at [0, 0] on icon "Close" at bounding box center [0, 0] width 0 height 0
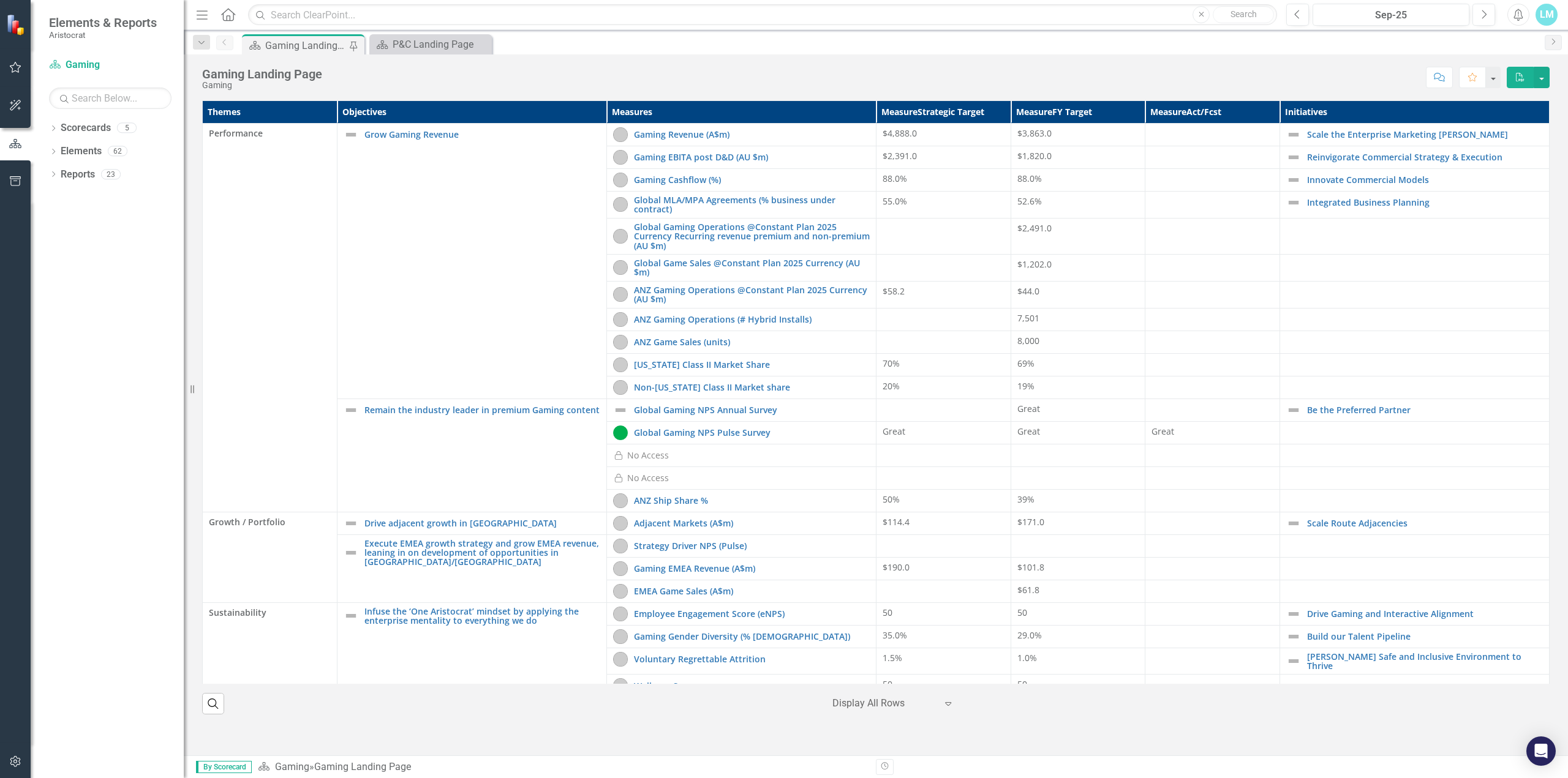
click at [315, 47] on div "Gaming Landing Page" at bounding box center [305, 45] width 81 height 16
